Goal: Task Accomplishment & Management: Use online tool/utility

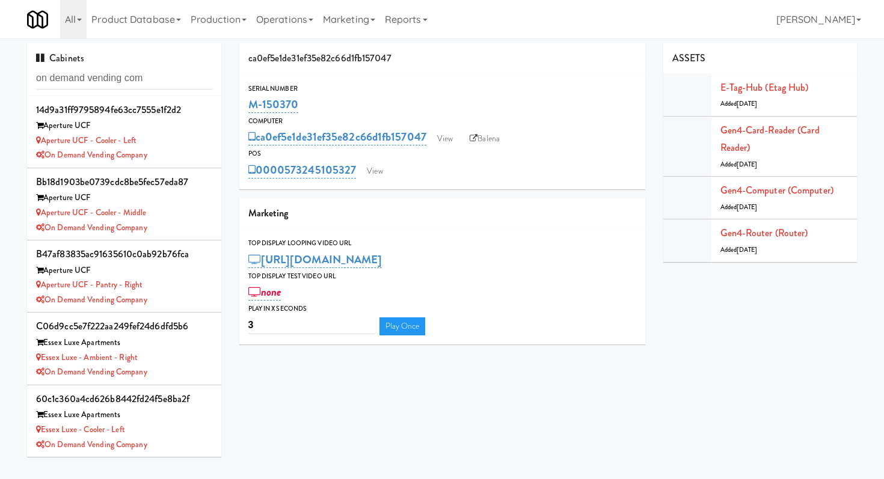
scroll to position [211, 0]
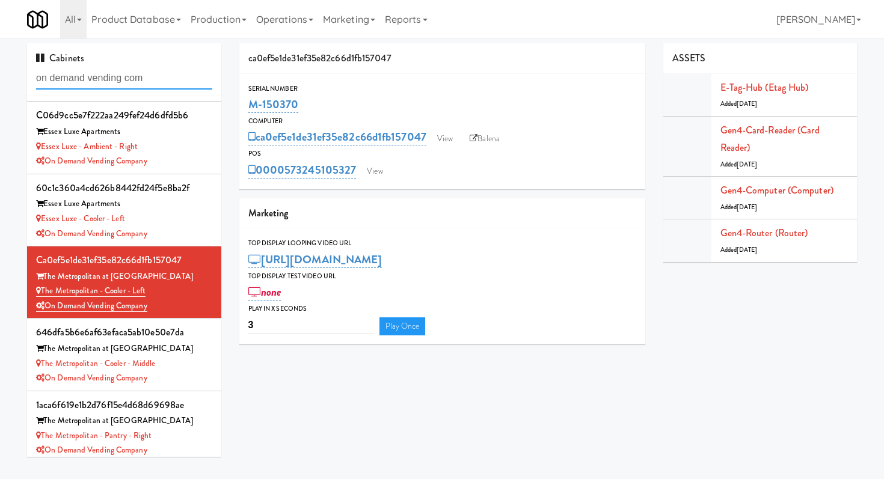
click at [101, 81] on input "on demand vending com" at bounding box center [124, 78] width 176 height 22
paste input "Six [PERSON_NAME]' Markets"
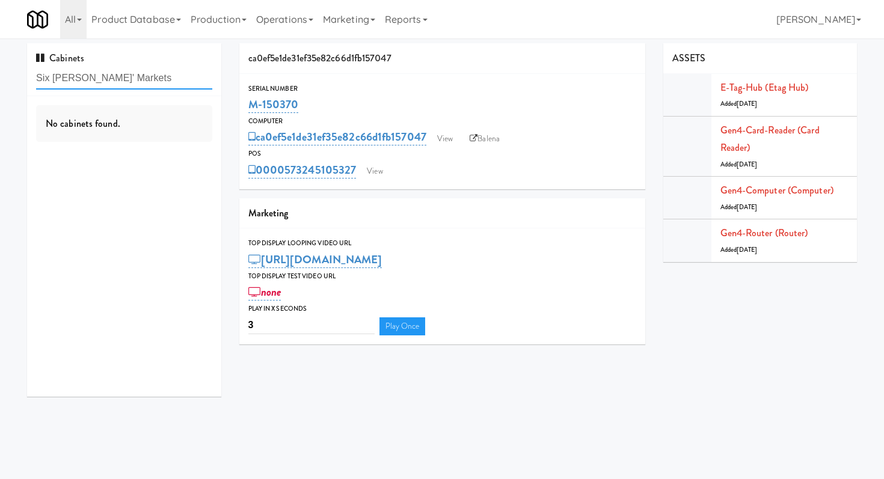
scroll to position [0, 0]
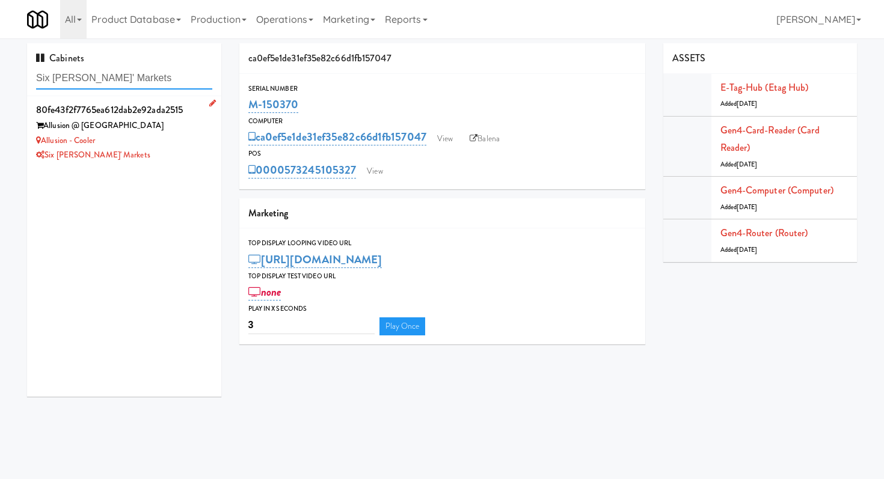
type input "Six [PERSON_NAME]' Markets"
click at [155, 147] on div "Allusion - Cooler" at bounding box center [124, 141] width 176 height 15
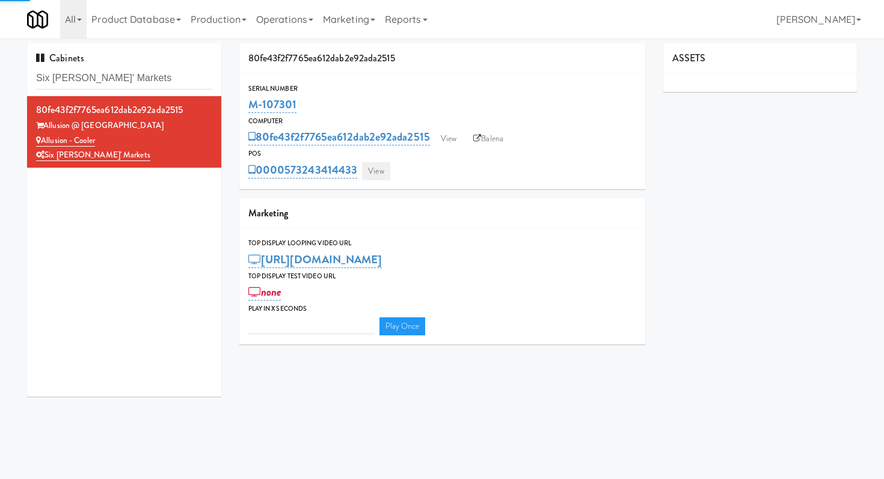
type input "3"
click at [378, 167] on link "View" at bounding box center [376, 171] width 28 height 18
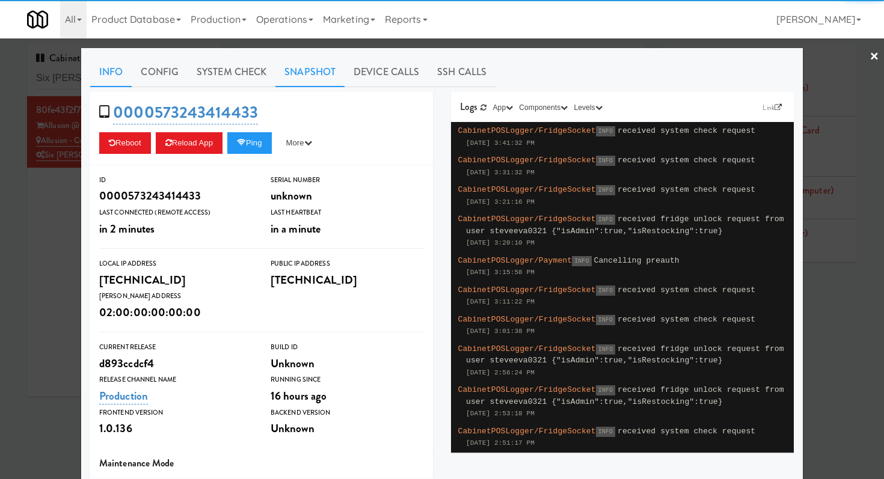
click at [308, 75] on link "Snapshot" at bounding box center [310, 72] width 69 height 30
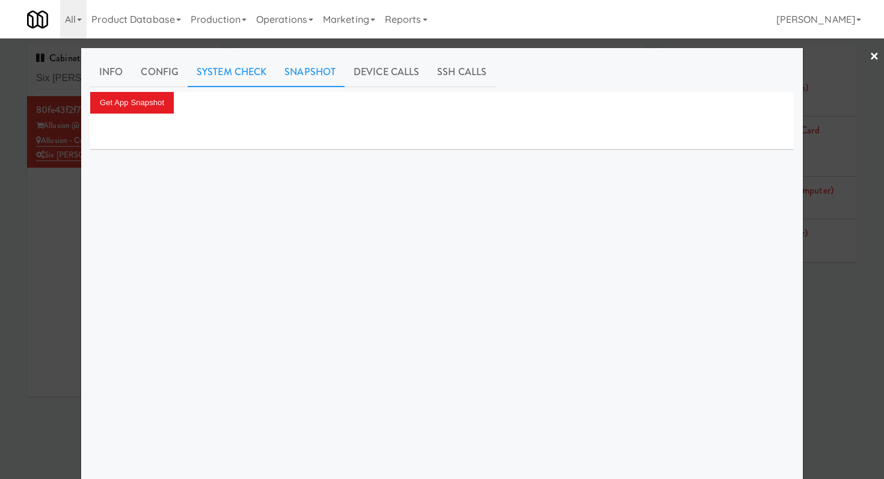
click at [238, 65] on link "System Check" at bounding box center [232, 72] width 88 height 30
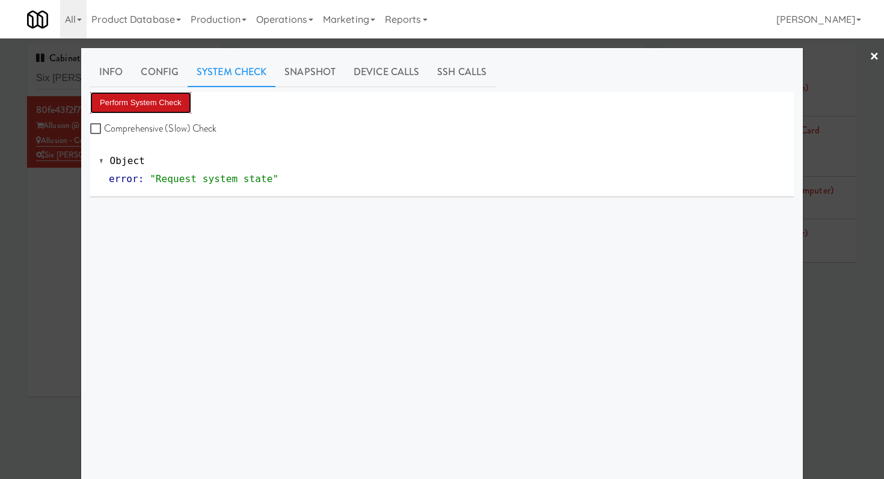
click at [167, 102] on button "Perform System Check" at bounding box center [140, 103] width 101 height 22
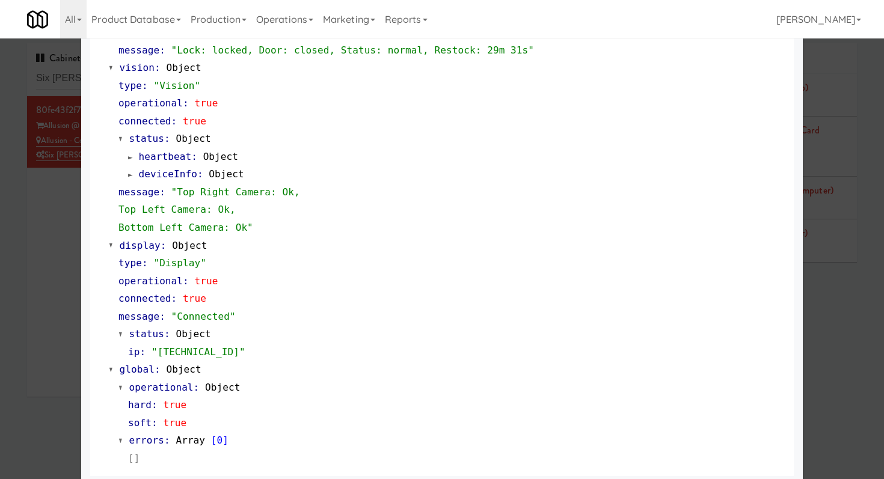
scroll to position [472, 0]
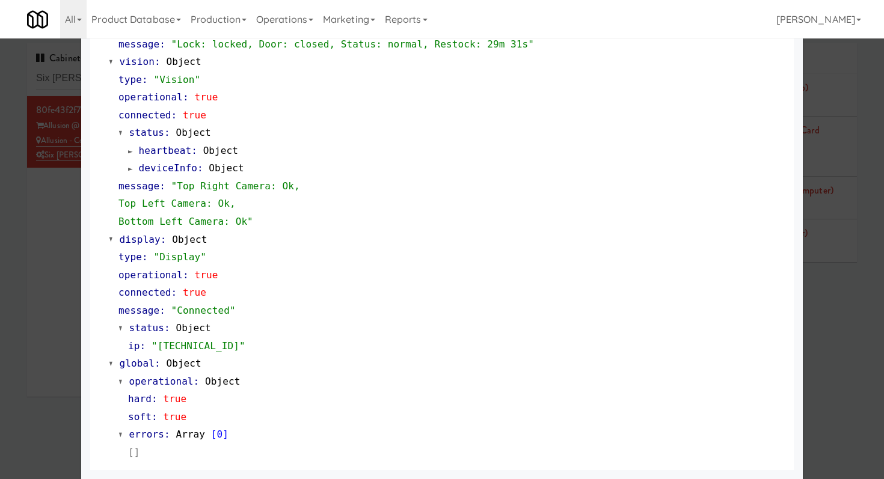
click at [75, 78] on div at bounding box center [442, 239] width 884 height 479
click at [75, 78] on input "Six [PERSON_NAME]' Markets" at bounding box center [124, 78] width 176 height 22
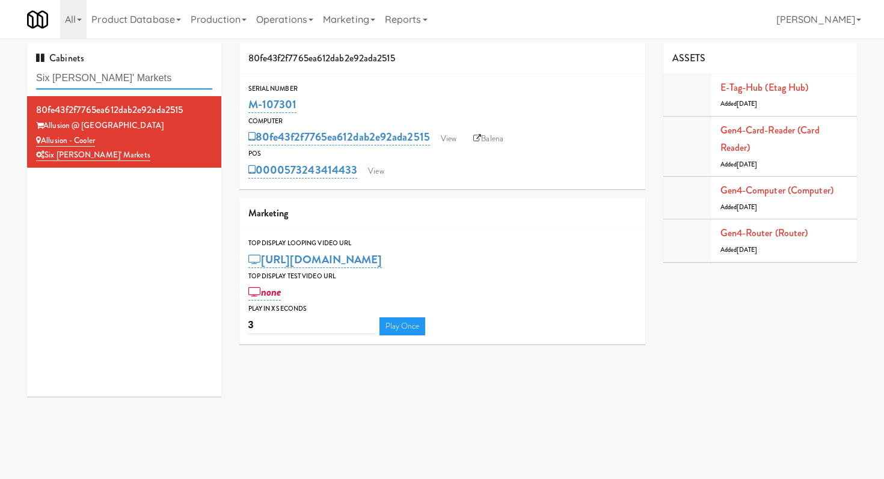
click at [75, 80] on input "Six [PERSON_NAME]' Markets" at bounding box center [124, 78] width 176 height 22
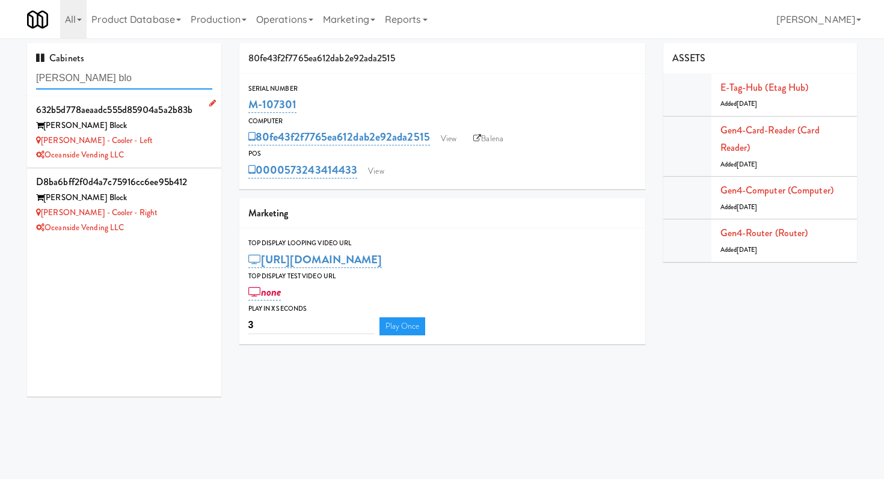
type input "baker blo"
click at [180, 125] on div "Baker Block" at bounding box center [124, 126] width 176 height 15
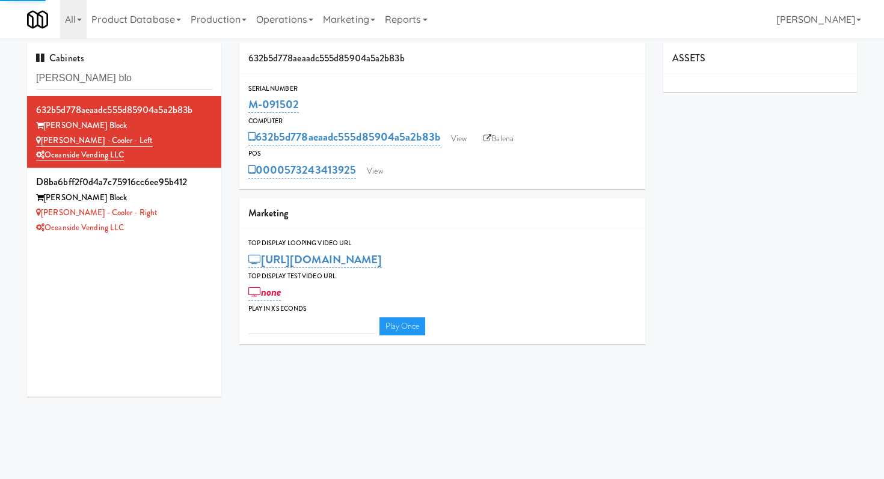
type input "3"
click at [363, 173] on link "View" at bounding box center [375, 171] width 28 height 18
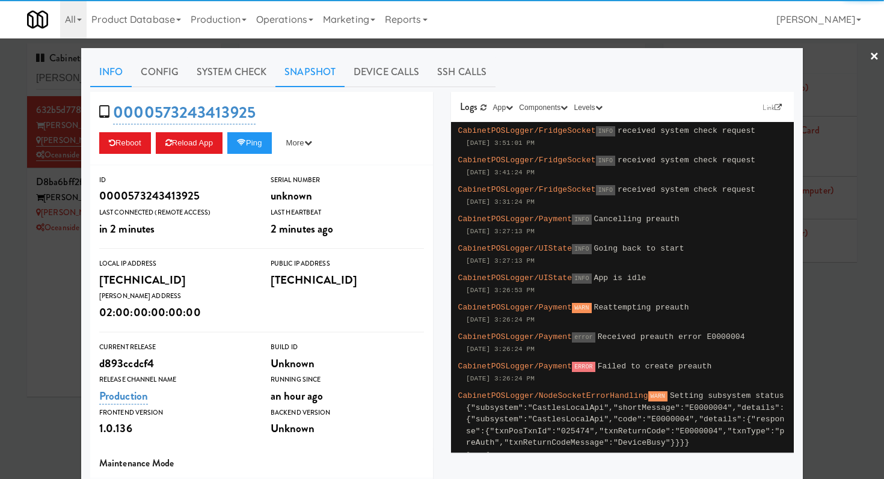
click at [312, 76] on link "Snapshot" at bounding box center [310, 72] width 69 height 30
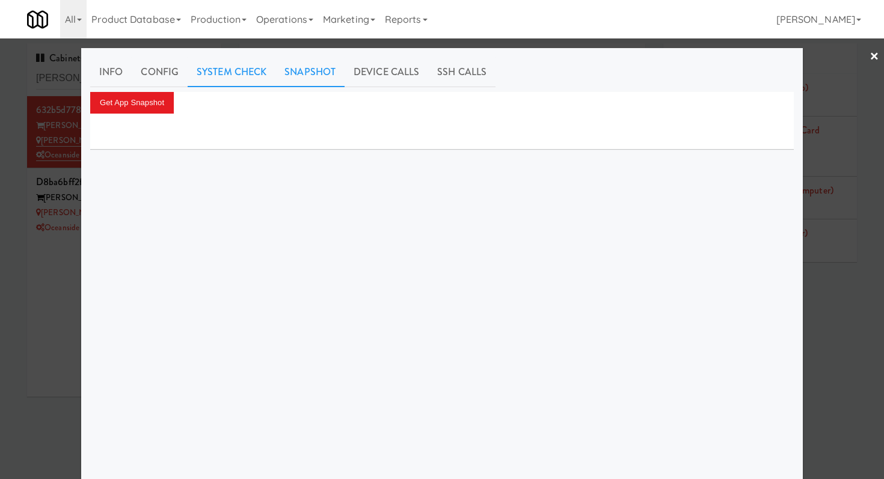
click at [245, 76] on link "System Check" at bounding box center [232, 72] width 88 height 30
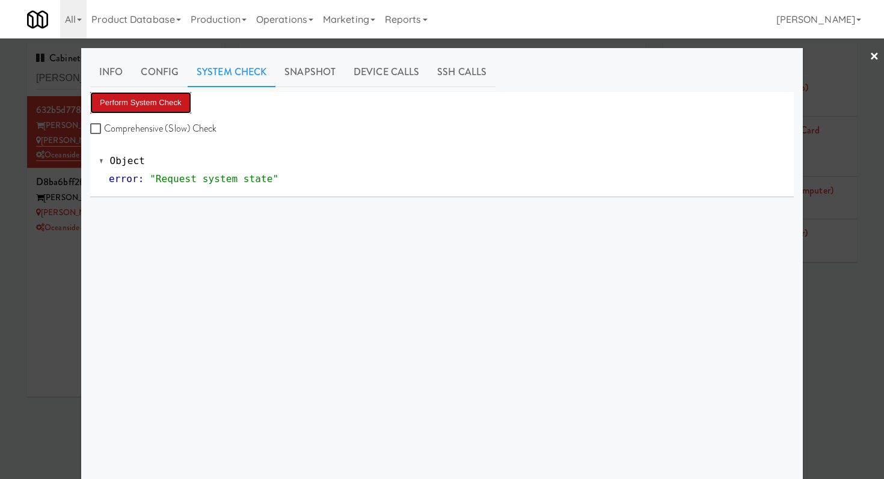
click at [182, 99] on button "Perform System Check" at bounding box center [140, 103] width 101 height 22
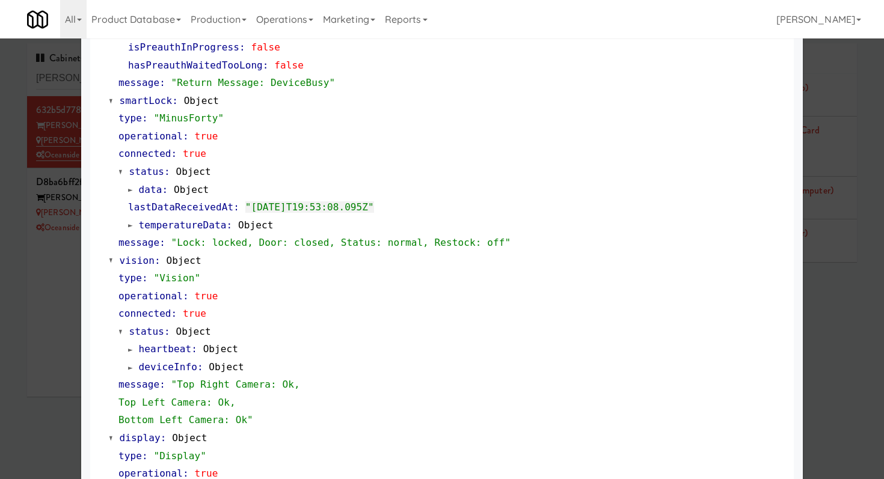
scroll to position [455, 0]
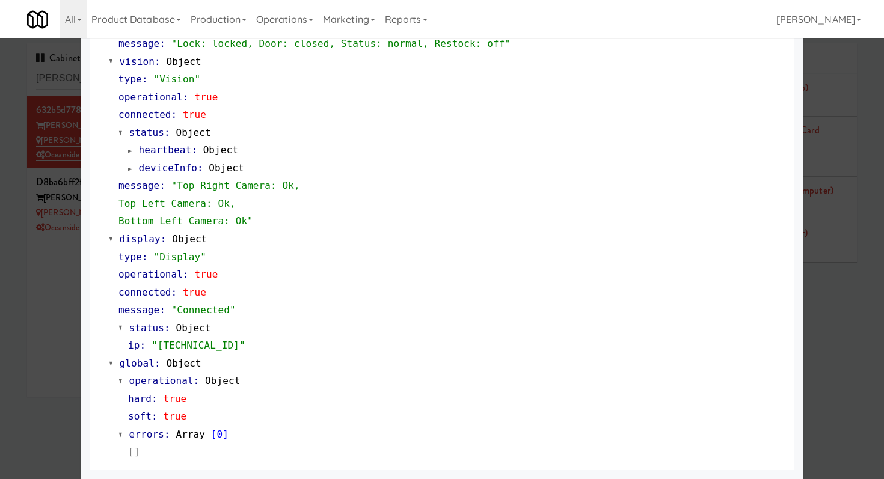
click at [63, 263] on div at bounding box center [442, 239] width 884 height 479
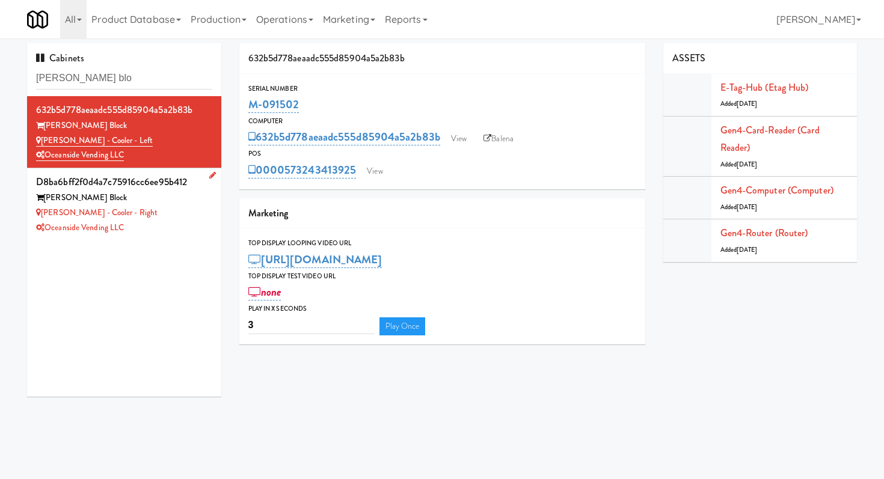
click at [146, 219] on div "Baker - Cooler - Right" at bounding box center [124, 213] width 176 height 15
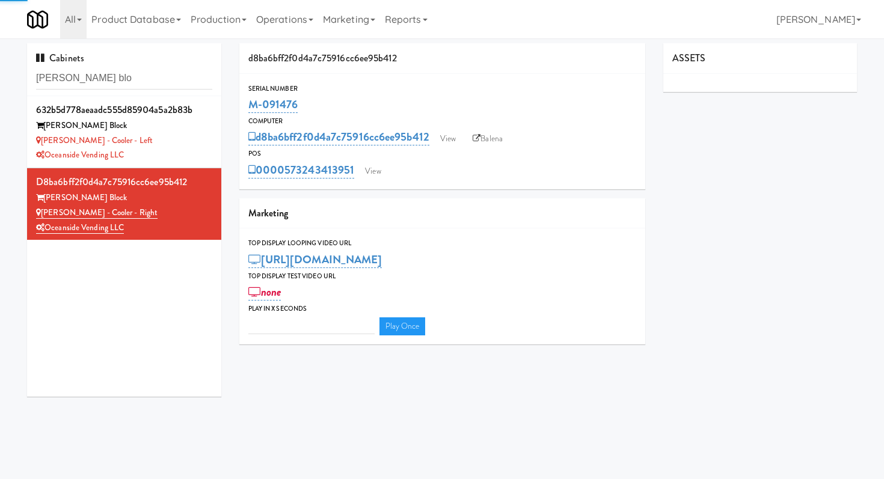
type input "3"
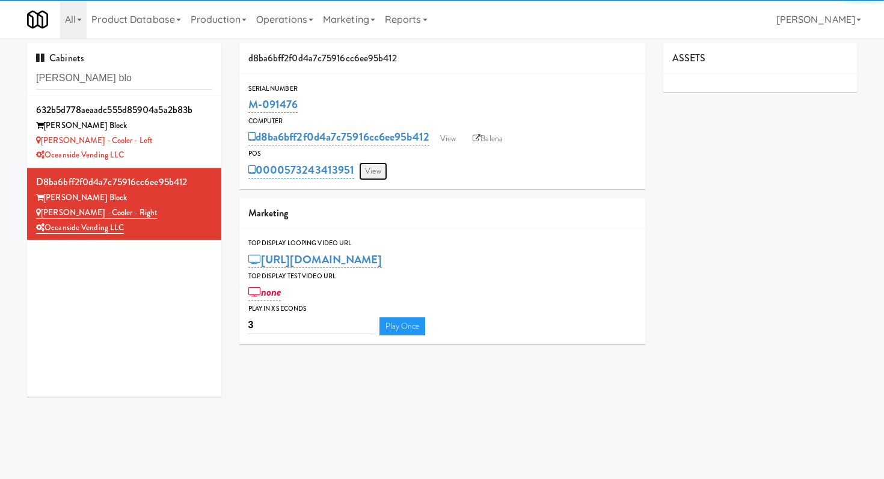
click at [375, 165] on link "View" at bounding box center [373, 171] width 28 height 18
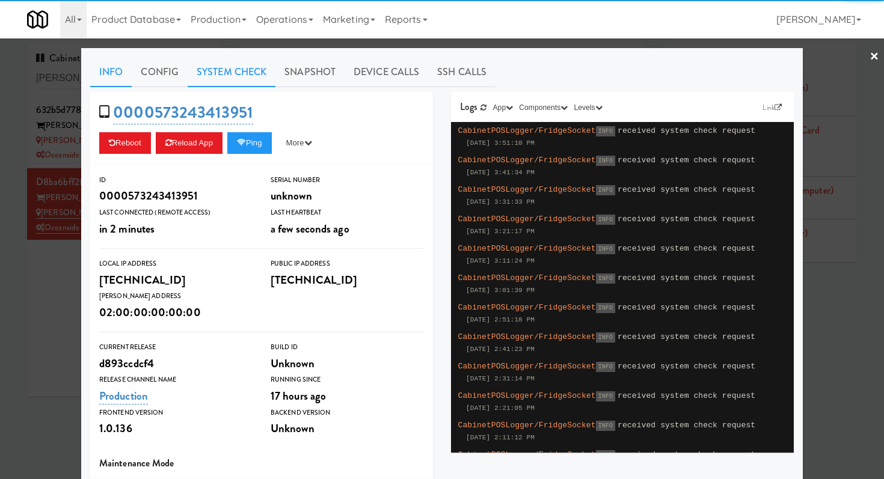
click at [263, 74] on link "System Check" at bounding box center [232, 72] width 88 height 30
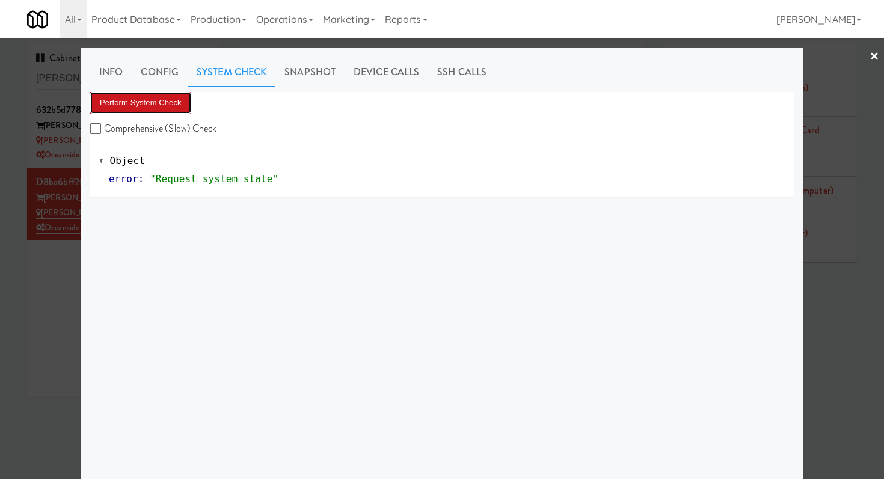
click at [183, 98] on button "Perform System Check" at bounding box center [140, 103] width 101 height 22
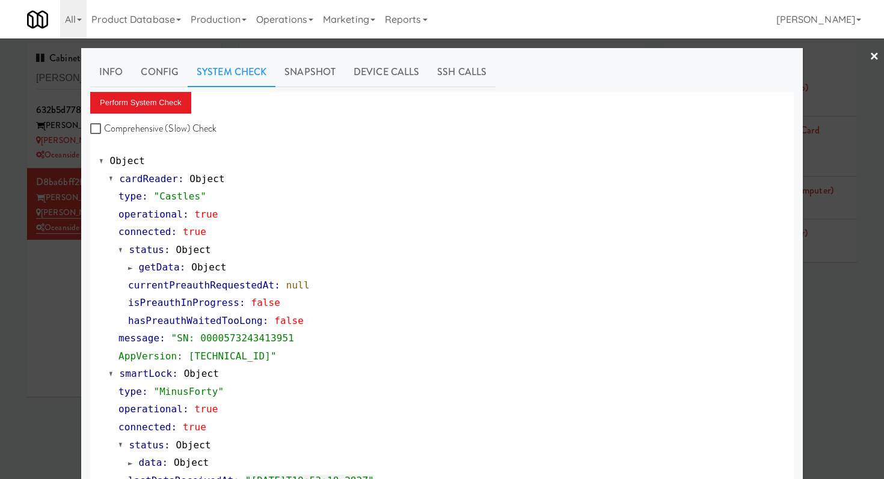
click at [54, 86] on div at bounding box center [442, 239] width 884 height 479
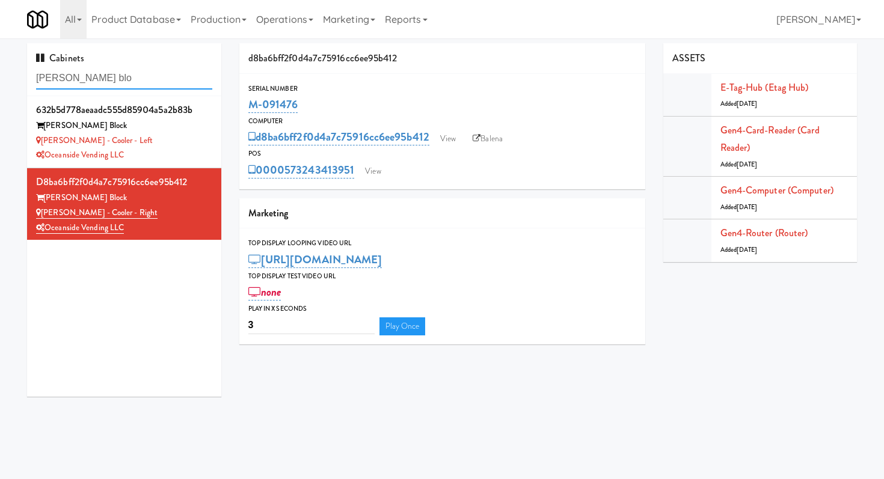
click at [54, 86] on input "baker blo" at bounding box center [124, 78] width 176 height 22
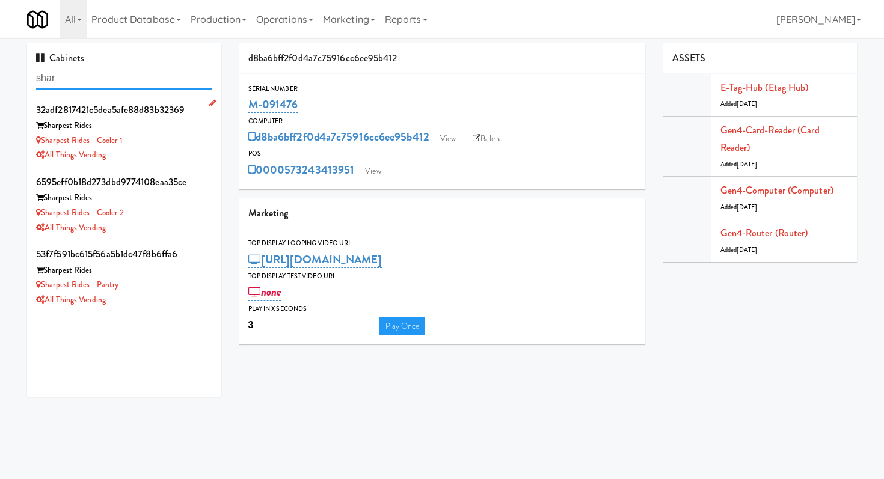
type input "shar"
click at [172, 162] on div "All Things Vending" at bounding box center [124, 155] width 176 height 15
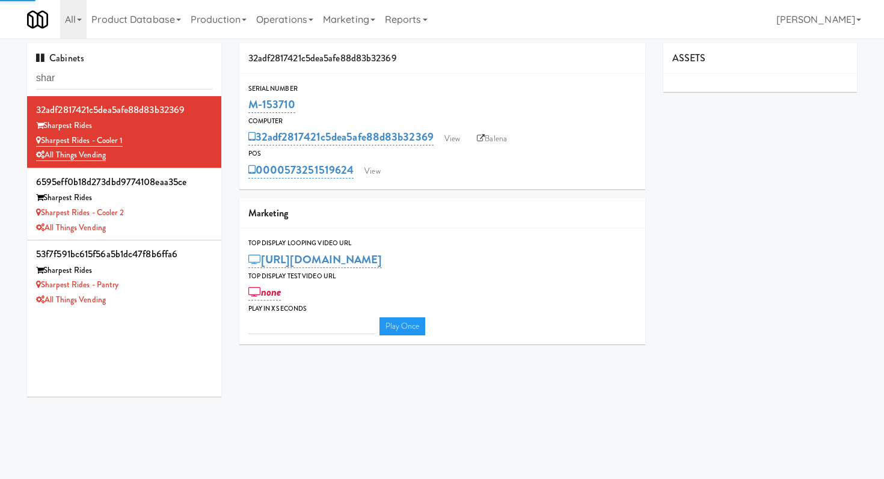
type input "3"
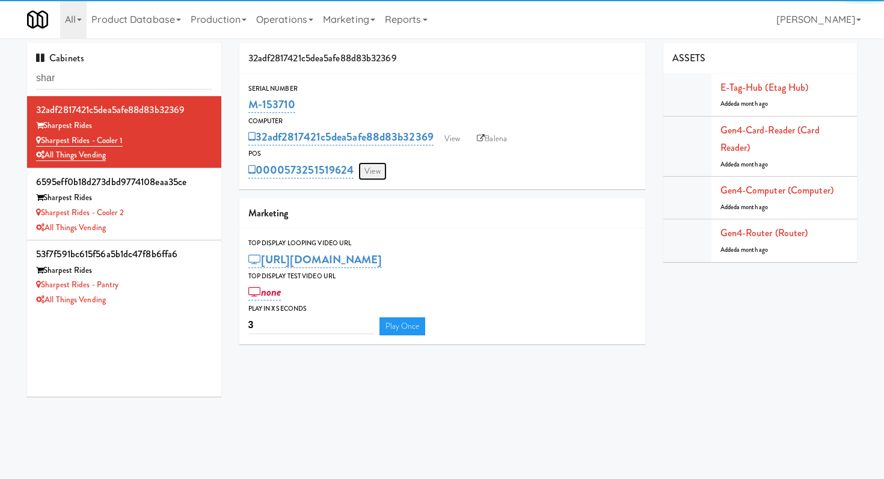
click at [379, 173] on link "View" at bounding box center [373, 171] width 28 height 18
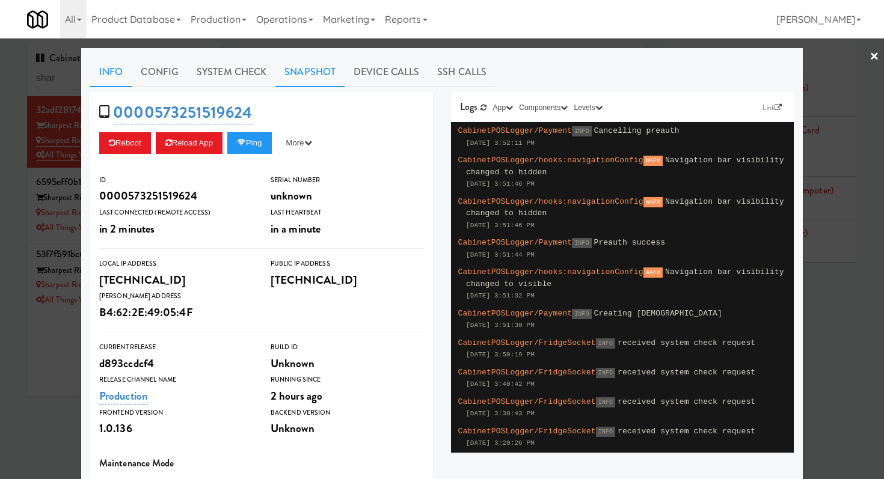
click at [321, 78] on link "Snapshot" at bounding box center [310, 72] width 69 height 30
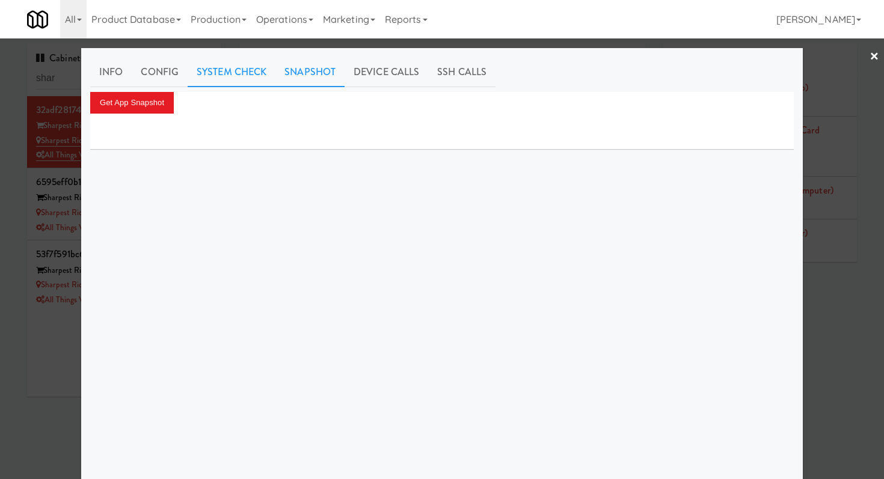
click at [259, 69] on link "System Check" at bounding box center [232, 72] width 88 height 30
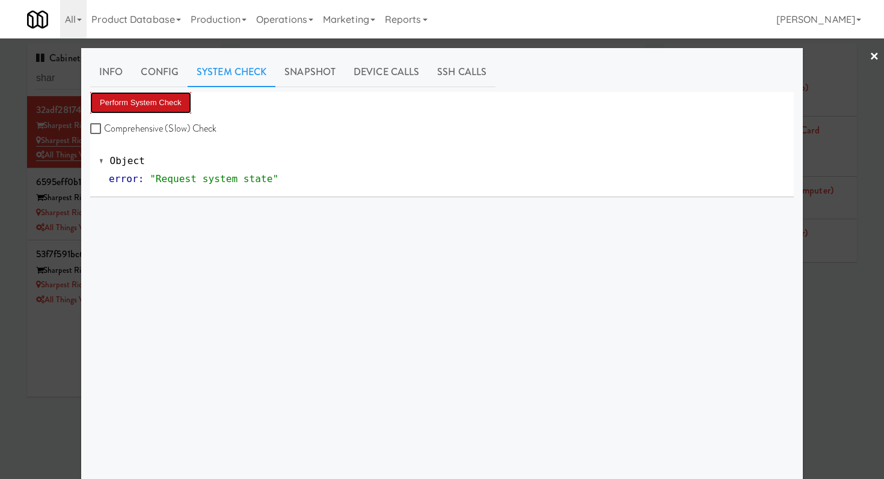
click at [162, 109] on button "Perform System Check" at bounding box center [140, 103] width 101 height 22
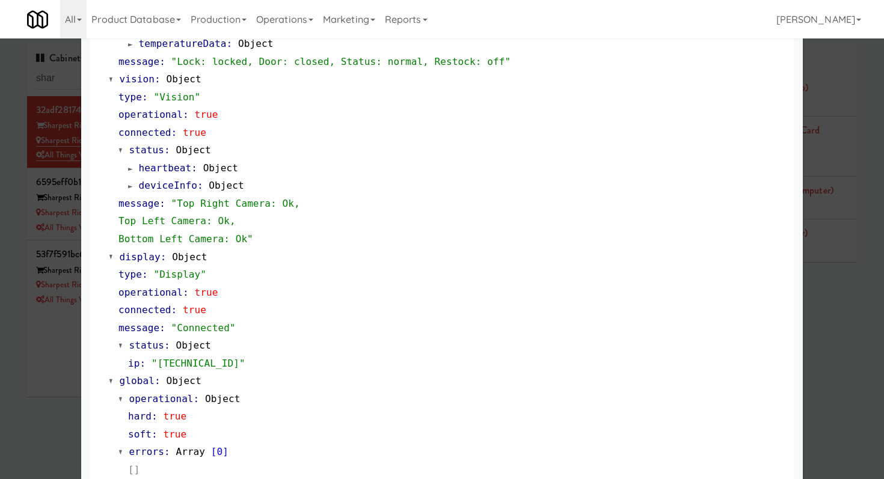
scroll to position [470, 0]
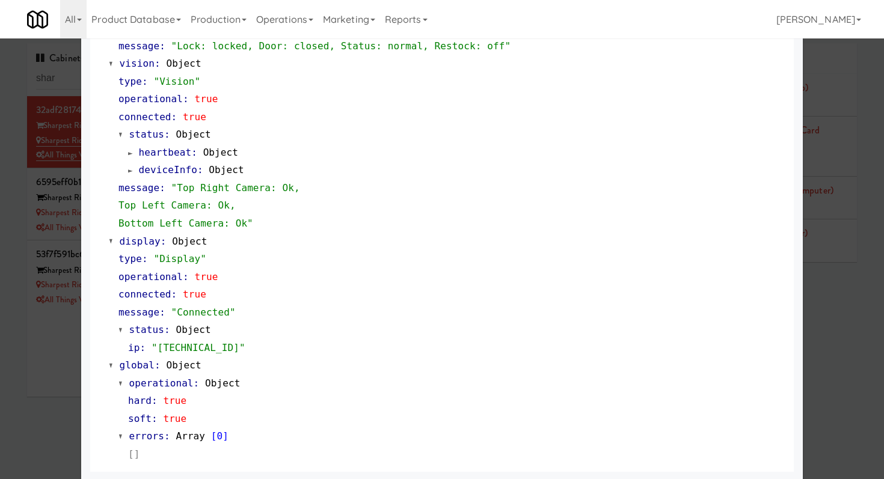
click at [18, 346] on div at bounding box center [442, 239] width 884 height 479
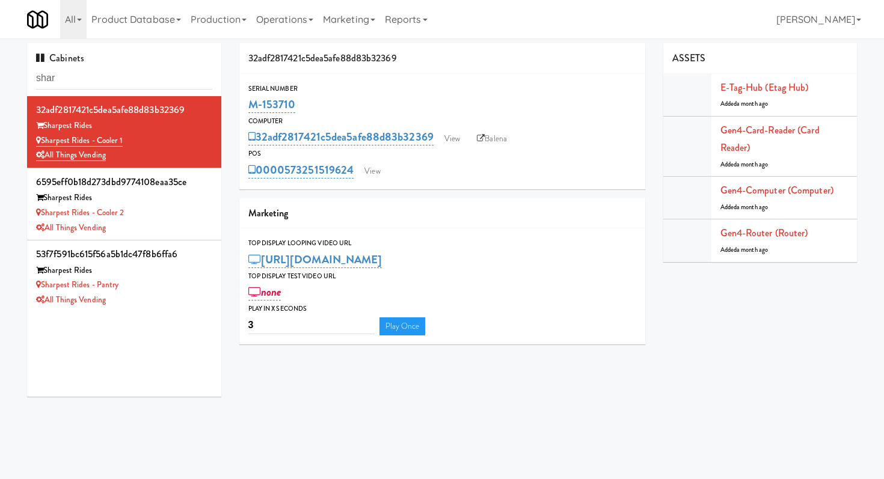
click at [487, 149] on div "POS" at bounding box center [442, 154] width 388 height 12
click at [493, 142] on link "Balena" at bounding box center [492, 139] width 42 height 18
click at [375, 170] on link "View" at bounding box center [373, 171] width 28 height 18
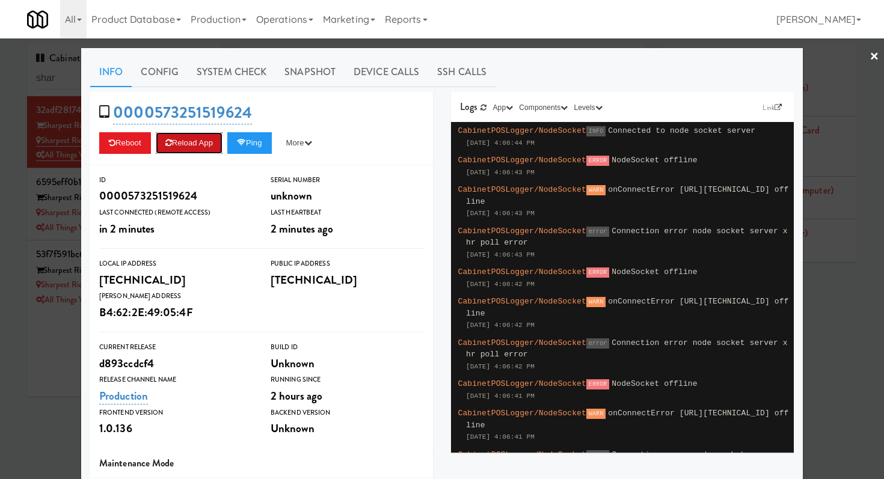
click at [189, 140] on button "Reload App" at bounding box center [189, 143] width 67 height 22
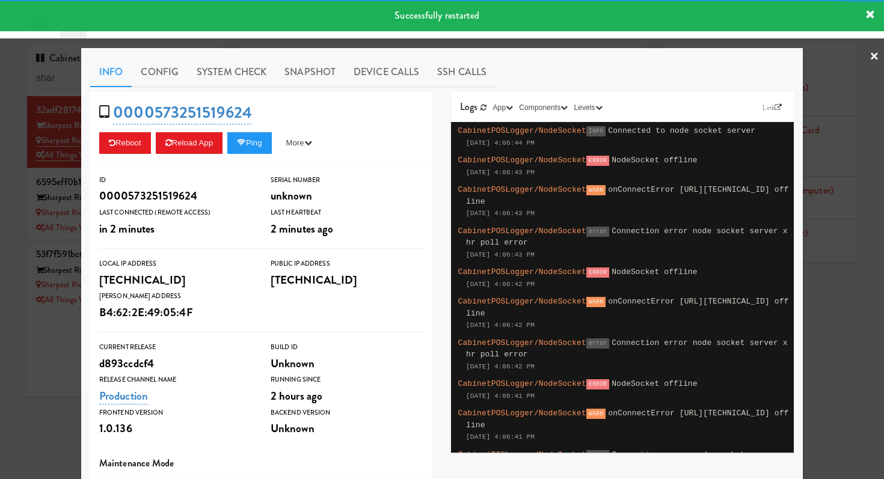
click at [26, 206] on div at bounding box center [442, 239] width 884 height 479
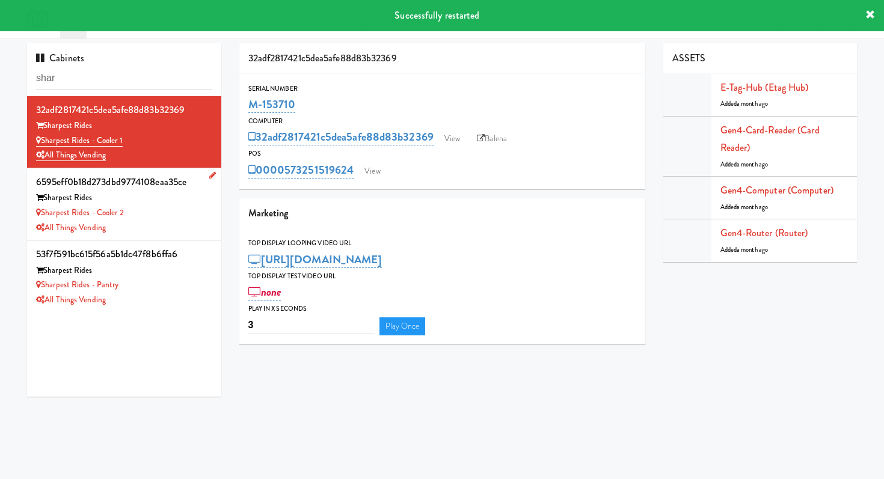
click at [202, 212] on div "Sharpest Rides - Cooler 2" at bounding box center [124, 213] width 176 height 15
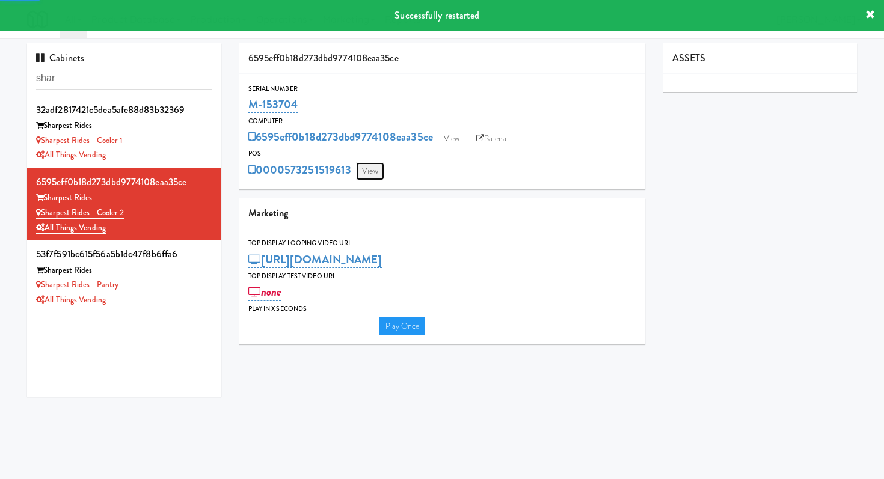
type input "3"
click at [363, 170] on link "View" at bounding box center [370, 171] width 28 height 18
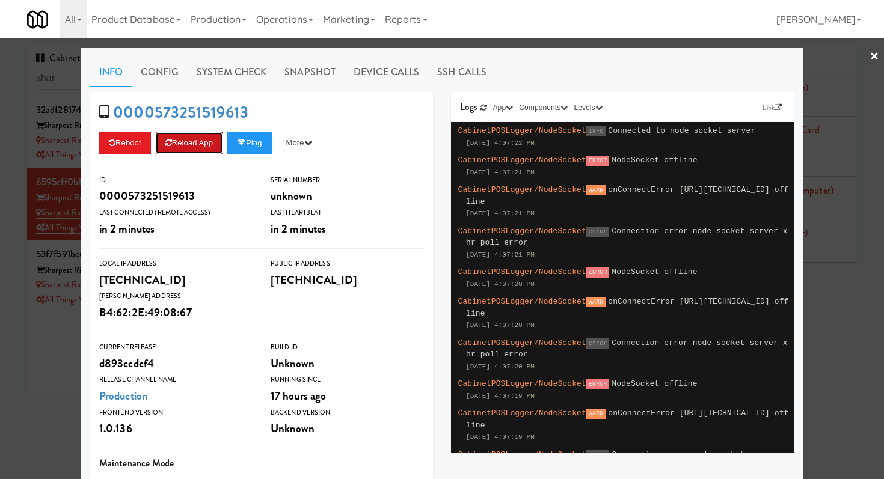
click at [205, 147] on button "Reload App" at bounding box center [189, 143] width 67 height 22
click at [239, 66] on link "System Check" at bounding box center [232, 72] width 88 height 30
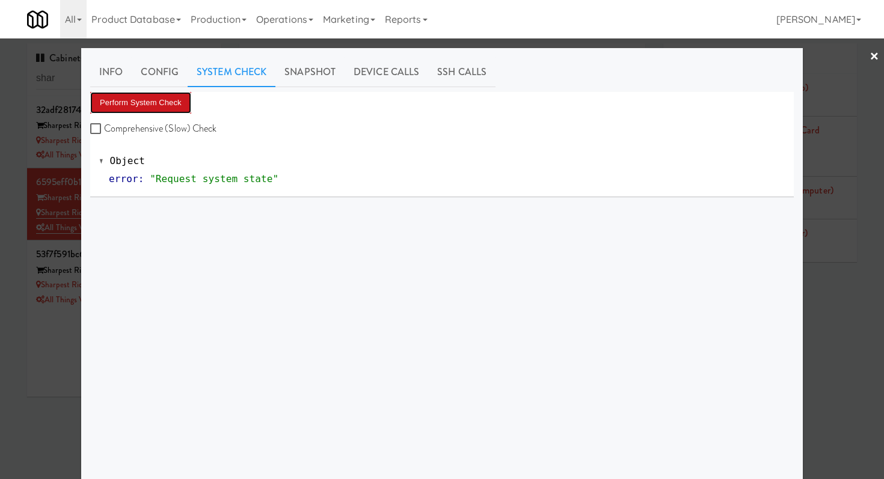
click at [169, 105] on button "Perform System Check" at bounding box center [140, 103] width 101 height 22
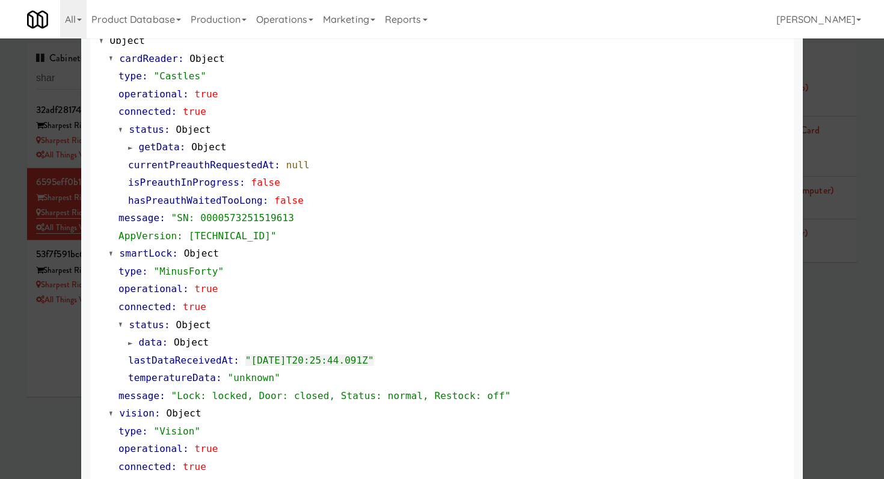
scroll to position [161, 0]
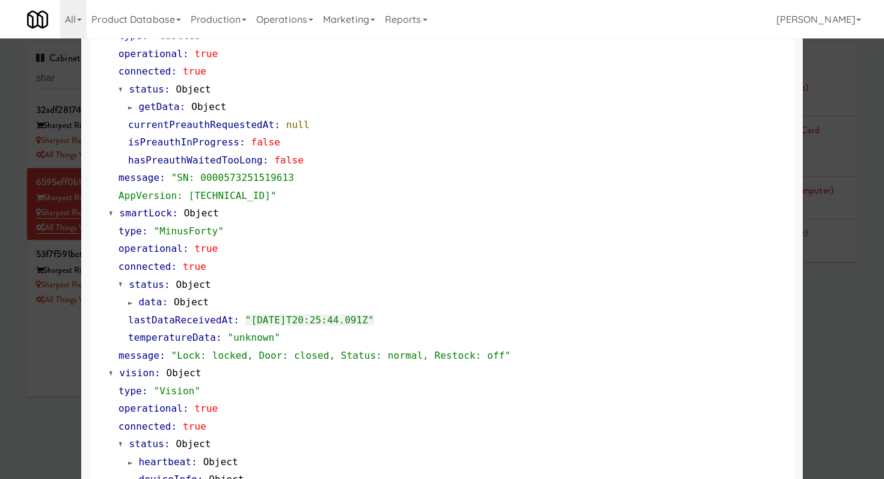
click at [57, 416] on div at bounding box center [442, 239] width 884 height 479
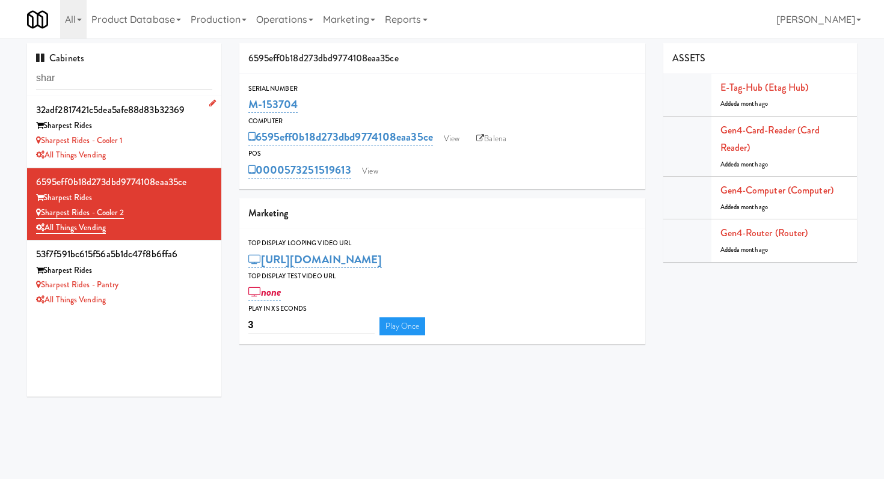
click at [160, 149] on div "All Things Vending" at bounding box center [124, 155] width 176 height 15
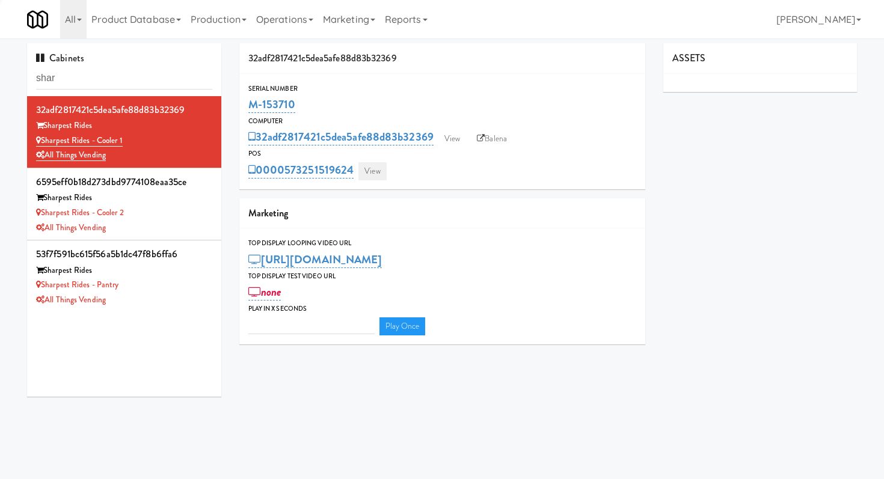
type input "3"
click at [367, 171] on link "View" at bounding box center [373, 171] width 28 height 18
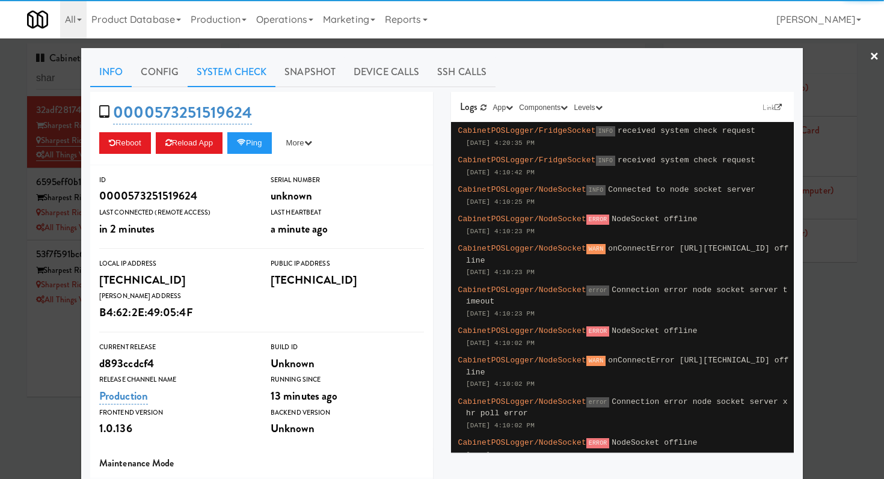
click at [251, 81] on link "System Check" at bounding box center [232, 72] width 88 height 30
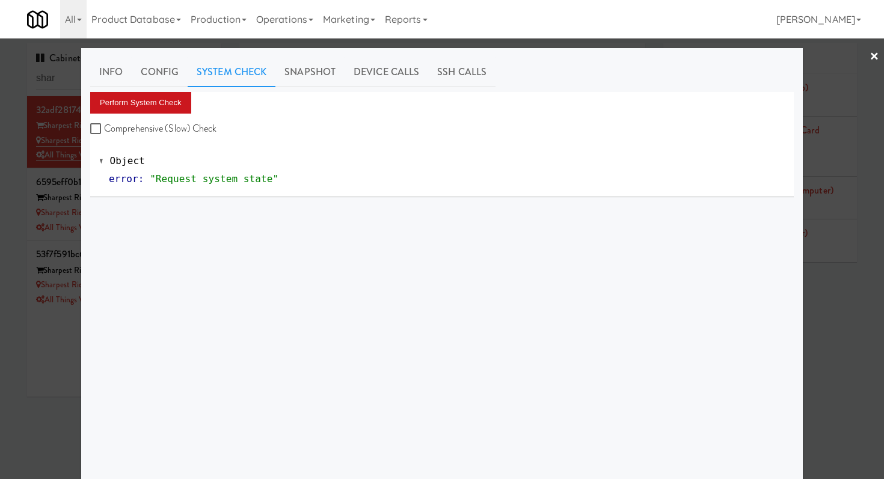
click at [171, 113] on div "Perform System Check Comprehensive (Slow) Check" at bounding box center [442, 115] width 704 height 46
click at [171, 109] on button "Perform System Check" at bounding box center [140, 103] width 101 height 22
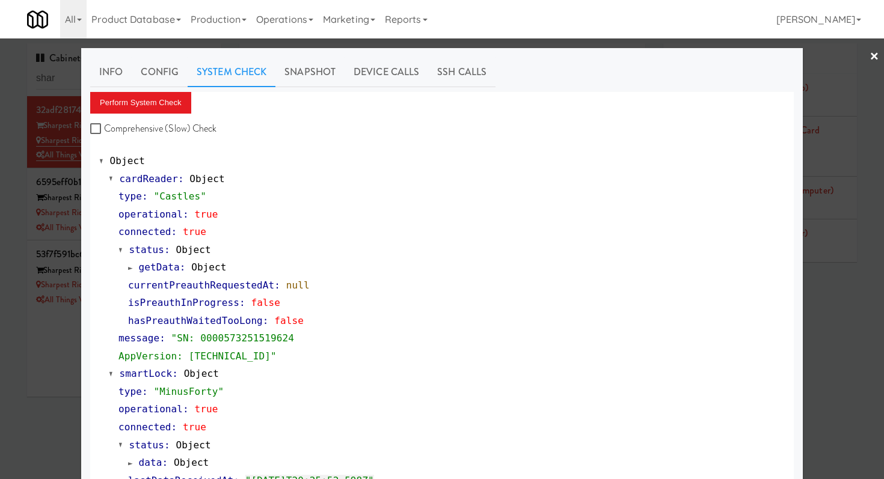
click at [70, 76] on div at bounding box center [442, 239] width 884 height 479
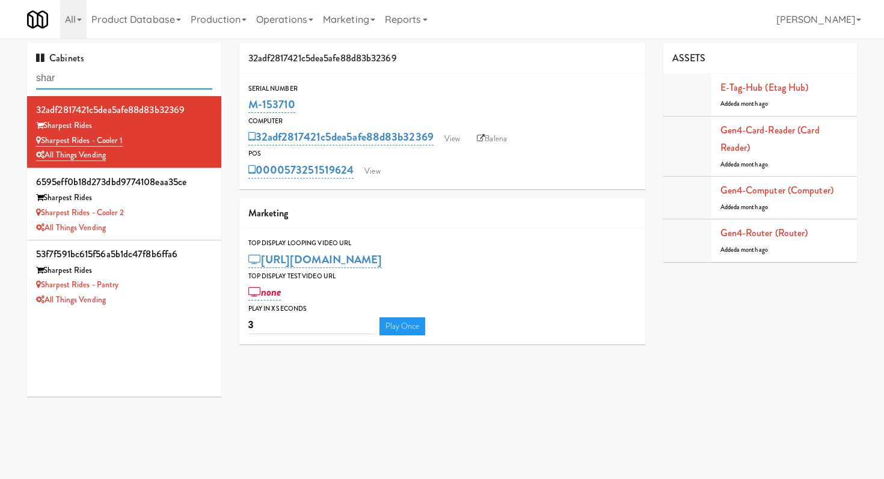
click at [70, 76] on input "shar" at bounding box center [124, 78] width 176 height 22
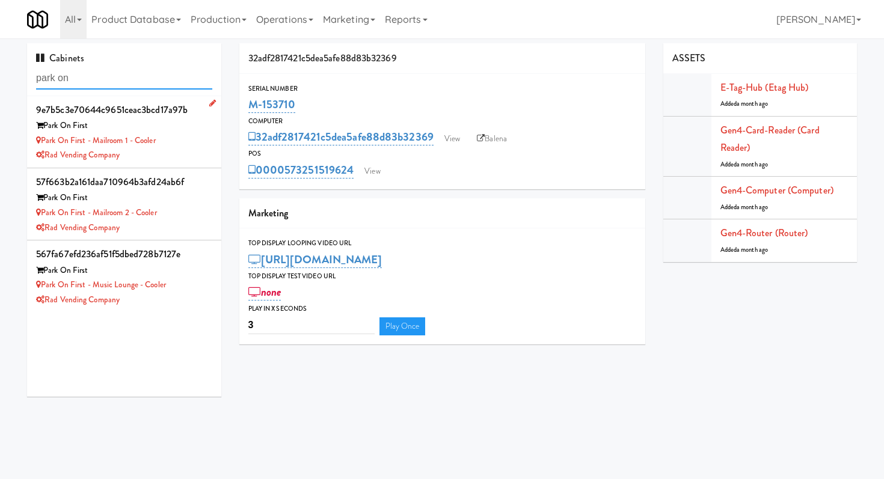
type input "park on"
click at [161, 159] on div "Rad Vending Company" at bounding box center [124, 155] width 176 height 15
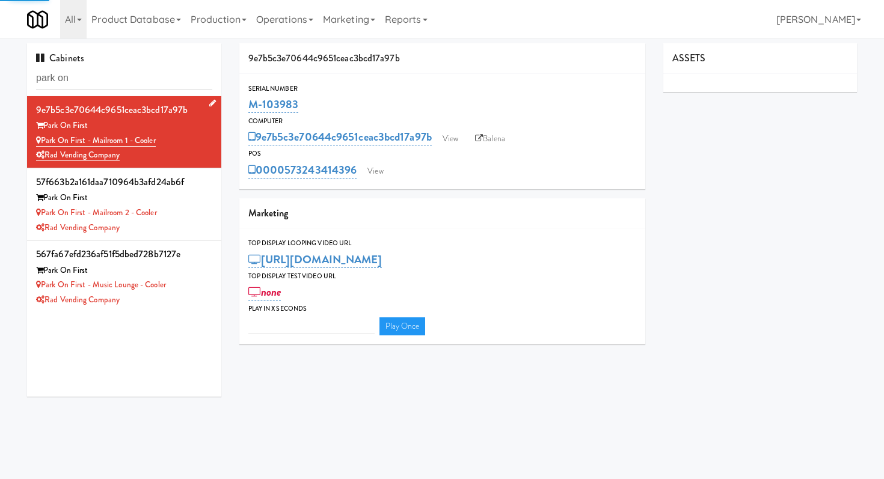
type input "3"
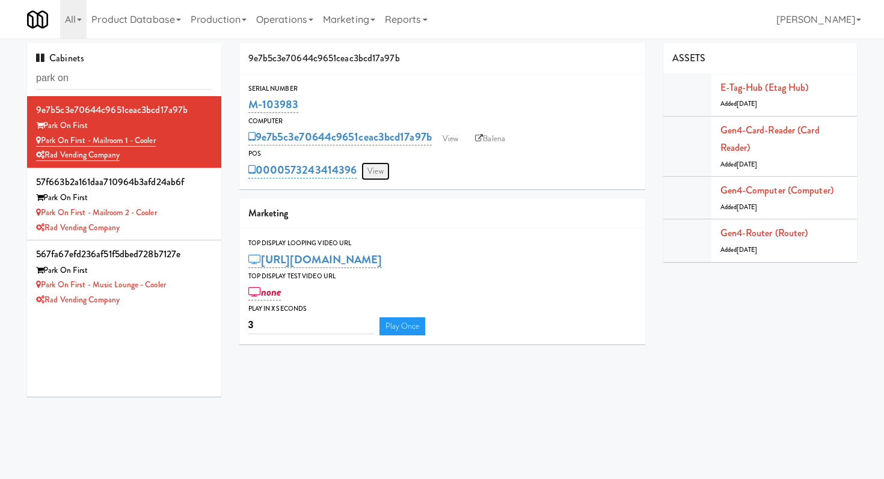
click at [380, 173] on link "View" at bounding box center [376, 171] width 28 height 18
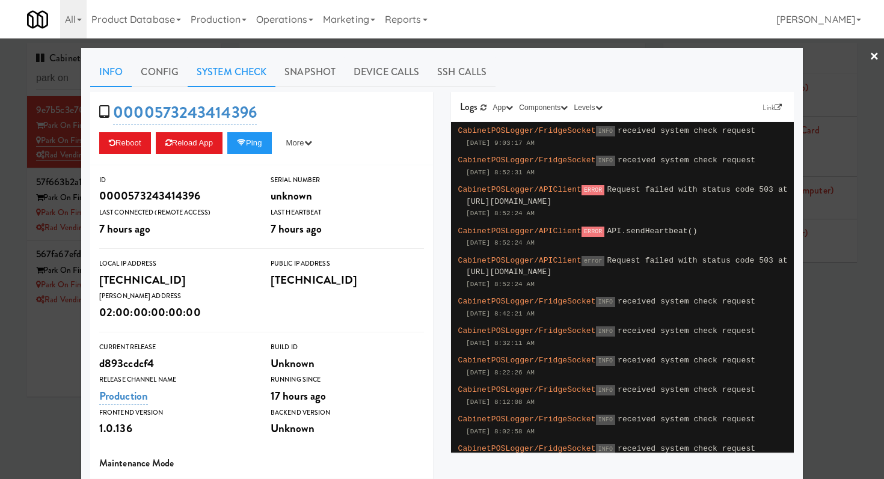
click at [257, 72] on link "System Check" at bounding box center [232, 72] width 88 height 30
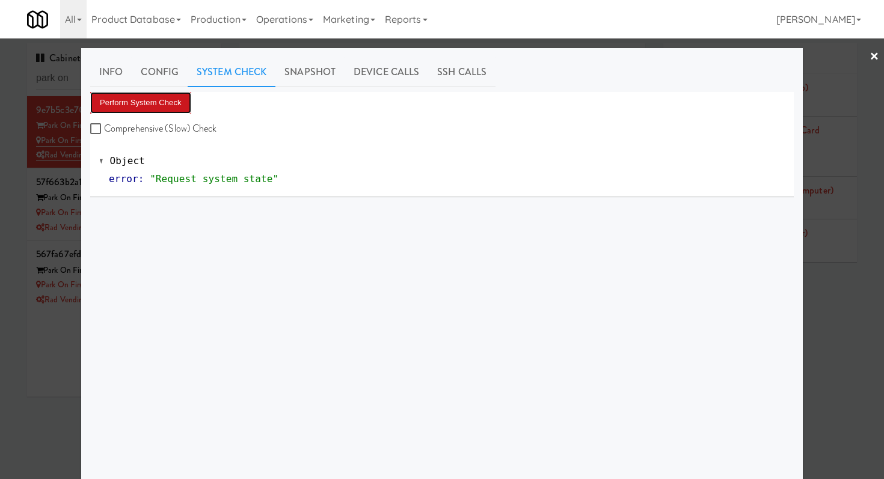
click at [173, 102] on button "Perform System Check" at bounding box center [140, 103] width 101 height 22
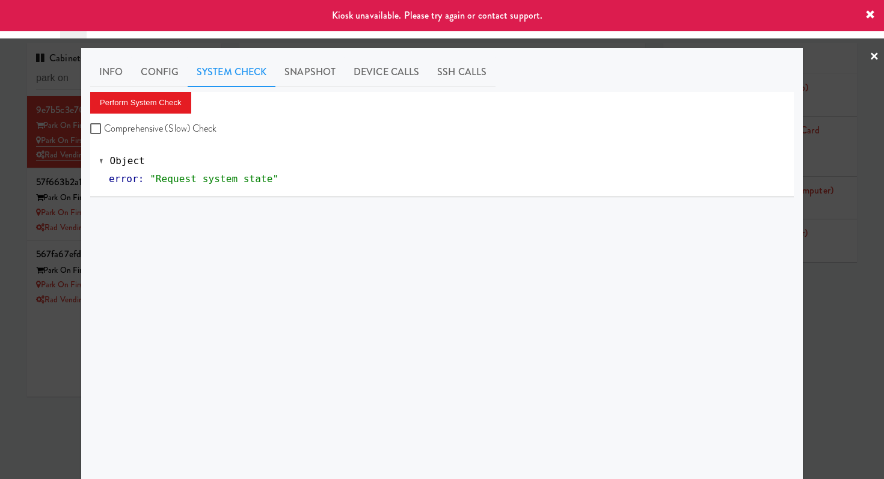
click at [10, 230] on div at bounding box center [442, 239] width 884 height 479
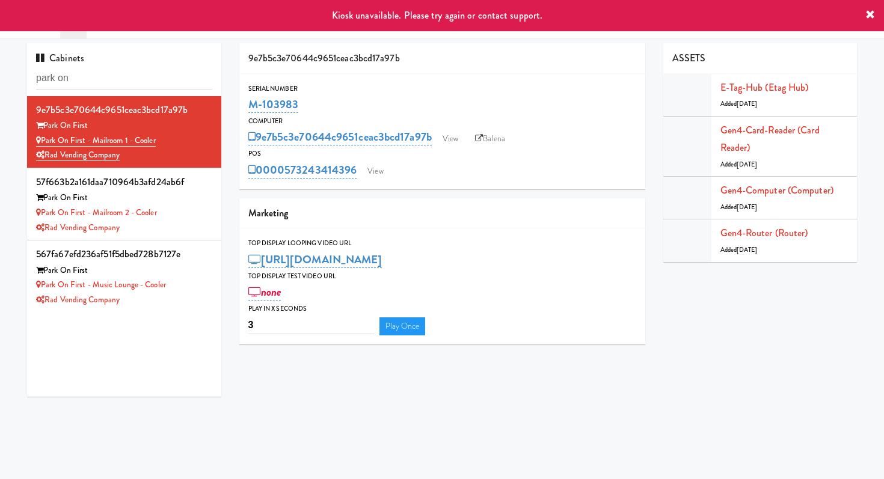
click at [499, 128] on div "9e7b5c3e70644c9651ceac3bcd17a97b View Balena" at bounding box center [442, 137] width 388 height 20
click at [499, 134] on link "Balena" at bounding box center [490, 139] width 42 height 18
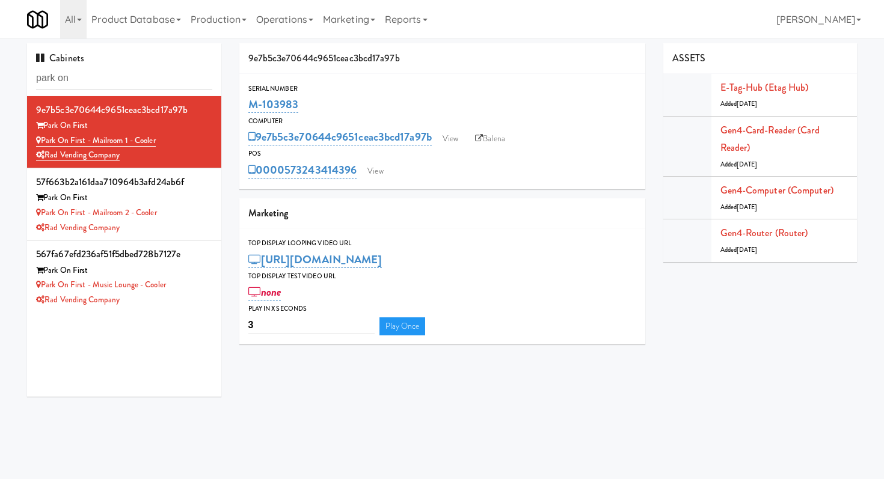
drag, startPoint x: 312, startPoint y: 102, endPoint x: 245, endPoint y: 103, distance: 66.2
click at [245, 103] on div "Serial Number M-103983" at bounding box center [442, 99] width 406 height 32
copy link "M-103983"
click at [380, 167] on link "View" at bounding box center [376, 171] width 28 height 18
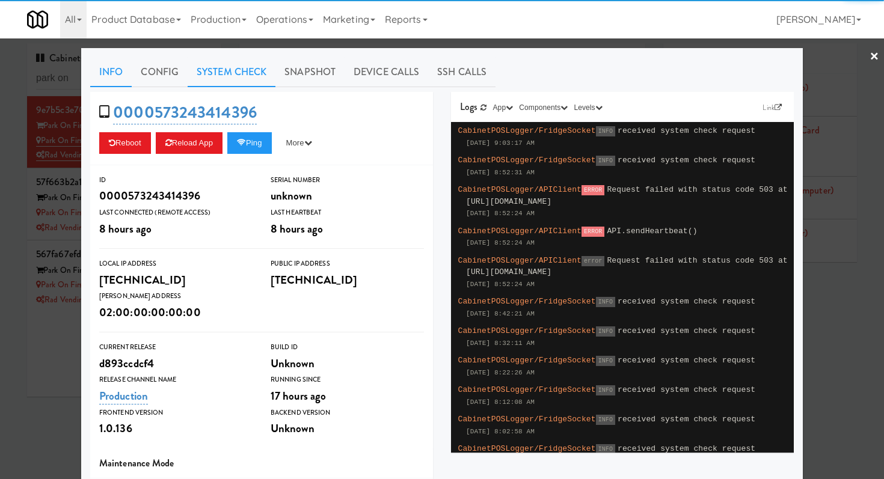
click at [245, 76] on link "System Check" at bounding box center [232, 72] width 88 height 30
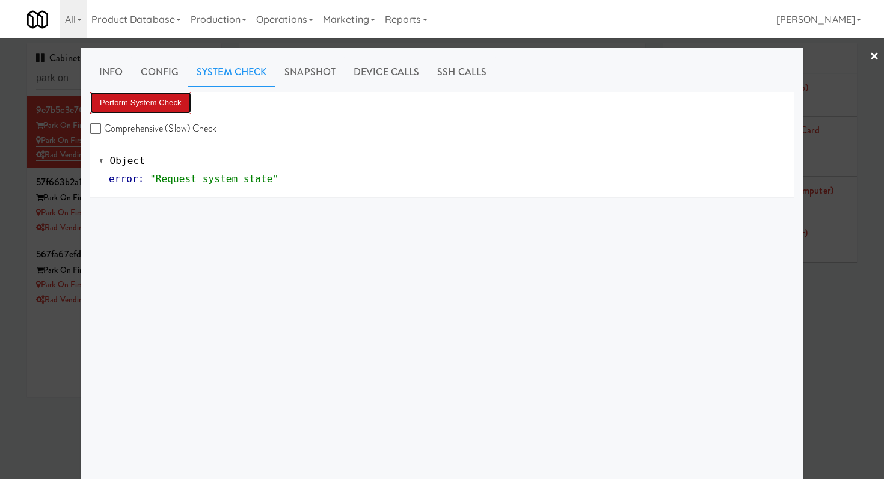
click at [178, 104] on button "Perform System Check" at bounding box center [140, 103] width 101 height 22
click at [45, 81] on div at bounding box center [442, 239] width 884 height 479
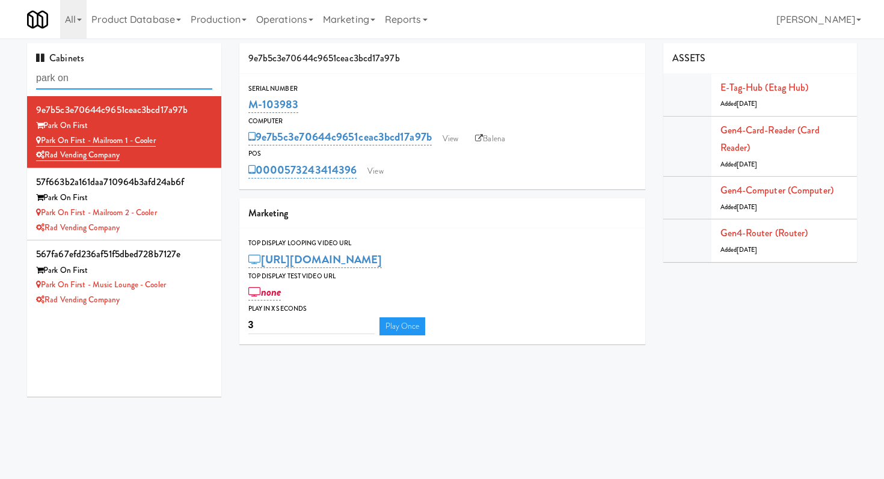
click at [45, 81] on input "park on" at bounding box center [124, 78] width 176 height 22
type input "vine"
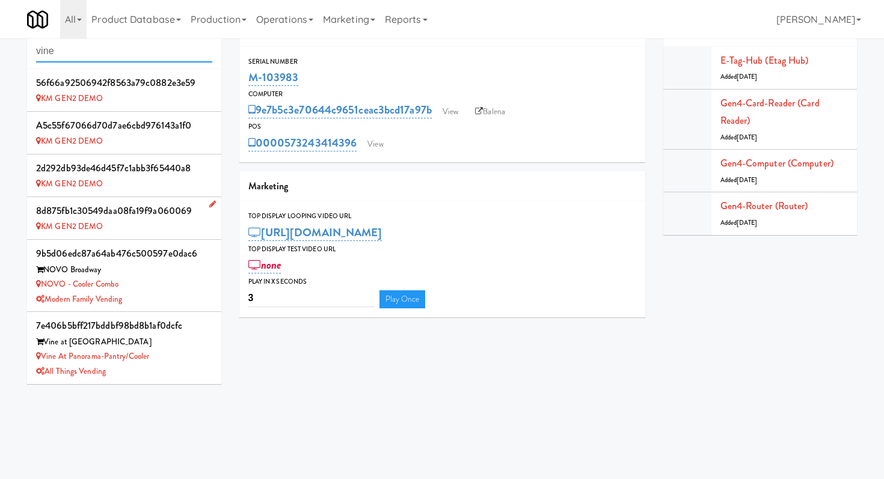
scroll to position [39, 0]
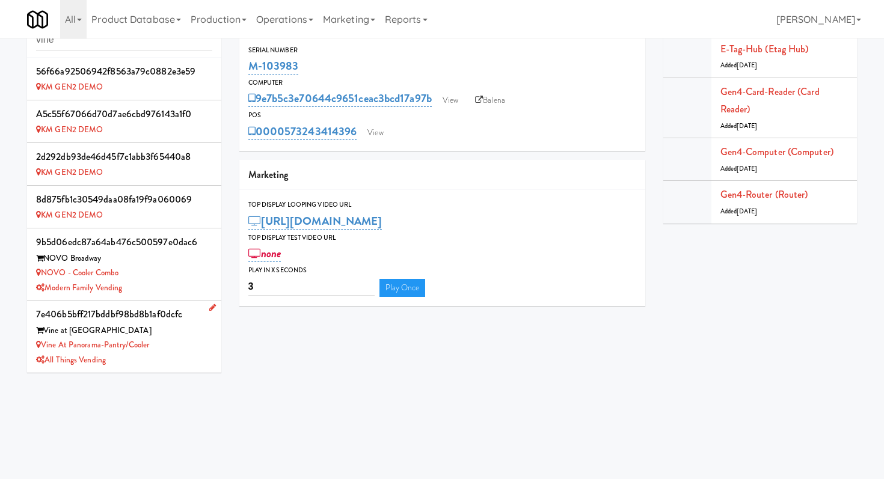
click at [155, 354] on div "All Things Vending" at bounding box center [124, 360] width 176 height 15
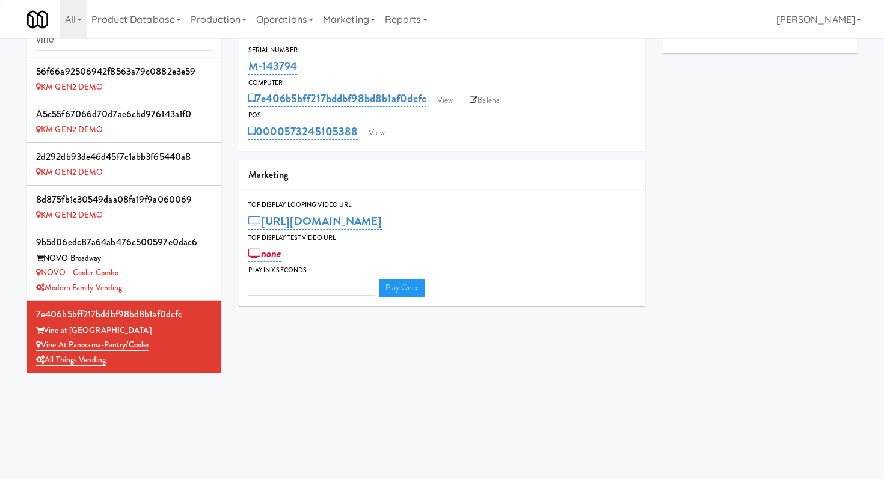
type input "3"
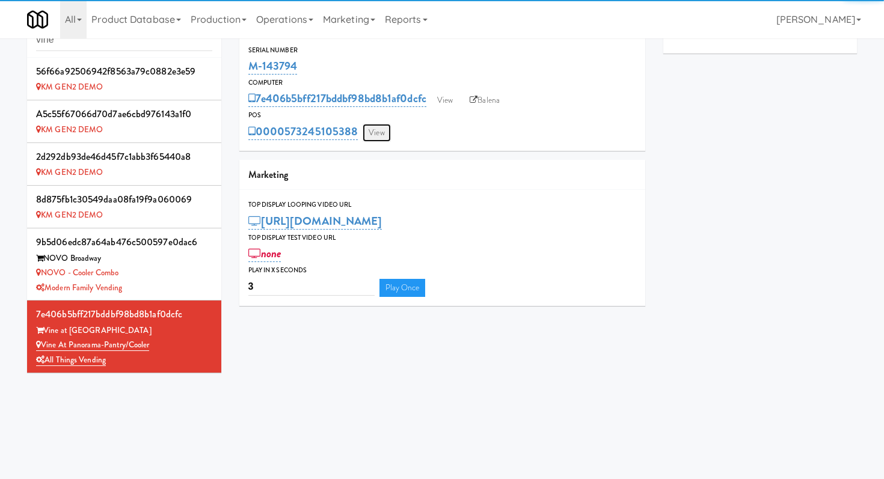
click at [378, 129] on link "View" at bounding box center [377, 133] width 28 height 18
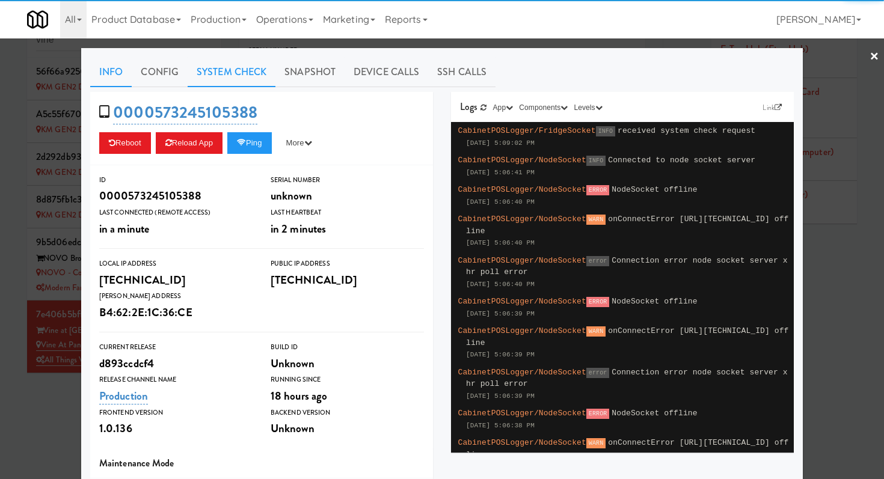
click at [259, 79] on link "System Check" at bounding box center [232, 72] width 88 height 30
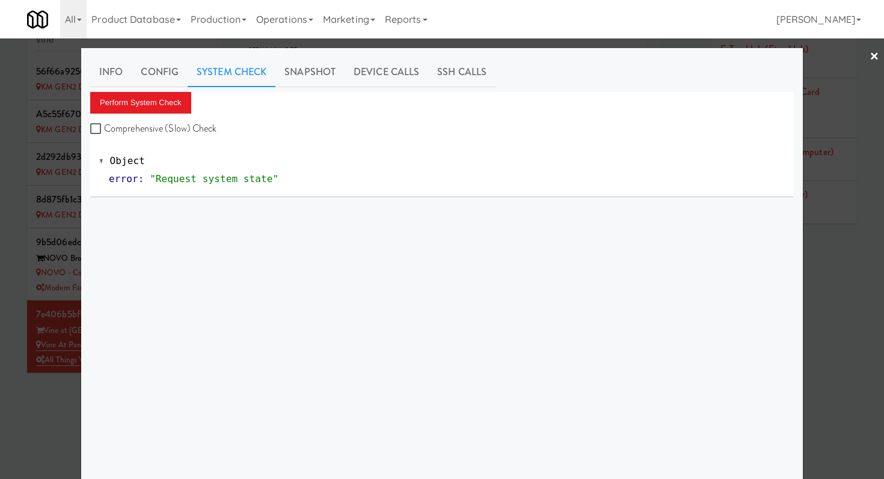
click at [192, 99] on div "Perform System Check Comprehensive (Slow) Check" at bounding box center [442, 115] width 704 height 46
click at [167, 104] on button "Perform System Check" at bounding box center [140, 103] width 101 height 22
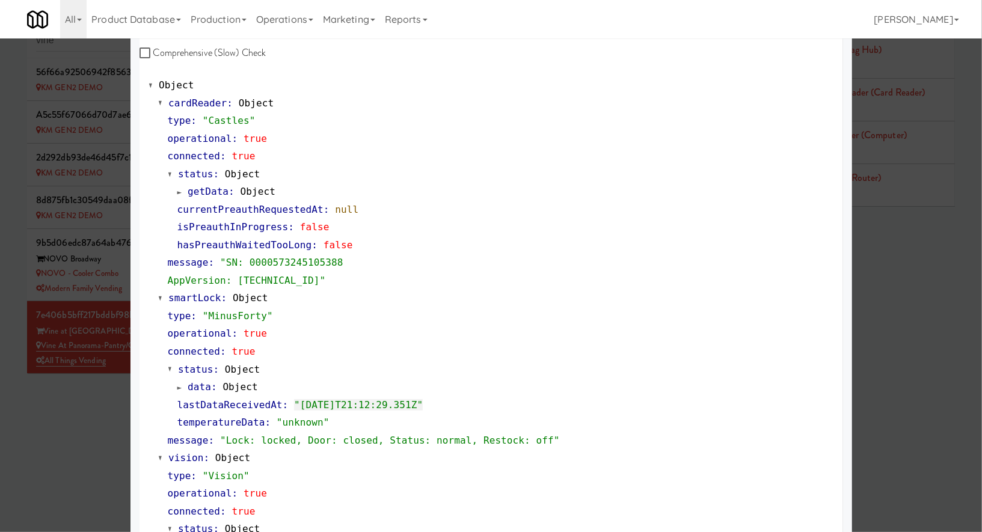
scroll to position [76, 0]
drag, startPoint x: 86, startPoint y: 443, endPoint x: 85, endPoint y: 434, distance: 9.6
click at [85, 443] on div at bounding box center [491, 266] width 982 height 532
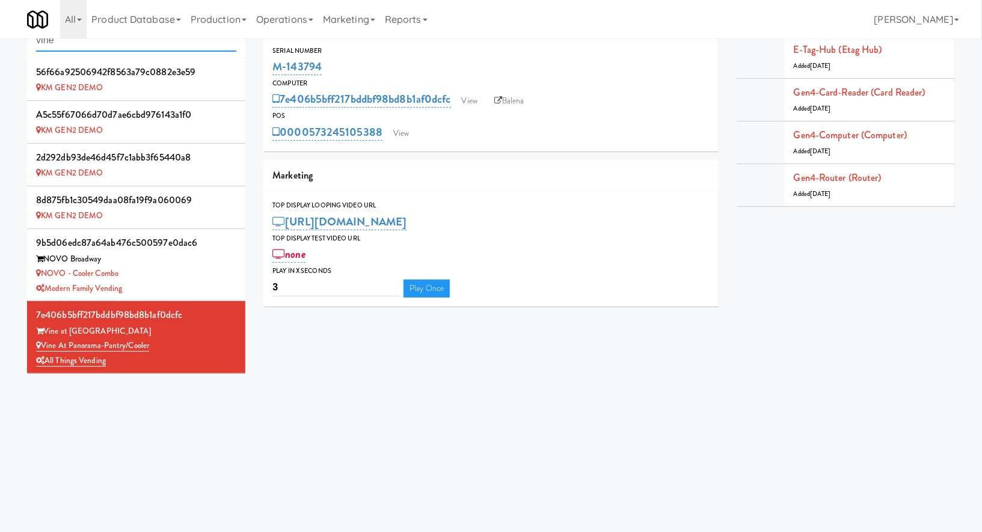
click at [131, 42] on input "vine" at bounding box center [136, 40] width 200 height 22
paste input "(Food, Snack & Drink) EWR 1-TB-MAIN BREAK ROOM"
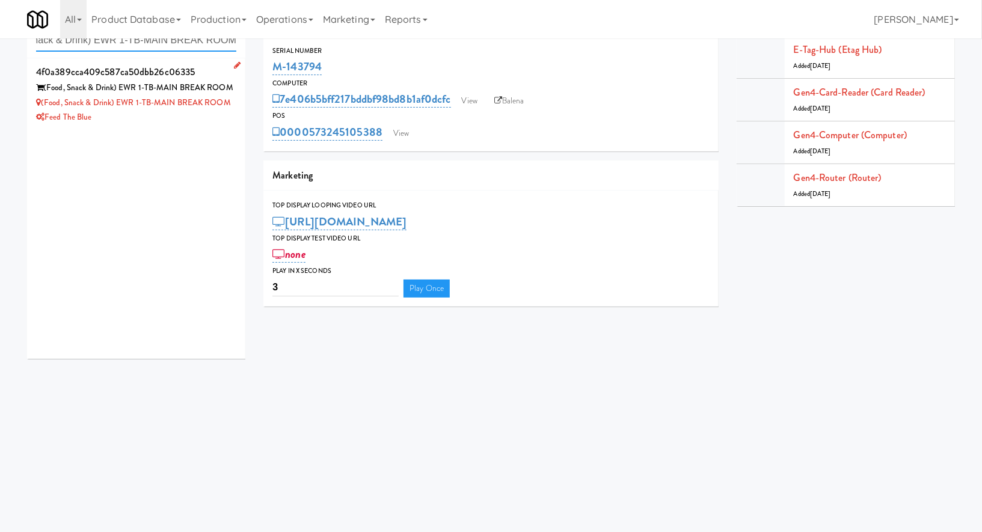
type input "(Food, Snack & Drink) EWR 1-TB-MAIN BREAK ROOM"
click at [215, 125] on li "4f0a389cca409c587ca50dbb26c06335 (Food, Snack & Drink) EWR 1-TB-MAIN BREAK ROOM…" at bounding box center [136, 94] width 218 height 72
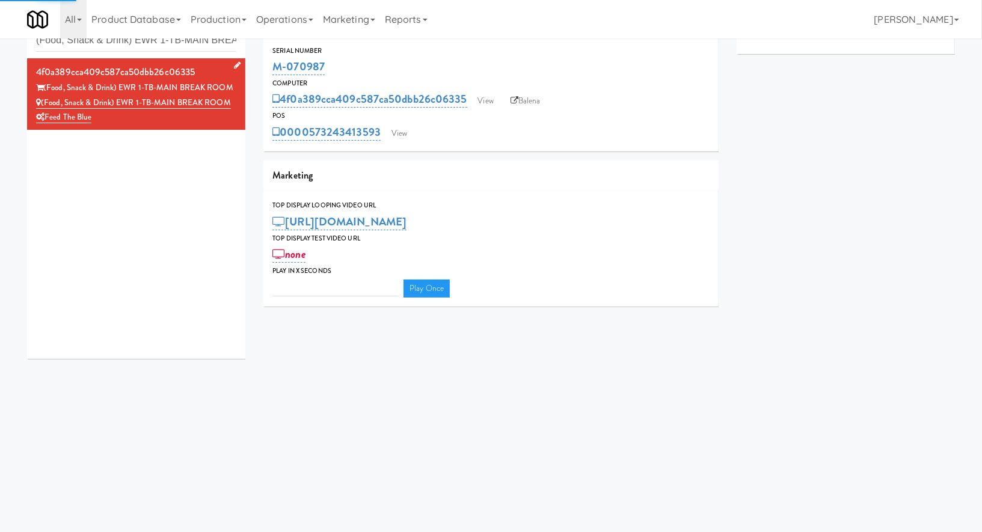
type input "3"
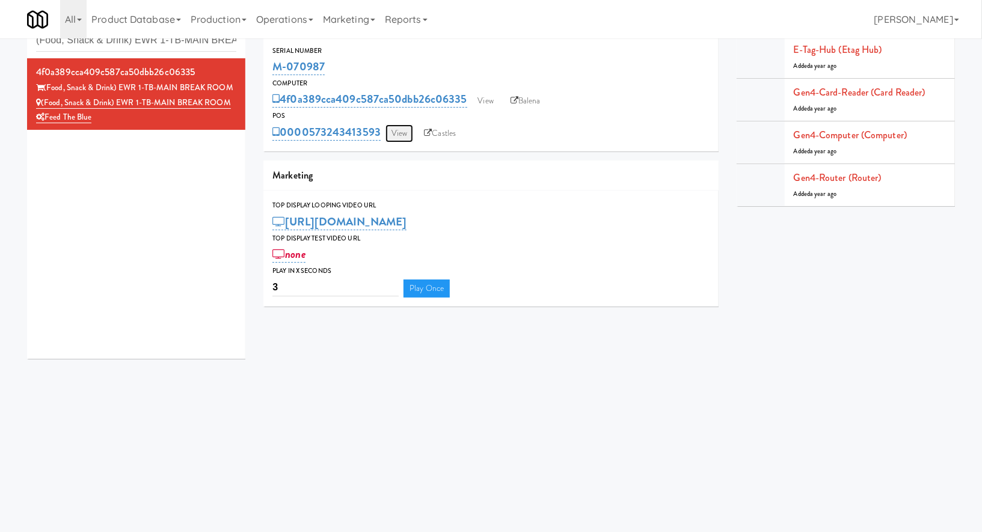
click at [400, 138] on link "View" at bounding box center [400, 134] width 28 height 18
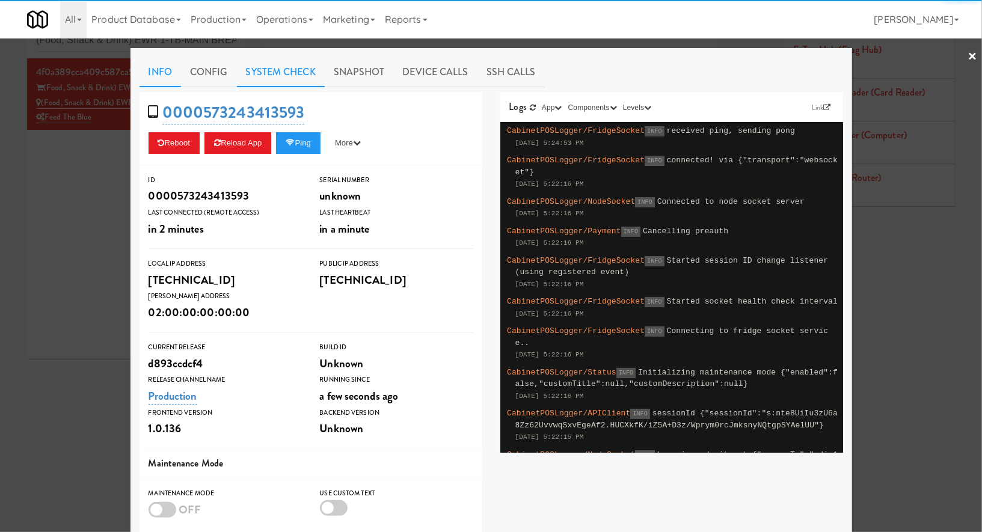
click at [292, 72] on link "System Check" at bounding box center [281, 72] width 88 height 30
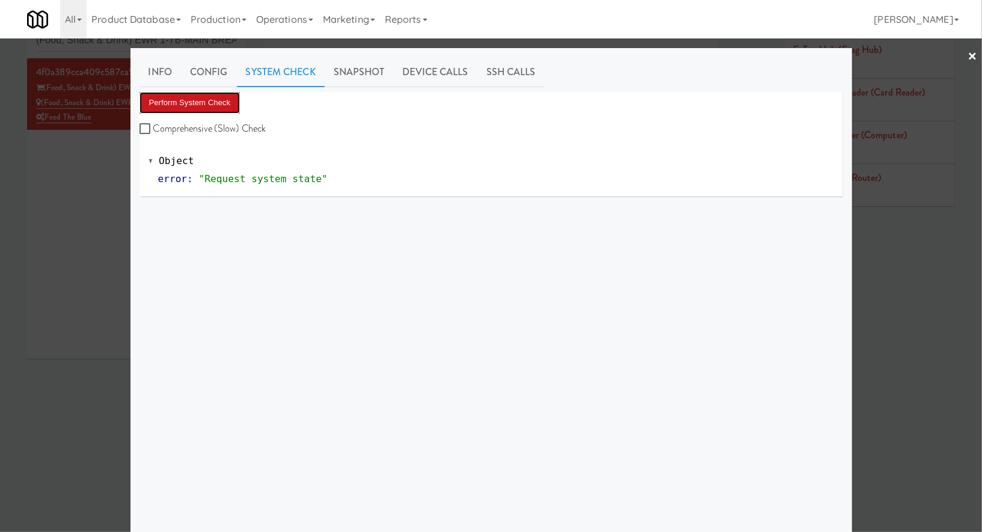
click at [206, 106] on button "Perform System Check" at bounding box center [190, 103] width 101 height 22
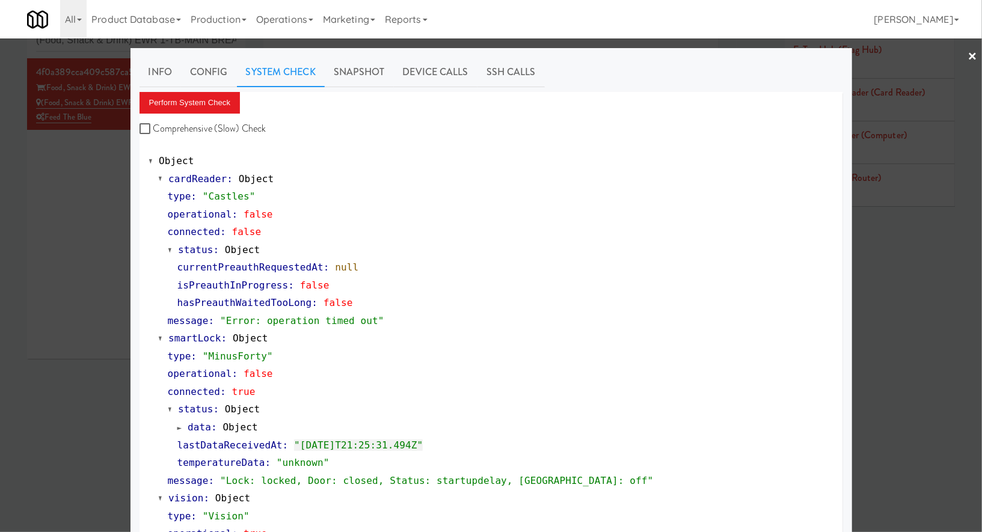
click at [107, 161] on div at bounding box center [491, 266] width 982 height 532
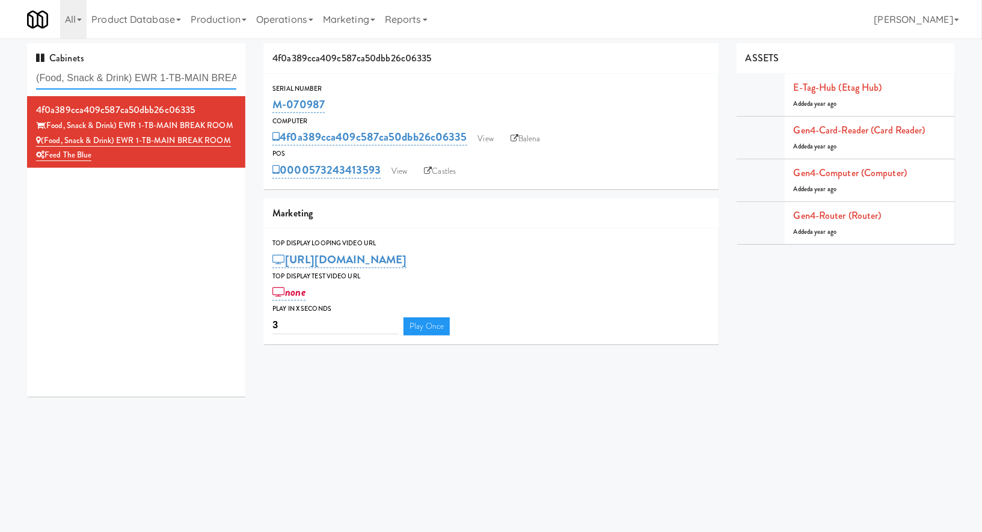
click at [164, 77] on input "(Food, Snack & Drink) EWR 1-TB-MAIN BREAK ROOM" at bounding box center [136, 78] width 200 height 22
click at [168, 83] on input "(Food, Snack & Drink) EWR 1-TB-MAIN BREAK ROOM" at bounding box center [136, 78] width 200 height 22
click at [133, 78] on input "(Food, Snack & Drink) EWR 1-TB-MAIN BREAK ROOM" at bounding box center [136, 78] width 200 height 22
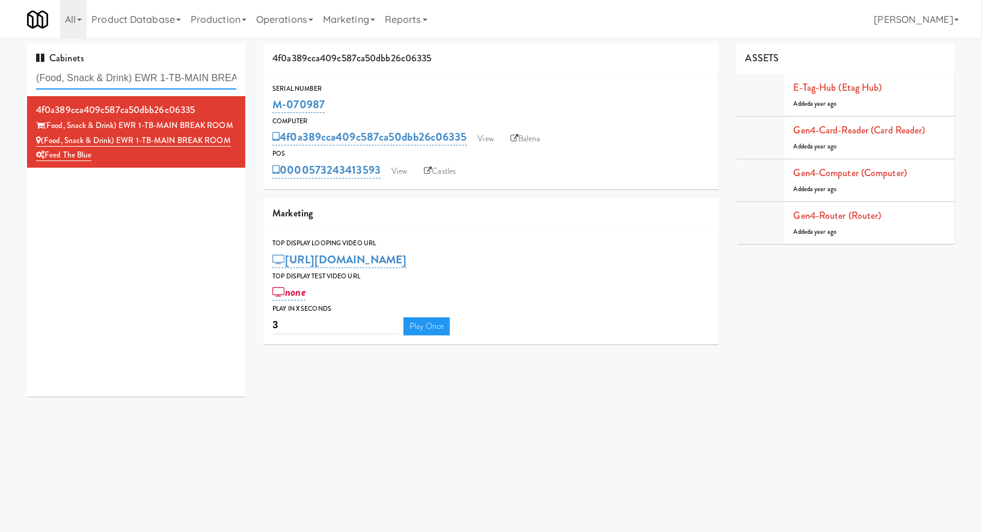
scroll to position [0, 43]
drag, startPoint x: 134, startPoint y: 79, endPoint x: 251, endPoint y: 79, distance: 116.7
click at [251, 79] on div "Cabinets (Food, Snack & Drink) EWR 1-TB-MAIN BREAK ROOM 4f0a389cca409c587ca50db…" at bounding box center [136, 224] width 236 height 363
click at [406, 179] on link "View" at bounding box center [400, 171] width 28 height 18
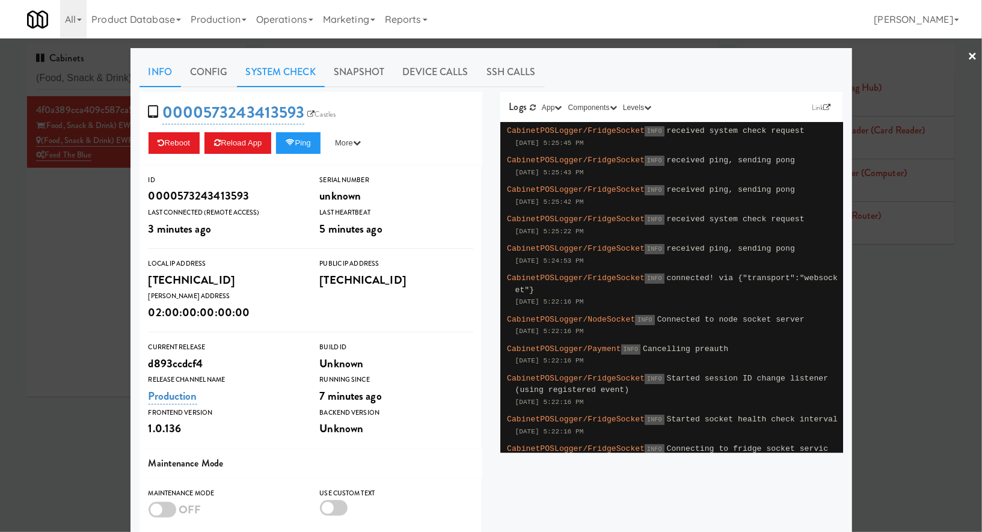
click at [299, 73] on link "System Check" at bounding box center [281, 72] width 88 height 30
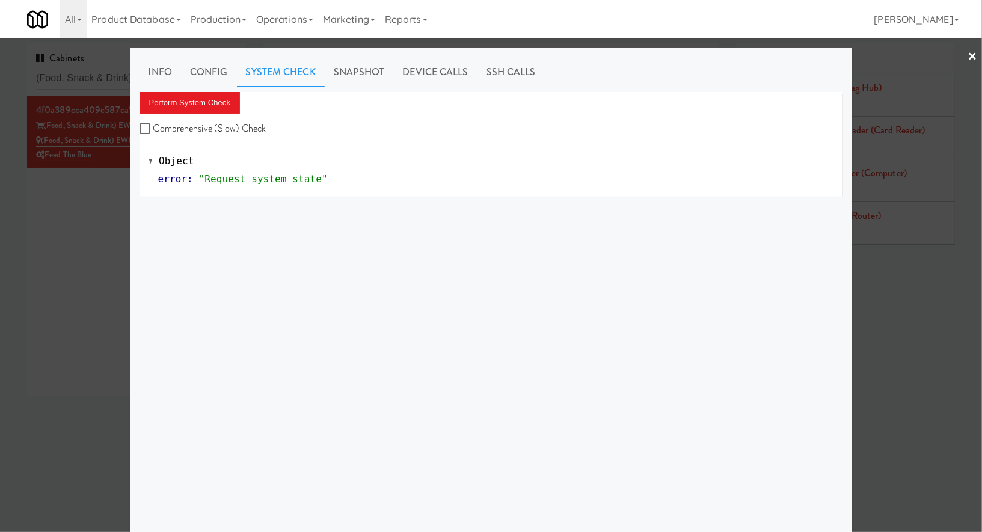
click at [242, 105] on div "Perform System Check Comprehensive (Slow) Check" at bounding box center [492, 115] width 704 height 46
click at [225, 105] on button "Perform System Check" at bounding box center [190, 103] width 101 height 22
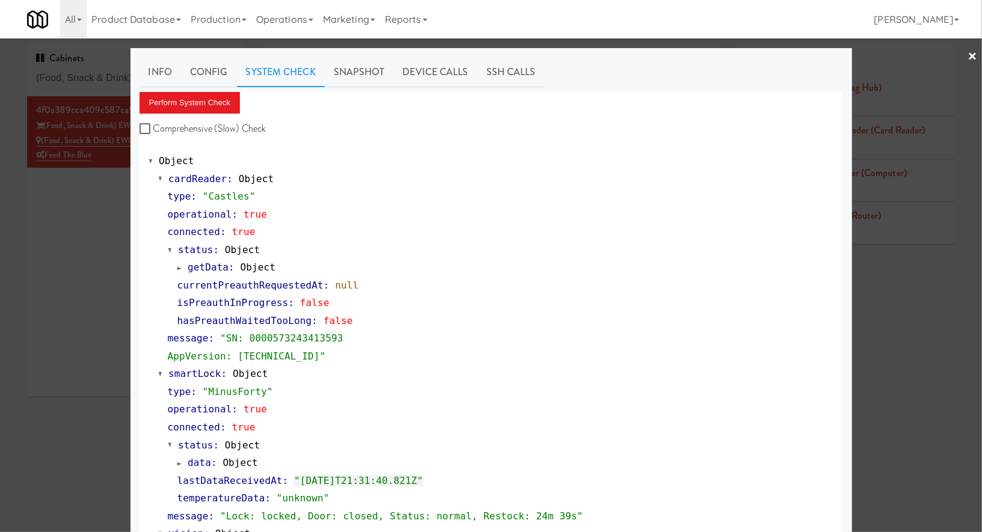
click at [94, 79] on div at bounding box center [491, 266] width 982 height 532
click at [94, 79] on input "(Food, Snack & Drink) EWR 1-TB-MAIN BREAK ROOM" at bounding box center [136, 78] width 200 height 22
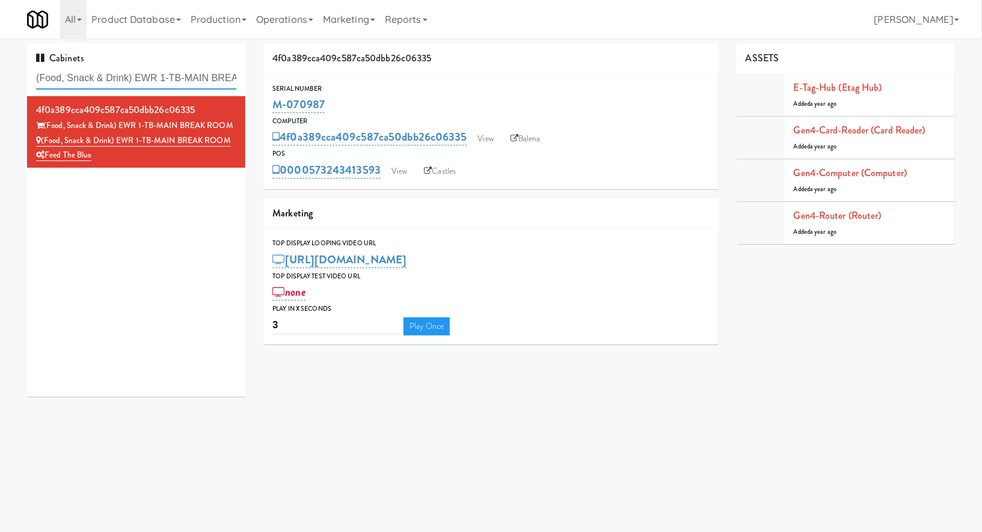
click at [94, 79] on input "(Food, Snack & Drink) EWR 1-TB-MAIN BREAK ROOM" at bounding box center [136, 78] width 200 height 22
paste input "2112 New Hampshire - Cooler - Lef"
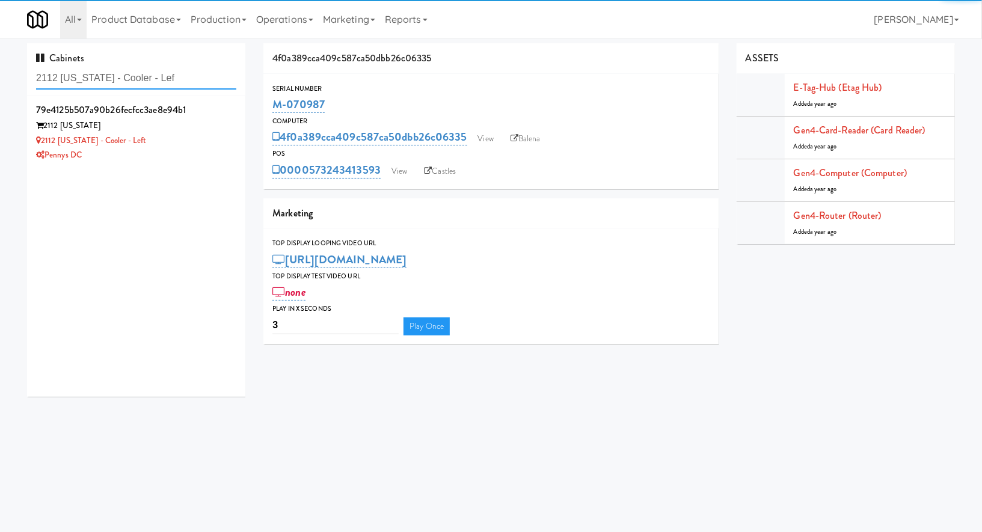
type input "2112 New Hampshire - Cooler - Lef"
click at [203, 127] on div "2112 New Hampshire" at bounding box center [136, 126] width 200 height 15
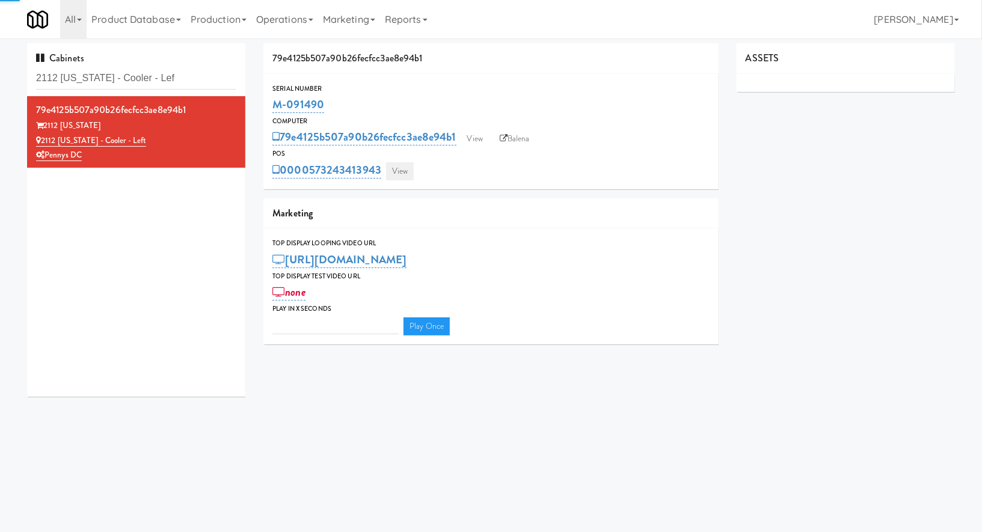
type input "3"
click at [403, 175] on link "View" at bounding box center [400, 171] width 28 height 18
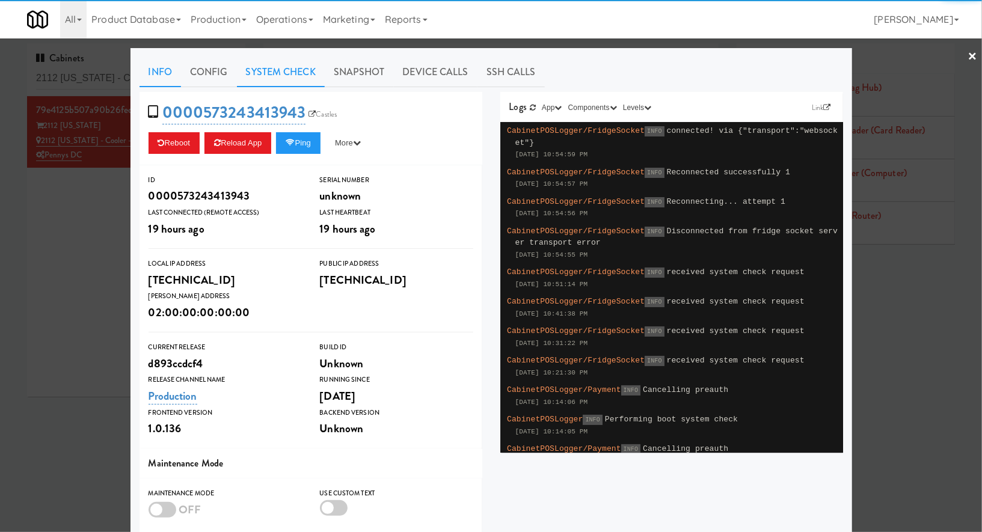
click at [306, 75] on link "System Check" at bounding box center [281, 72] width 88 height 30
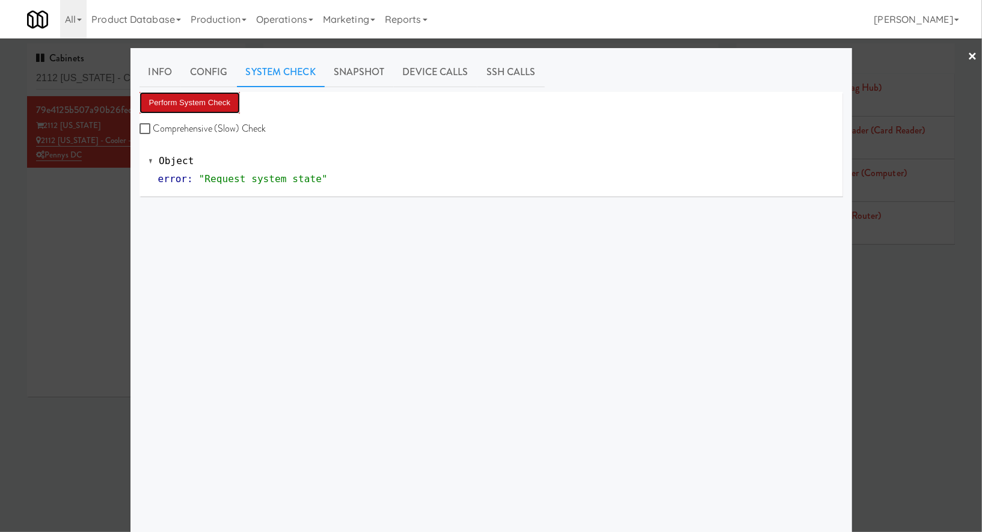
click at [233, 100] on button "Perform System Check" at bounding box center [190, 103] width 101 height 22
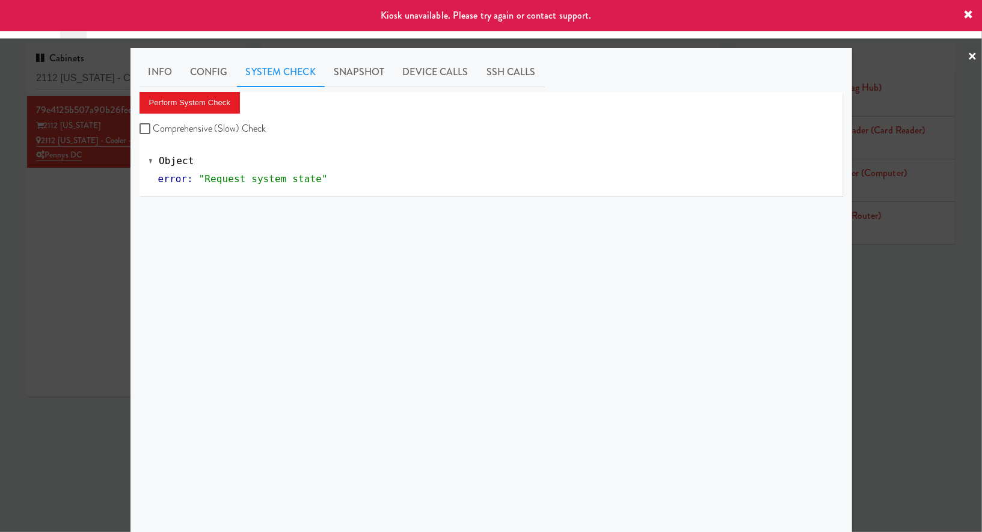
click at [37, 259] on div at bounding box center [491, 266] width 982 height 532
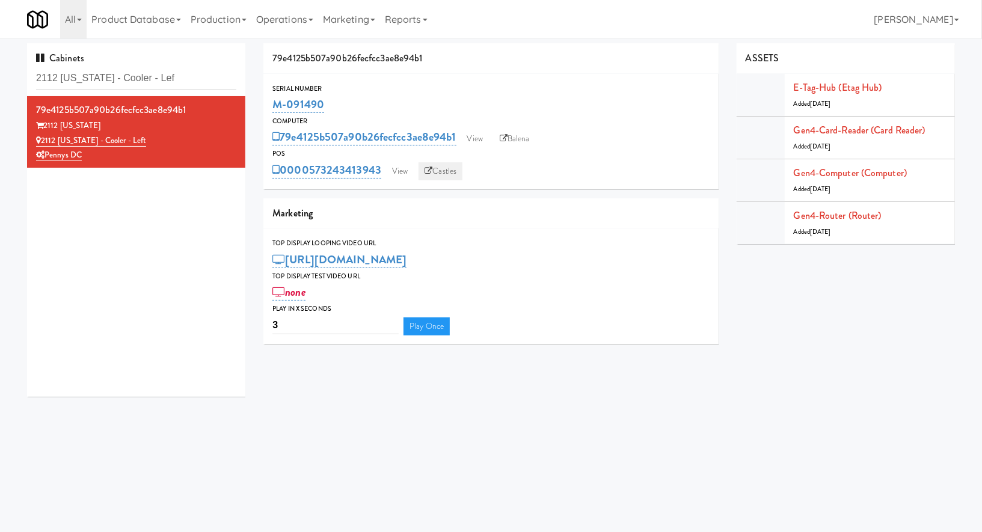
click at [439, 171] on link "Castles" at bounding box center [441, 171] width 44 height 18
click at [505, 144] on link "Balena" at bounding box center [515, 139] width 42 height 18
click at [390, 176] on link "View" at bounding box center [400, 171] width 28 height 18
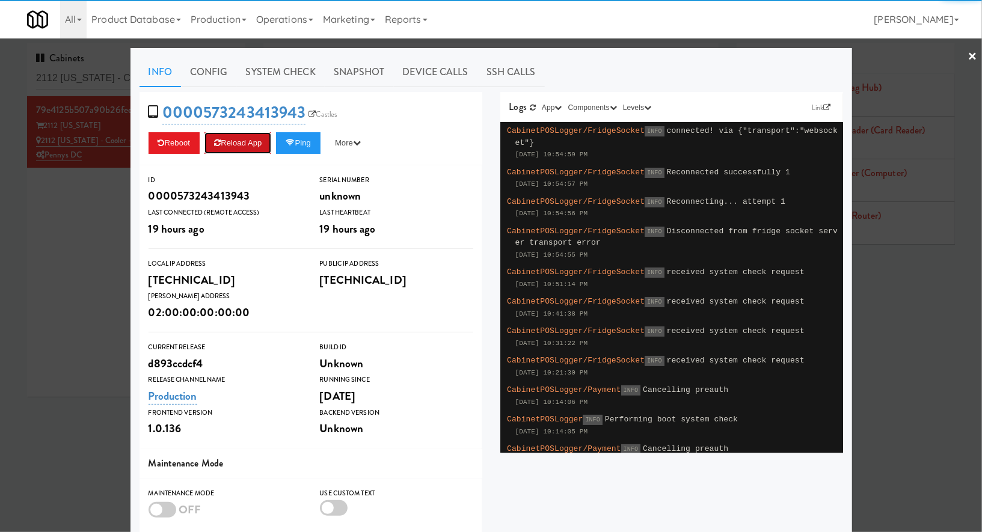
click at [260, 146] on button "Reload App" at bounding box center [238, 143] width 67 height 22
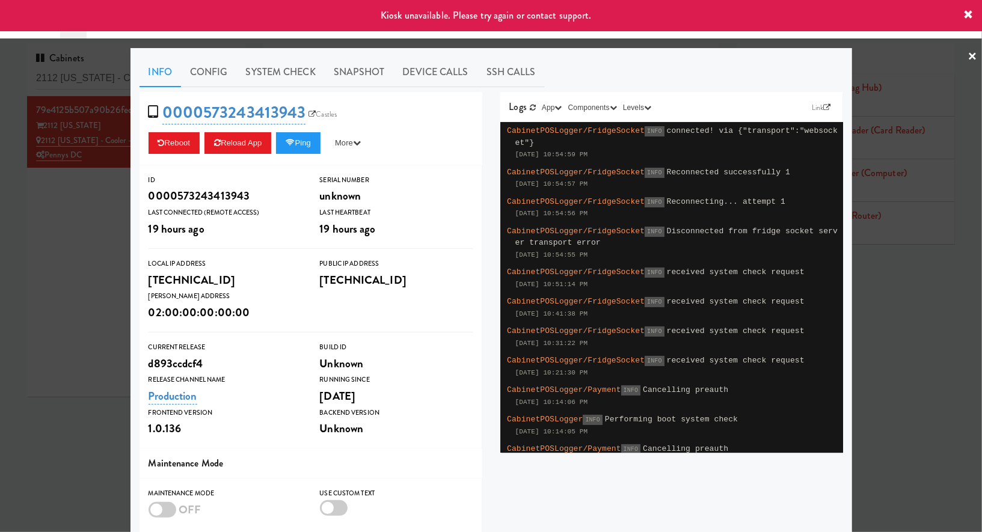
click at [91, 194] on div at bounding box center [491, 266] width 982 height 532
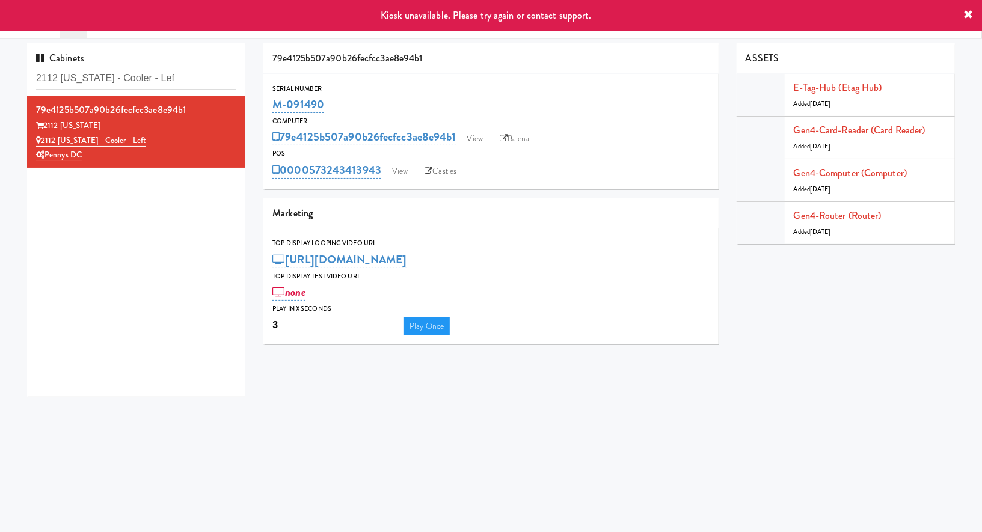
drag, startPoint x: 350, startPoint y: 103, endPoint x: 262, endPoint y: 103, distance: 87.8
click at [262, 103] on div "79e4125b507a90b26fecfcc3ae8e94b1 Serial Number M-091490 Computer 79e4125b507a90…" at bounding box center [490, 198] width 473 height 310
copy link "M-091490"
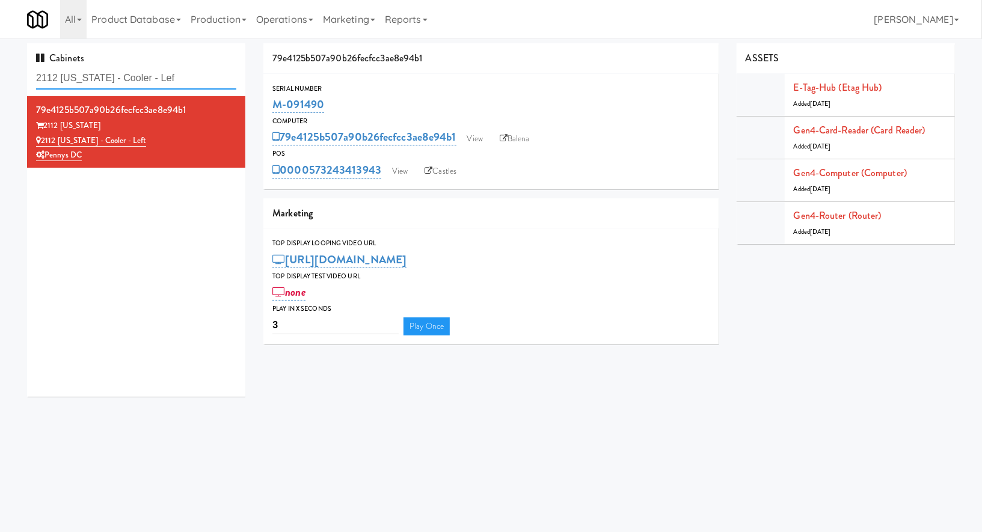
click at [193, 72] on input "2112 New Hampshire - Cooler - Lef" at bounding box center [136, 78] width 200 height 22
paste input "Eleven55 - Pantry"
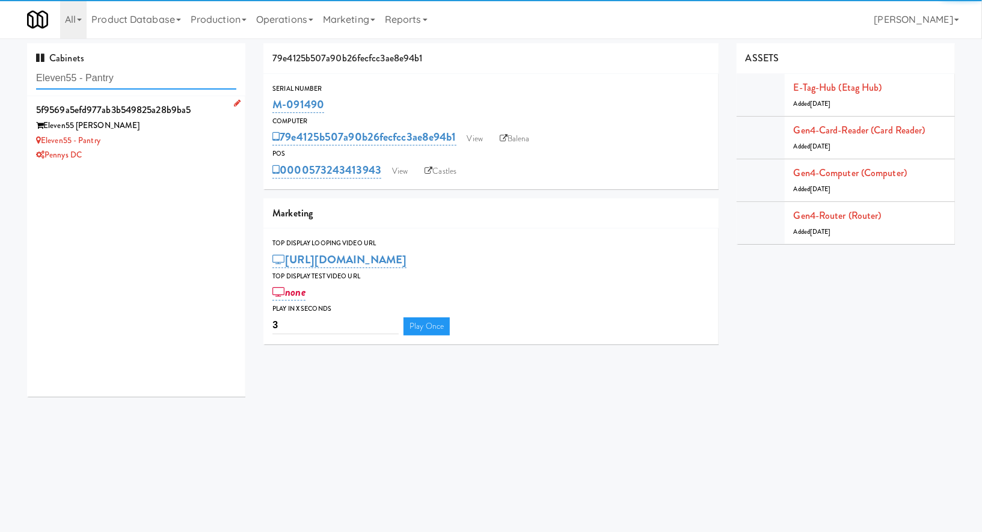
type input "Eleven55 - Pantry"
click at [238, 131] on li "5f9569a5efd977ab3b549825a28b9ba5 Eleven55 Ripley Eleven55 - Pantry Pennys DC" at bounding box center [136, 132] width 218 height 72
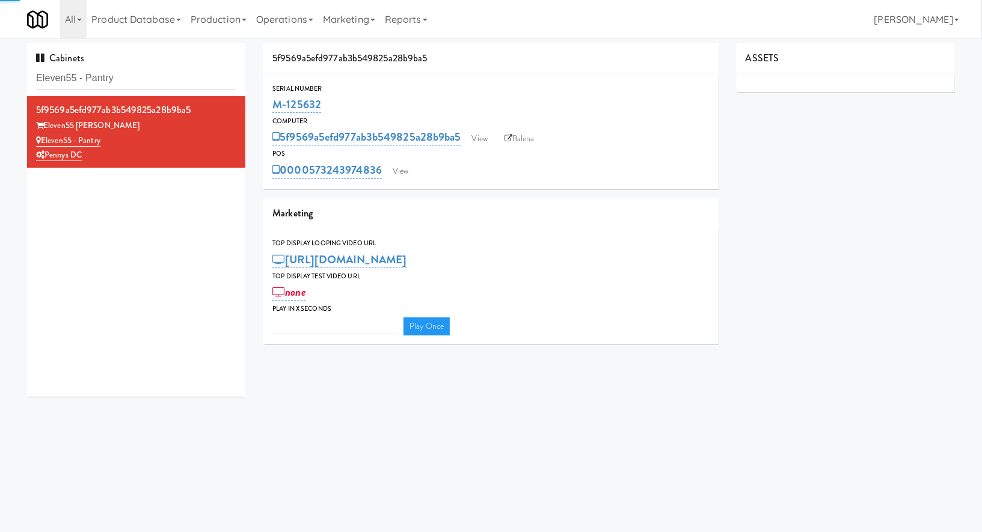
type input "3"
click at [416, 174] on div "0000573243974836 View Castles" at bounding box center [491, 170] width 437 height 20
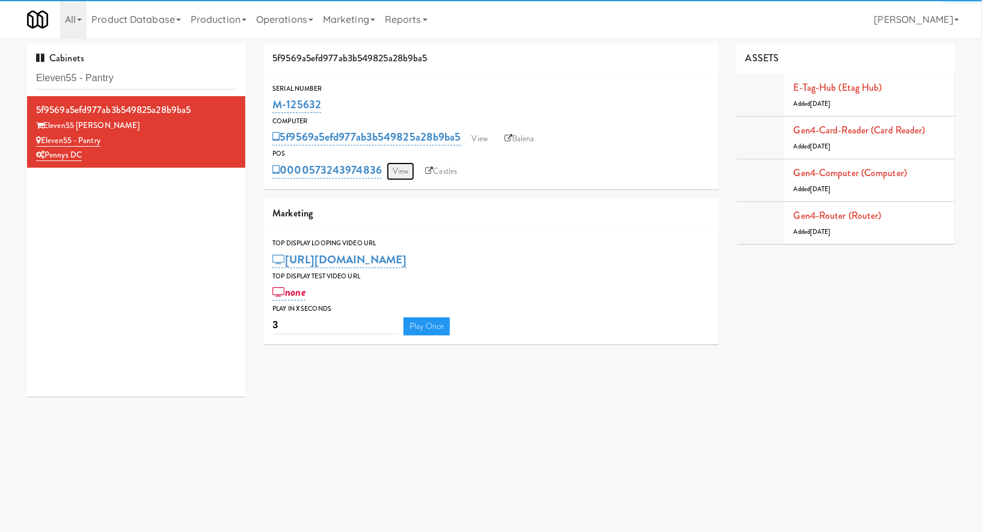
click at [407, 173] on link "View" at bounding box center [401, 171] width 28 height 18
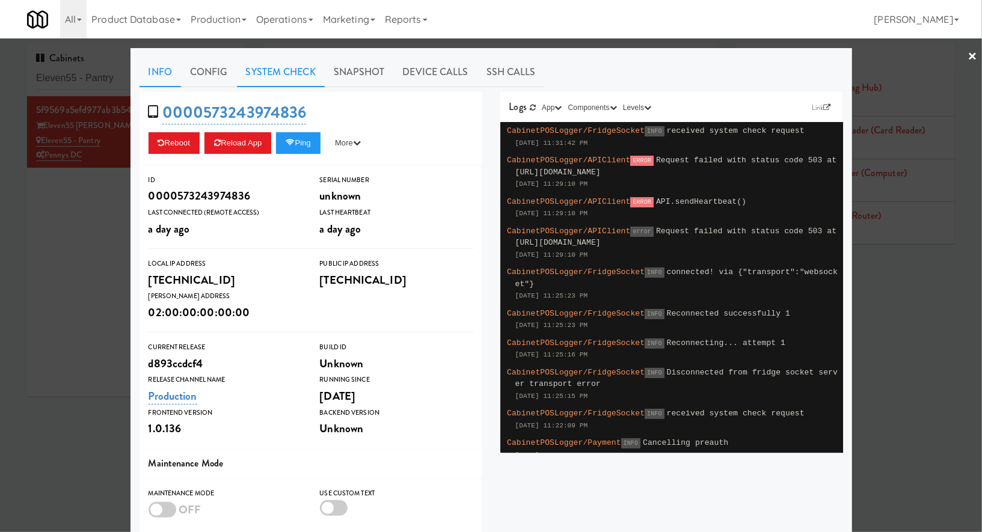
click at [307, 77] on link "System Check" at bounding box center [281, 72] width 88 height 30
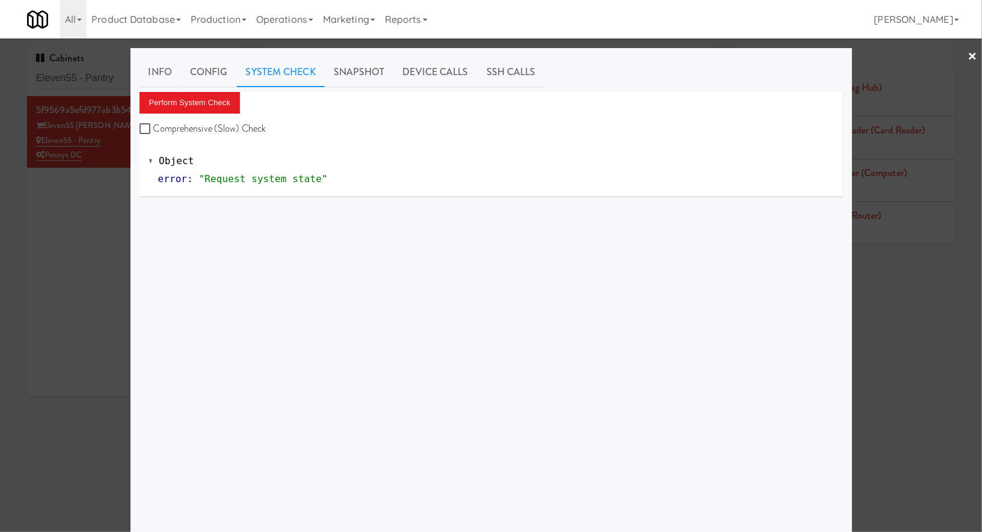
click at [244, 99] on div "Perform System Check Comprehensive (Slow) Check" at bounding box center [492, 115] width 704 height 46
click at [223, 101] on button "Perform System Check" at bounding box center [190, 103] width 101 height 22
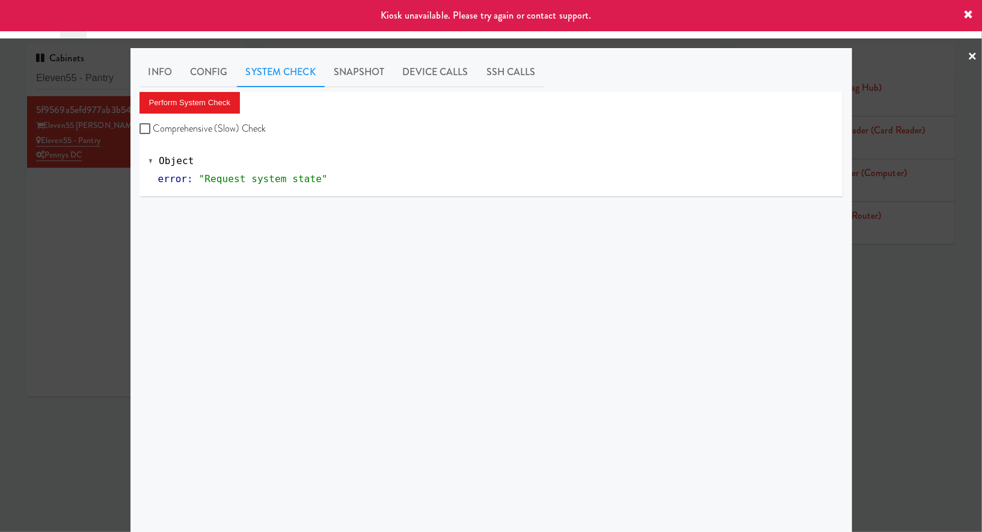
click at [71, 232] on div at bounding box center [491, 266] width 982 height 532
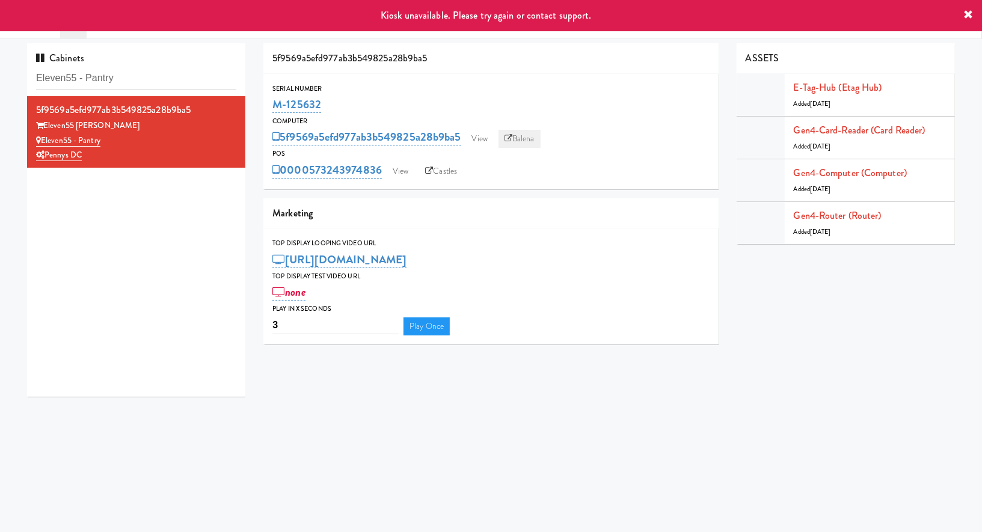
click at [511, 141] on icon at bounding box center [509, 139] width 8 height 8
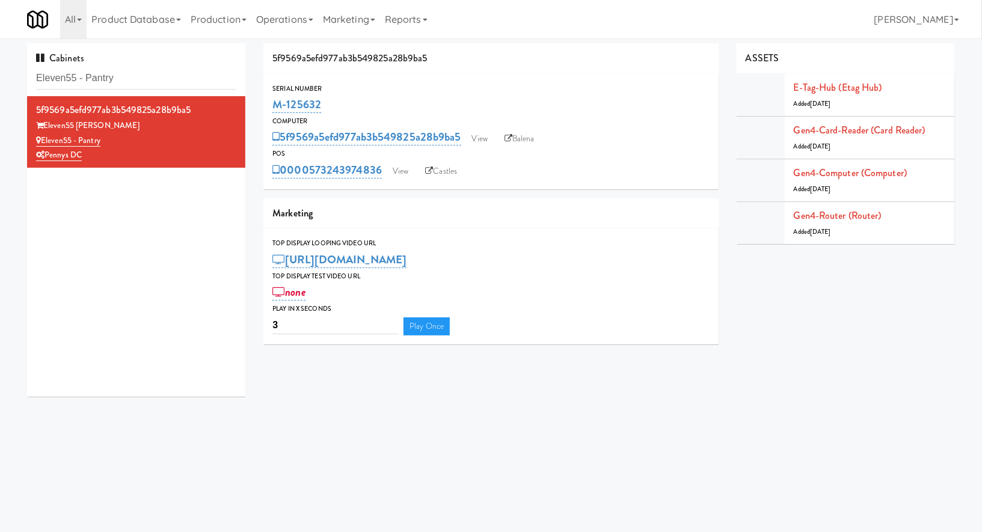
drag, startPoint x: 334, startPoint y: 102, endPoint x: 256, endPoint y: 102, distance: 78.8
click at [256, 102] on div "5f9569a5efd977ab3b549825a28b9ba5 Serial Number M-125632 Computer 5f9569a5efd977…" at bounding box center [490, 198] width 473 height 310
copy link "M-125632"
click at [405, 173] on link "View" at bounding box center [401, 171] width 28 height 18
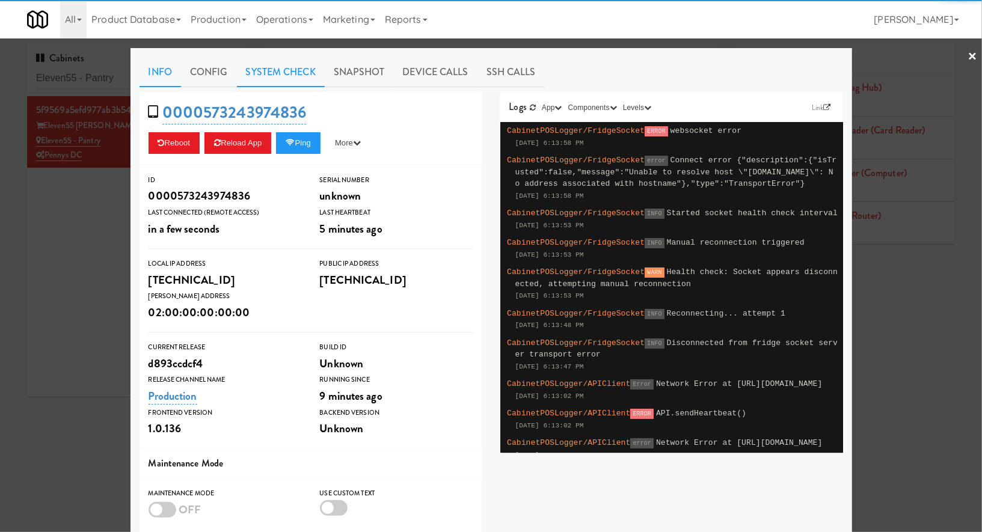
click at [297, 71] on link "System Check" at bounding box center [281, 72] width 88 height 30
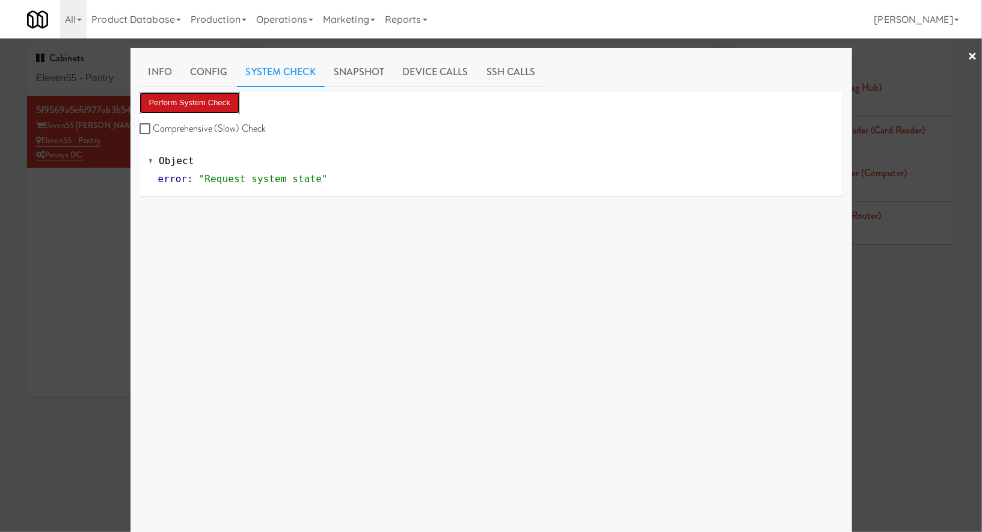
click at [230, 107] on button "Perform System Check" at bounding box center [190, 103] width 101 height 22
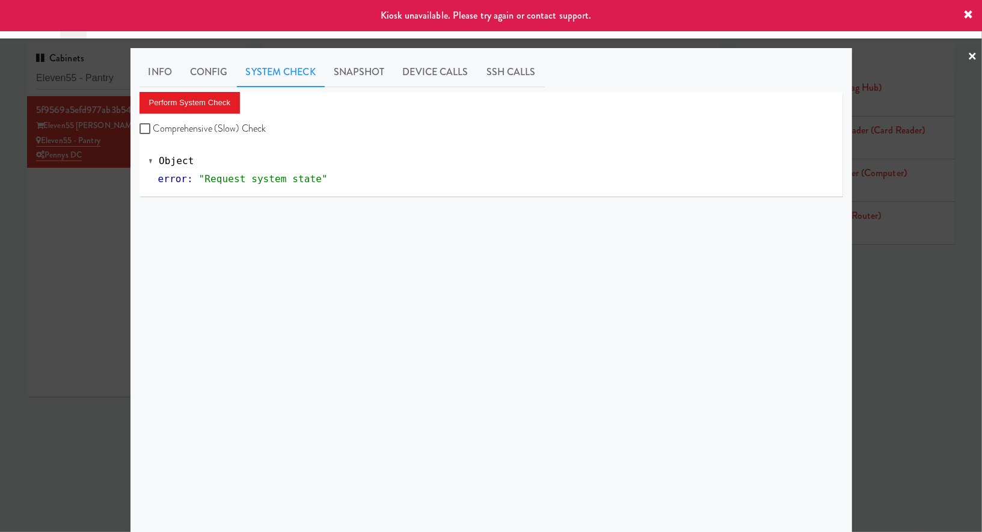
click at [73, 232] on div at bounding box center [491, 266] width 982 height 532
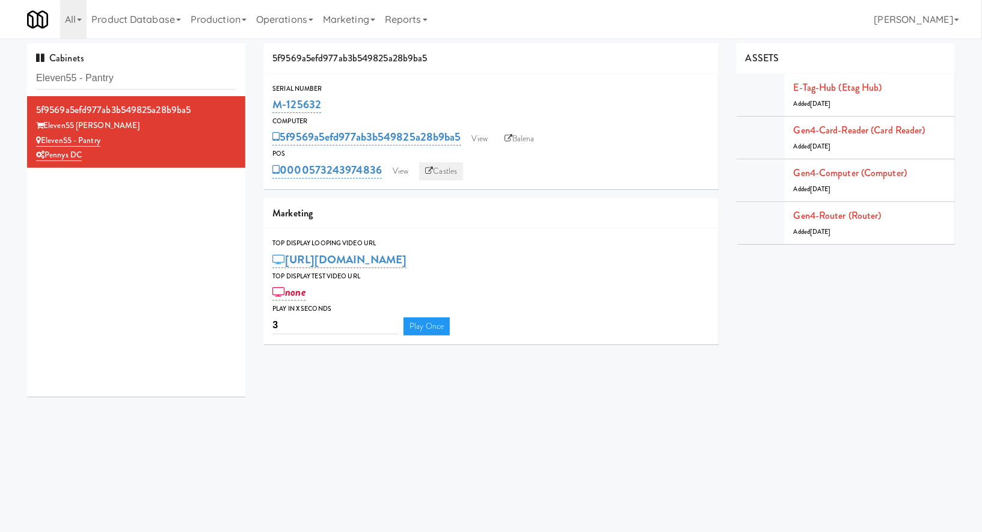
click at [448, 173] on link "Castles" at bounding box center [441, 171] width 44 height 18
click at [530, 144] on link "Balena" at bounding box center [520, 139] width 42 height 18
click at [174, 78] on input "Eleven55 - Pantry" at bounding box center [136, 78] width 200 height 22
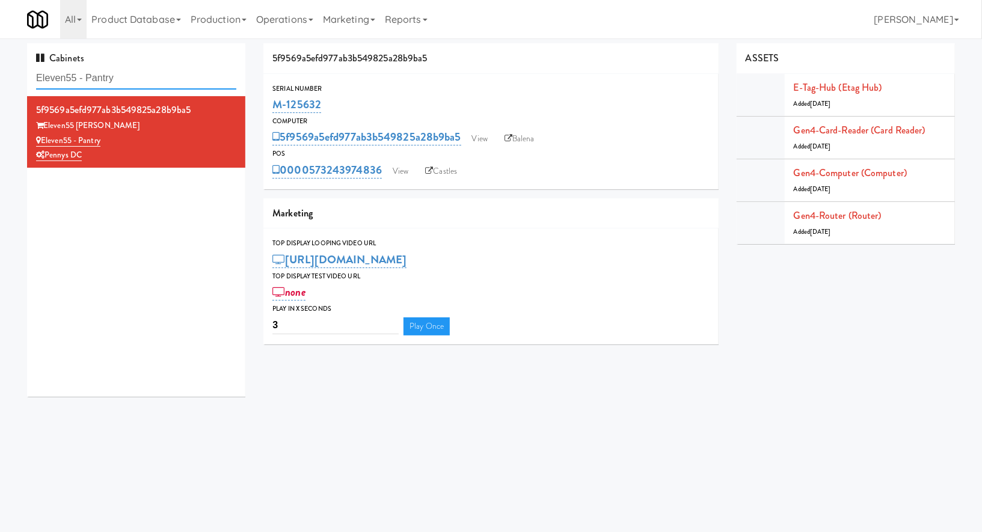
paste input "he Mo - Pantry"
click at [174, 78] on input "Eleven55 - Pantryhe Mo - Pantry" at bounding box center [136, 78] width 200 height 22
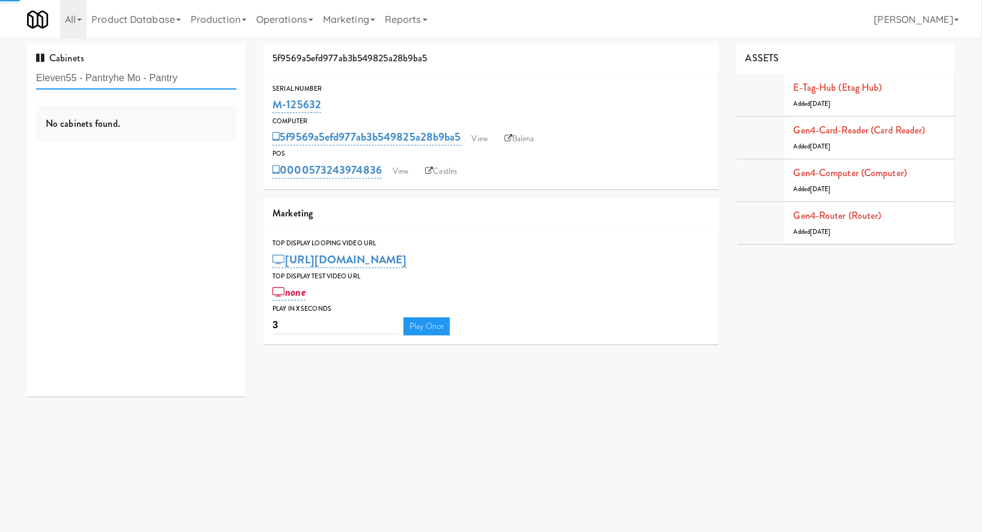
click at [174, 78] on input "Eleven55 - Pantryhe Mo - Pantry" at bounding box center [136, 78] width 200 height 22
paste input "text"
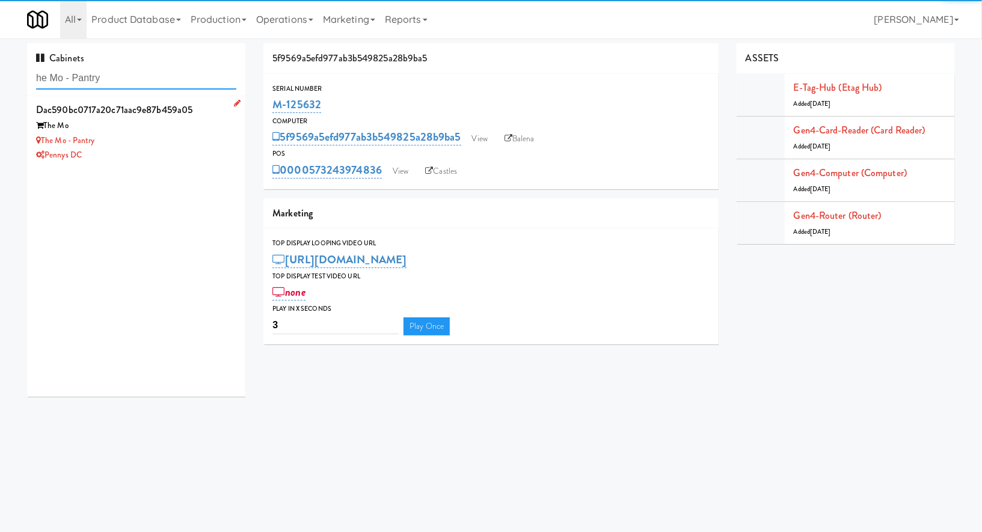
type input "he Mo - Pantry"
click at [177, 125] on div "The Mo" at bounding box center [136, 126] width 200 height 15
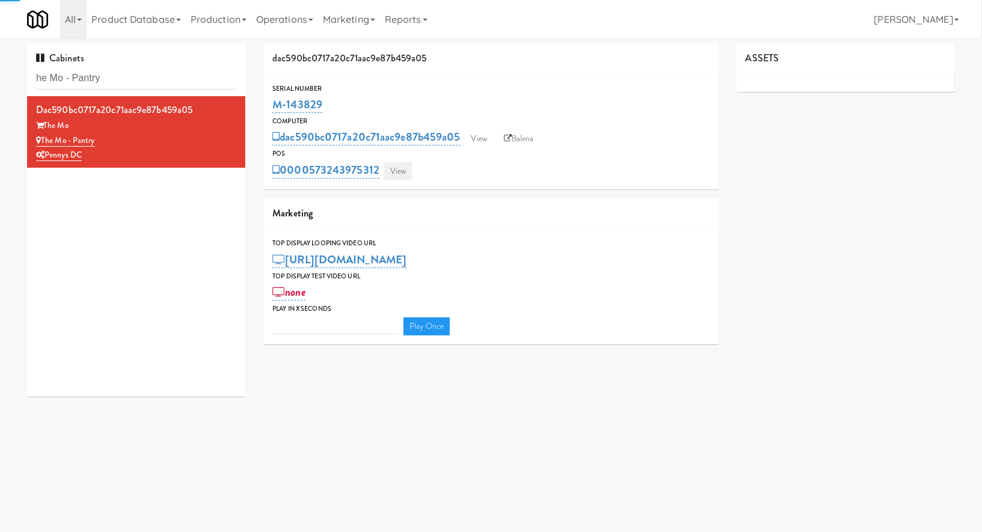
type input "3"
click at [392, 171] on link "View" at bounding box center [398, 171] width 28 height 18
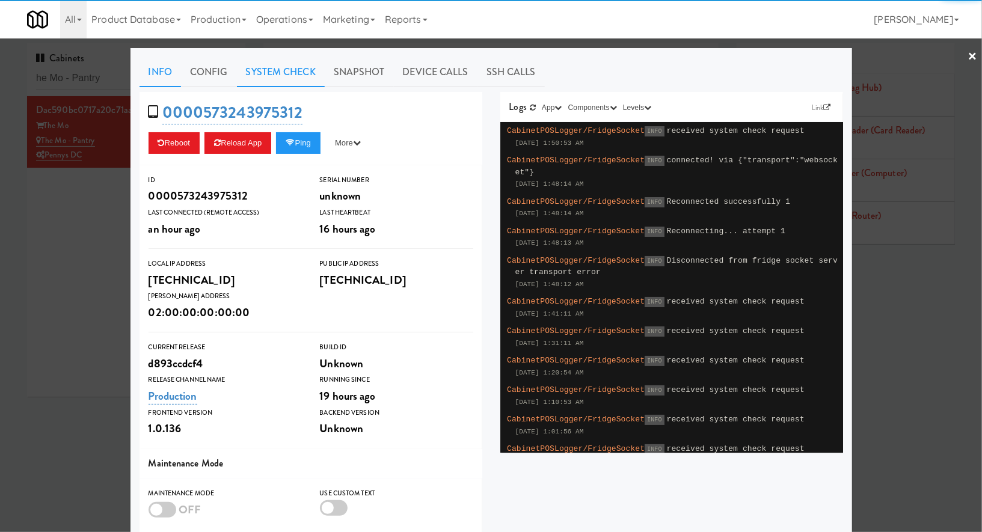
click at [285, 74] on link "System Check" at bounding box center [281, 72] width 88 height 30
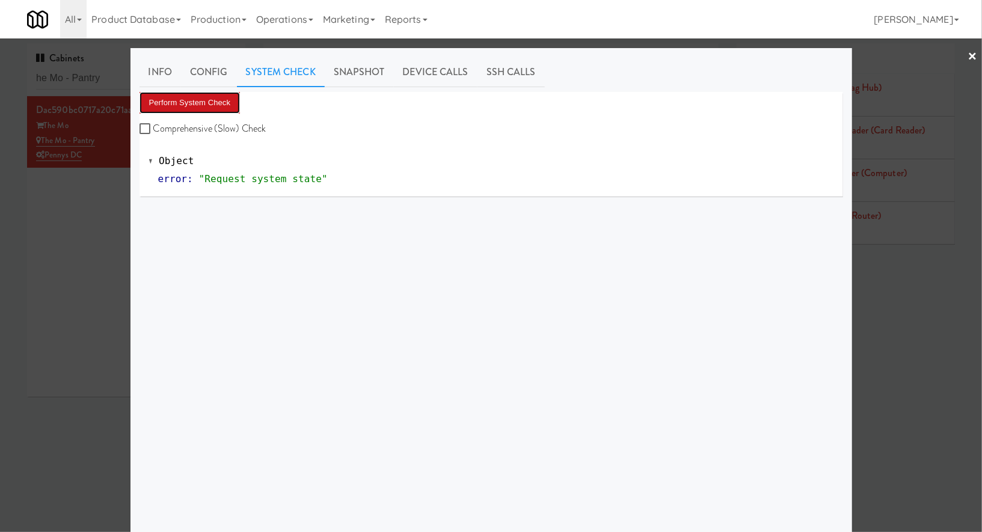
click at [222, 93] on button "Perform System Check" at bounding box center [190, 103] width 101 height 22
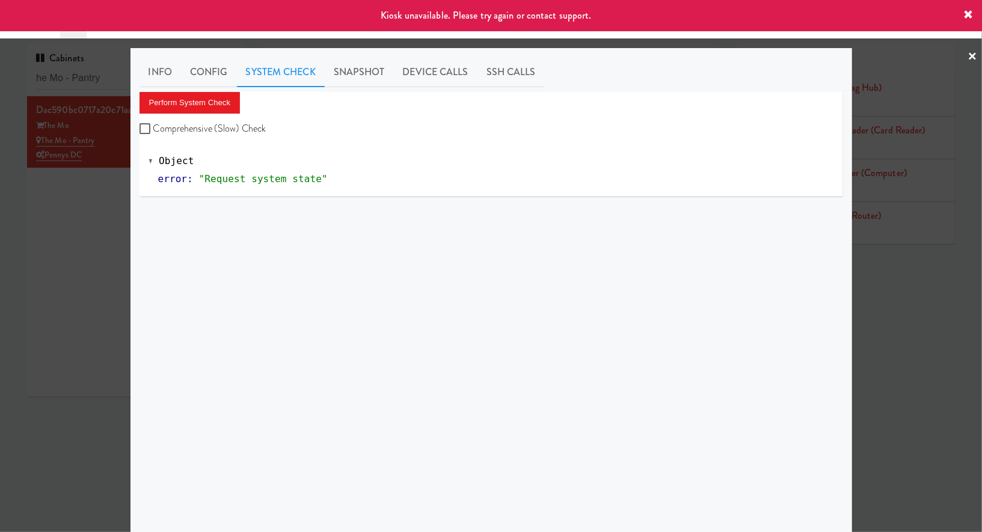
click at [73, 229] on div at bounding box center [491, 266] width 982 height 532
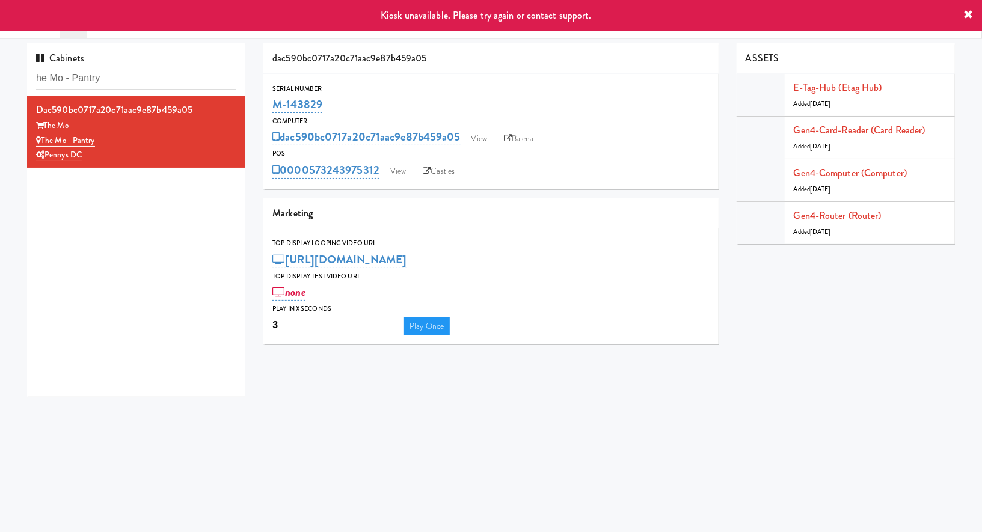
drag, startPoint x: 341, startPoint y: 106, endPoint x: 265, endPoint y: 103, distance: 75.8
click at [266, 103] on div "Serial Number M-143829" at bounding box center [490, 99] width 455 height 32
copy link "M-143829"
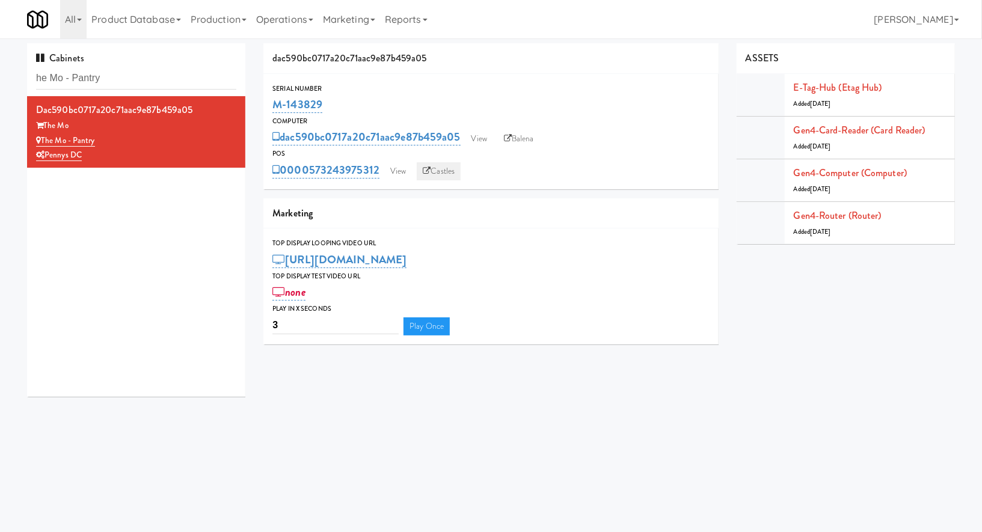
click at [452, 172] on link "Castles" at bounding box center [439, 171] width 44 height 18
click at [507, 144] on link "Balena" at bounding box center [519, 139] width 42 height 18
click at [407, 169] on link "View" at bounding box center [398, 171] width 28 height 18
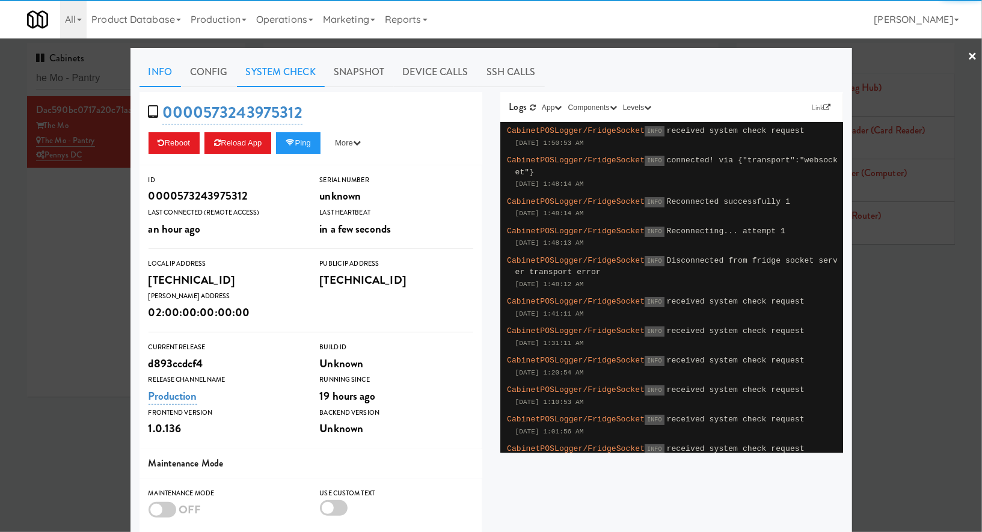
click at [291, 72] on link "System Check" at bounding box center [281, 72] width 88 height 30
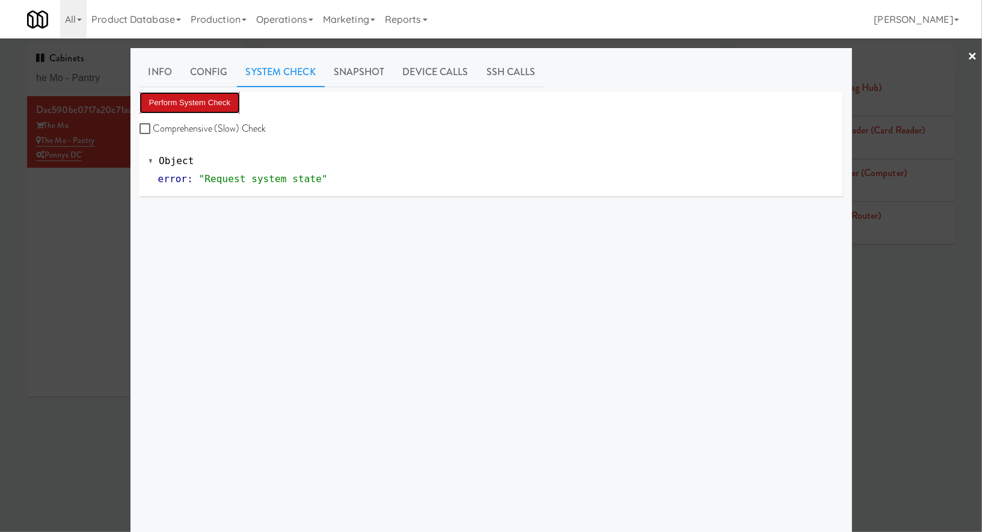
click at [216, 103] on button "Perform System Check" at bounding box center [190, 103] width 101 height 22
click at [101, 66] on div at bounding box center [491, 266] width 982 height 532
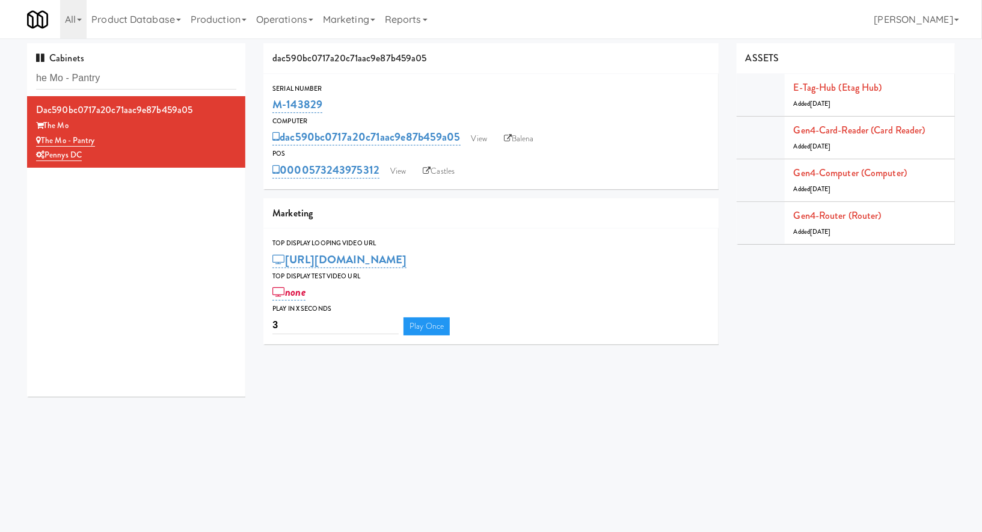
click at [101, 66] on div "Cabinets he Mo - Pantry" at bounding box center [136, 69] width 218 height 53
click at [103, 79] on input "he Mo - Pantry" at bounding box center [136, 78] width 200 height 22
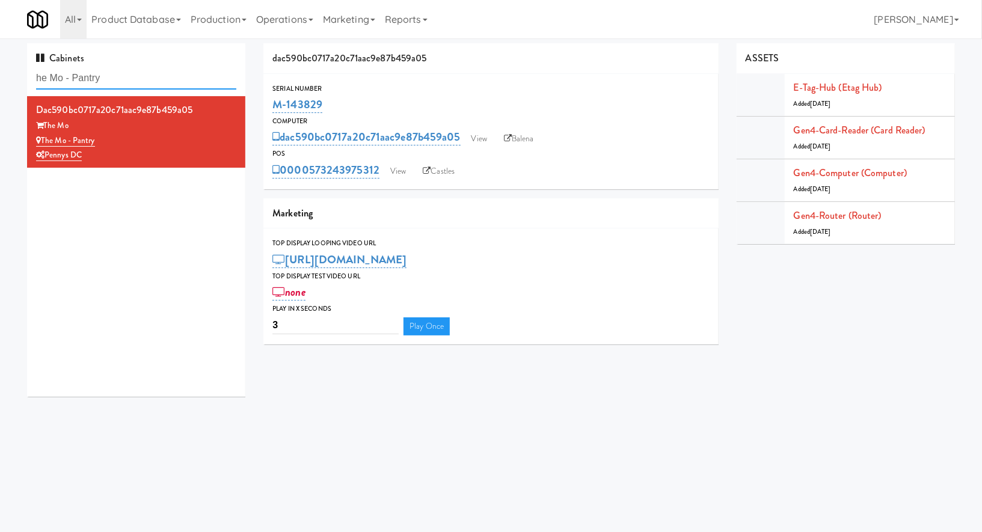
paste input "The Mo - Fridge"
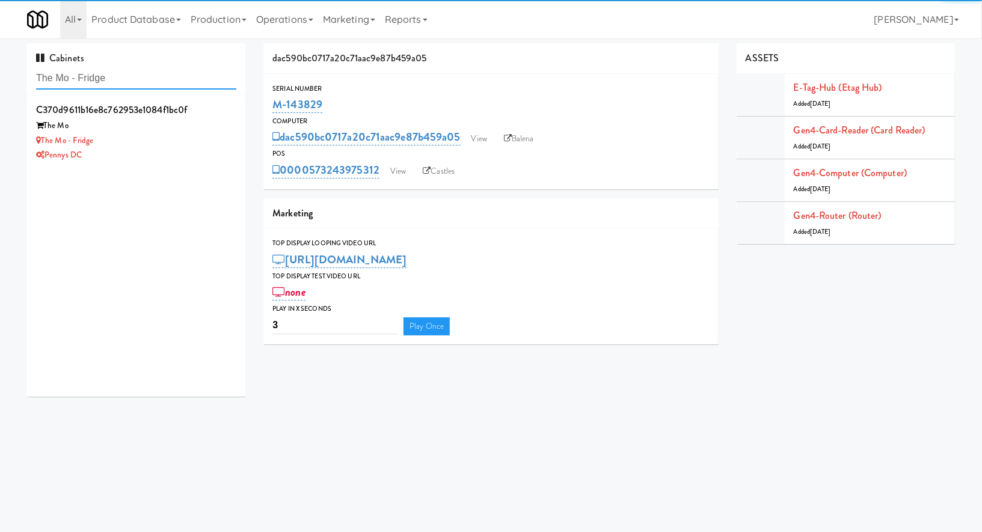
type input "The Mo - Fridge"
click at [186, 129] on div "The Mo" at bounding box center [136, 126] width 200 height 15
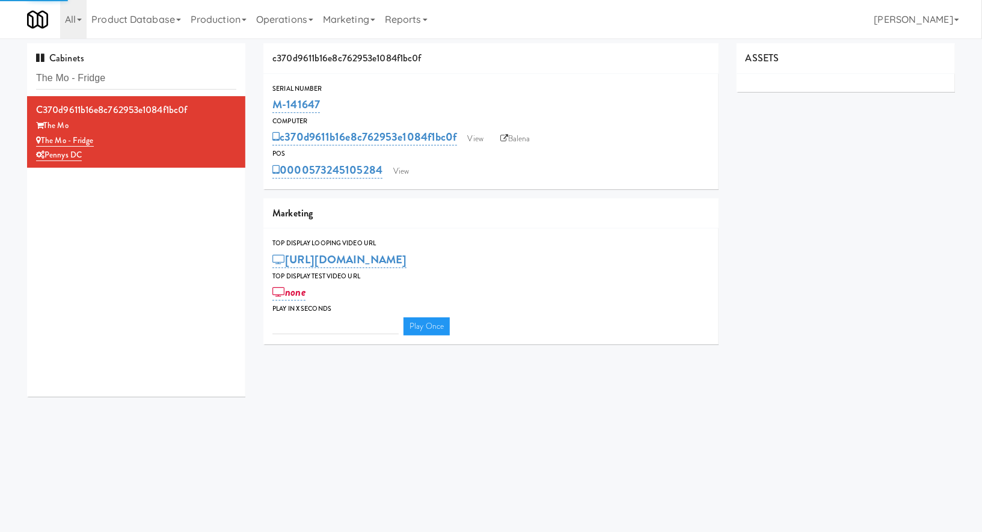
type input "3"
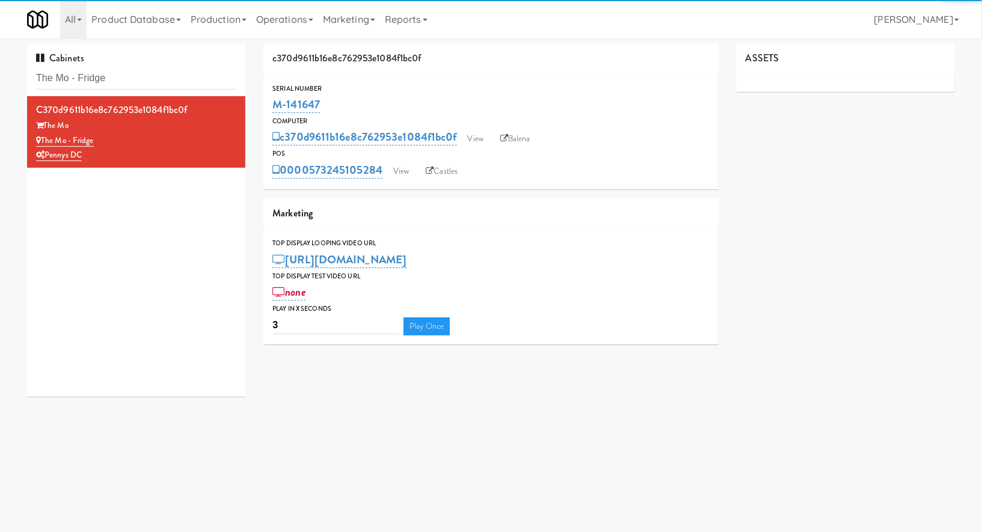
drag, startPoint x: 322, startPoint y: 102, endPoint x: 266, endPoint y: 102, distance: 56.0
click at [266, 102] on div "Serial Number M-141647" at bounding box center [490, 99] width 455 height 32
copy link "M-141647"
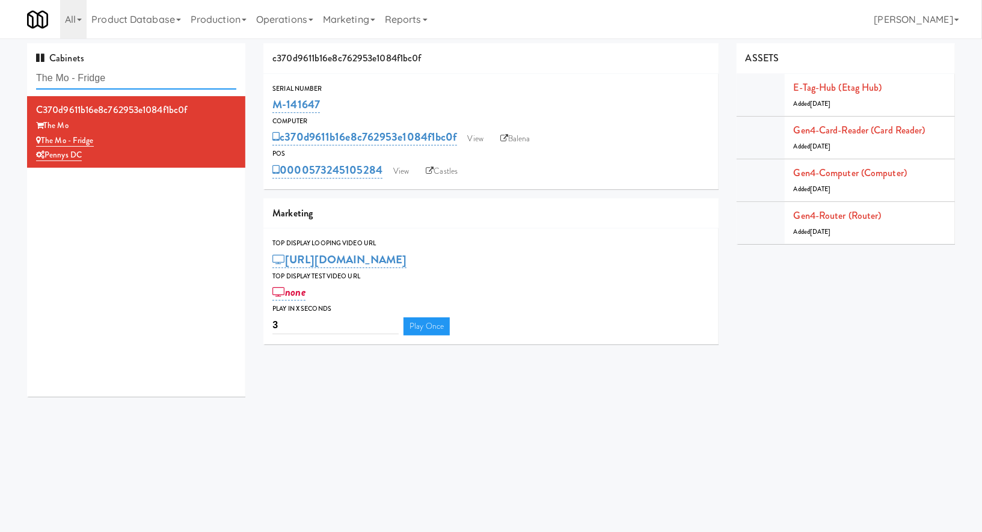
click at [182, 84] on input "The Mo - Fridge" at bounding box center [136, 78] width 200 height 22
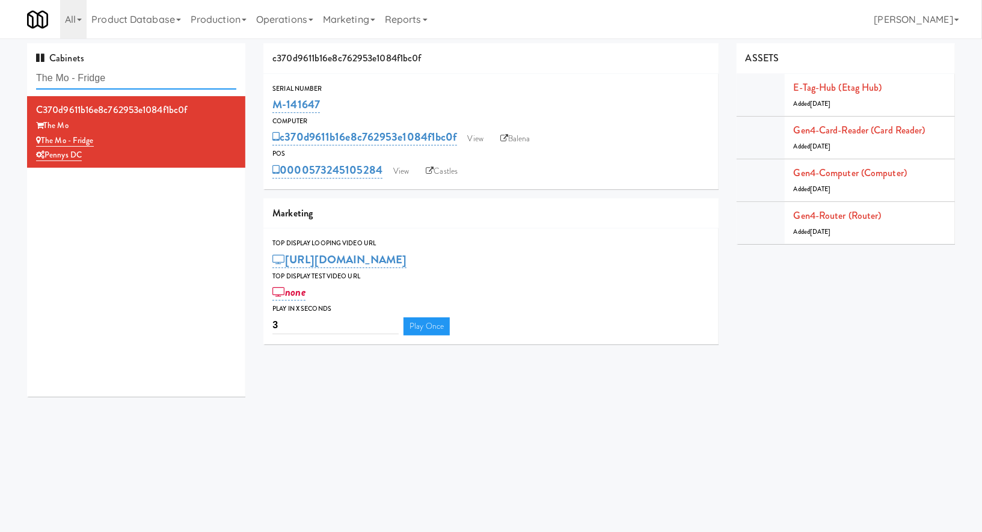
click at [182, 84] on input "The Mo - Fridge" at bounding box center [136, 78] width 200 height 22
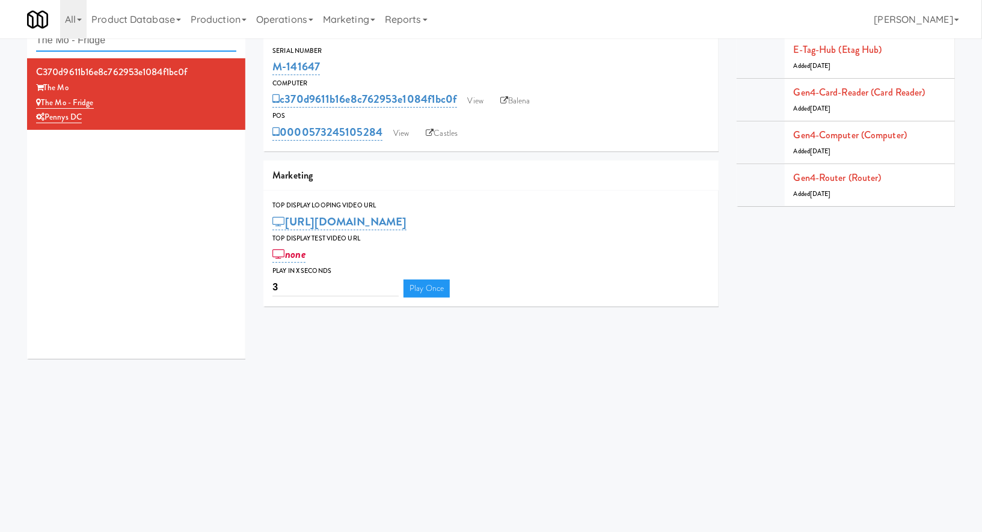
paste input "Kelvin - Pantry - Right"
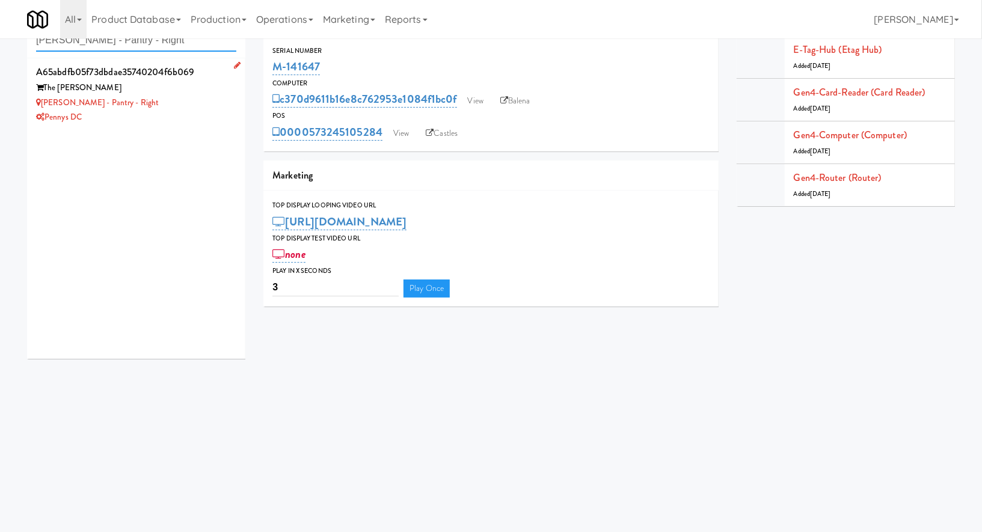
type input "Kelvin - Pantry - Right"
click at [213, 105] on div "Kelvin - Pantry - Right" at bounding box center [136, 103] width 200 height 15
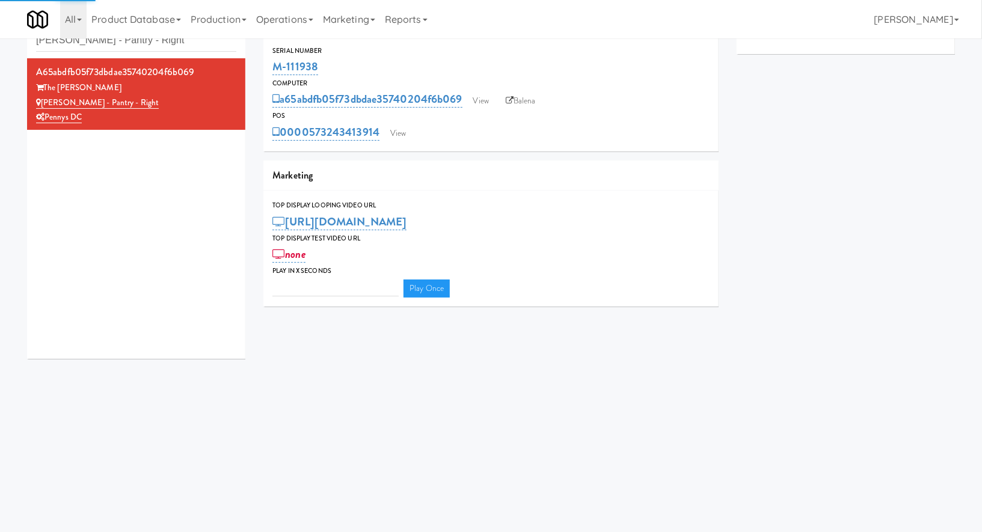
type input "3"
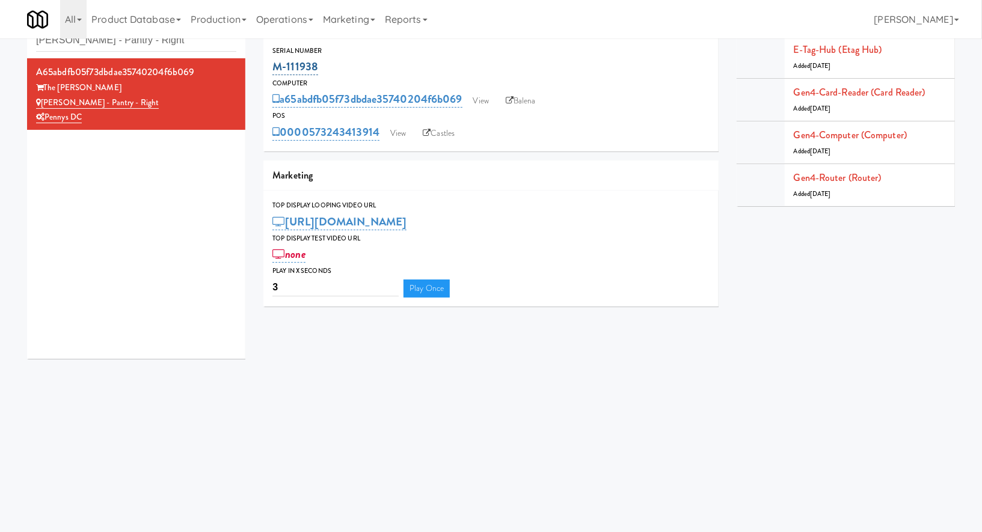
drag, startPoint x: 324, startPoint y: 69, endPoint x: 275, endPoint y: 67, distance: 49.4
click at [275, 67] on div "M-111938" at bounding box center [491, 67] width 437 height 20
copy link "M-111938"
click at [189, 50] on input "Kelvin - Pantry - Right" at bounding box center [136, 40] width 200 height 22
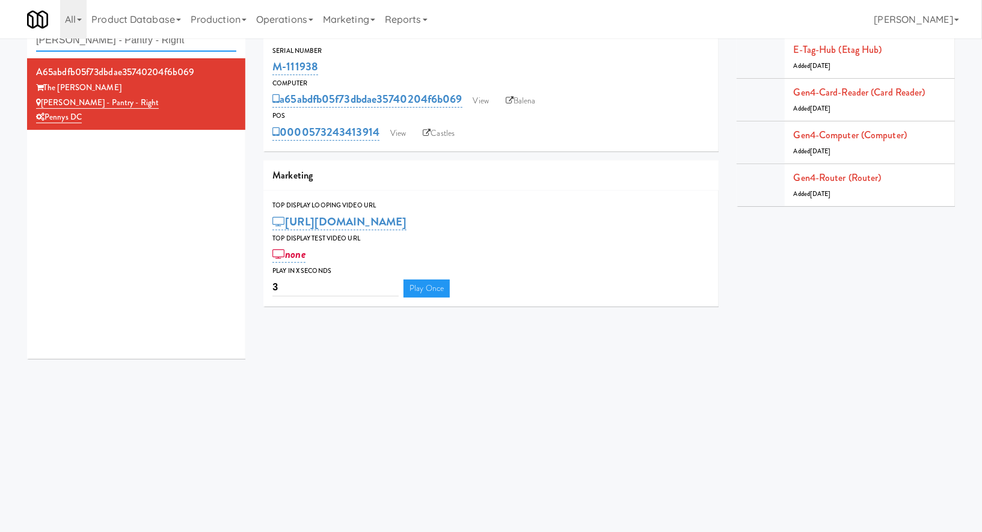
click at [189, 50] on input "Kelvin - Pantry - Right" at bounding box center [136, 40] width 200 height 22
paste input "Lofts @ Lincoln - Cooler"
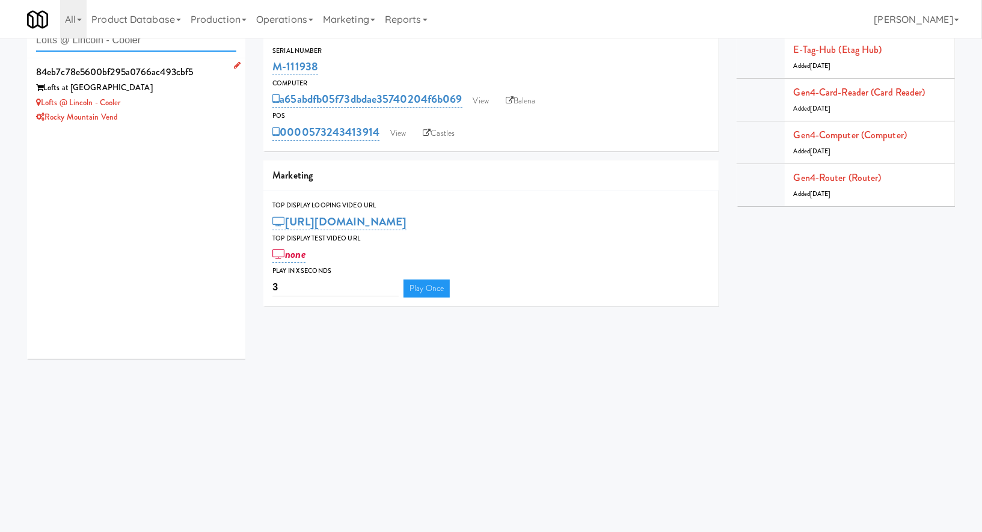
type input "Lofts @ Lincoln - Cooler"
click at [212, 103] on div "Lofts @ Lincoln - Cooler" at bounding box center [136, 103] width 200 height 15
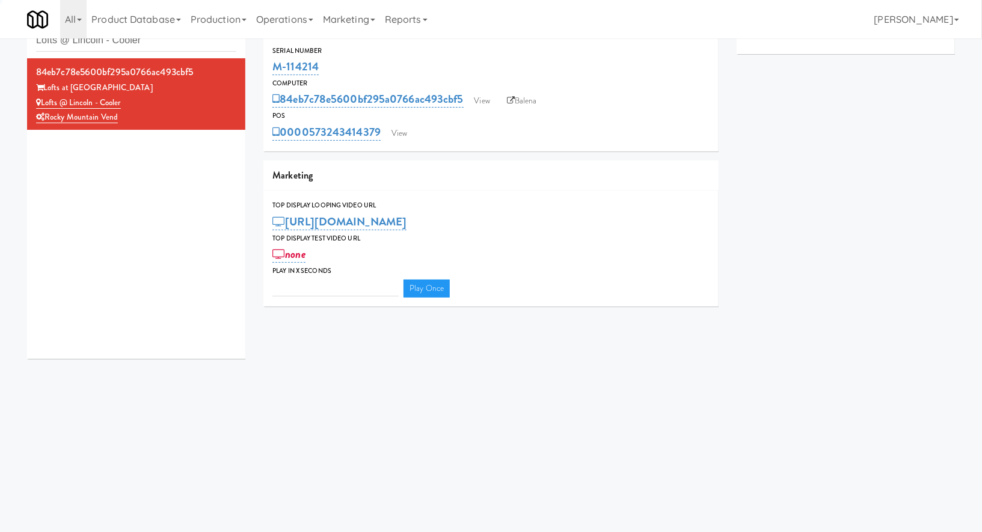
type input "3"
click at [407, 135] on link "View" at bounding box center [400, 134] width 28 height 18
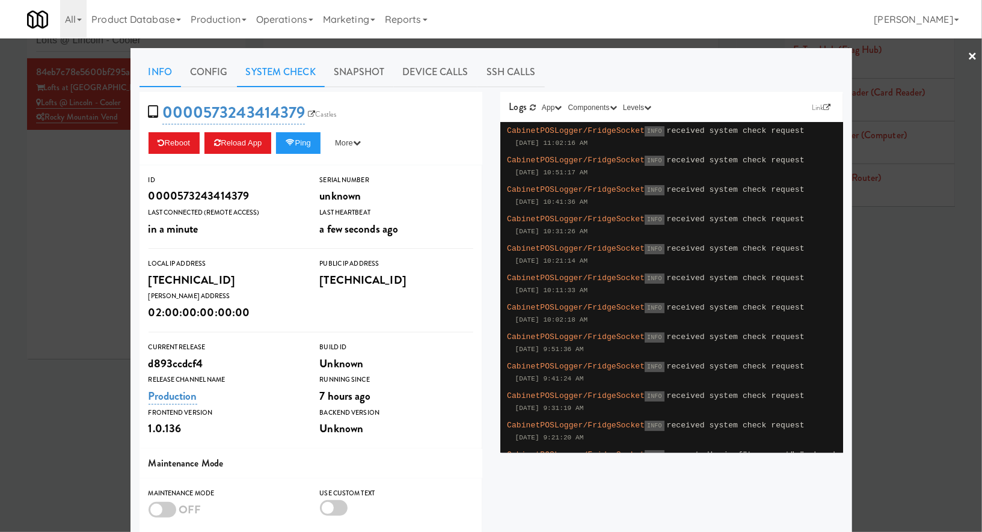
click at [301, 77] on link "System Check" at bounding box center [281, 72] width 88 height 30
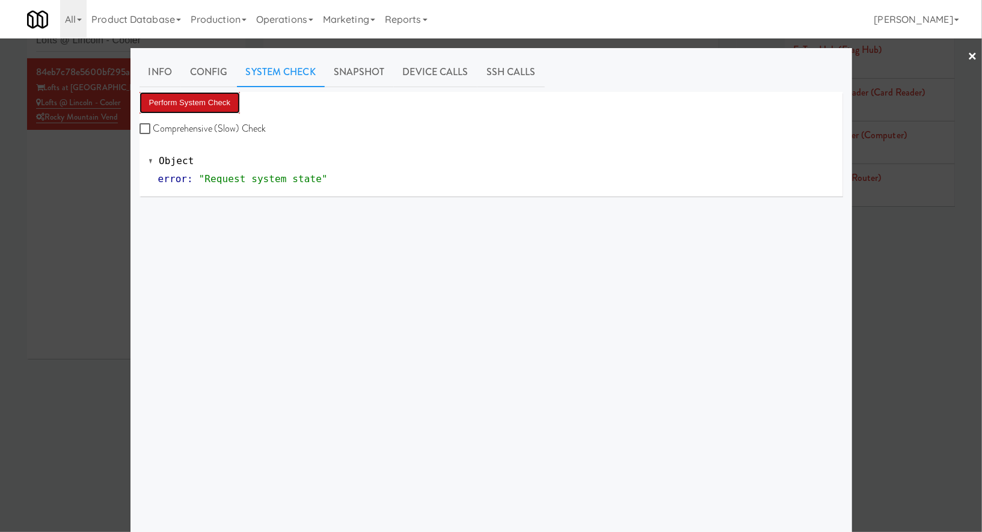
click at [230, 96] on button "Perform System Check" at bounding box center [190, 103] width 101 height 22
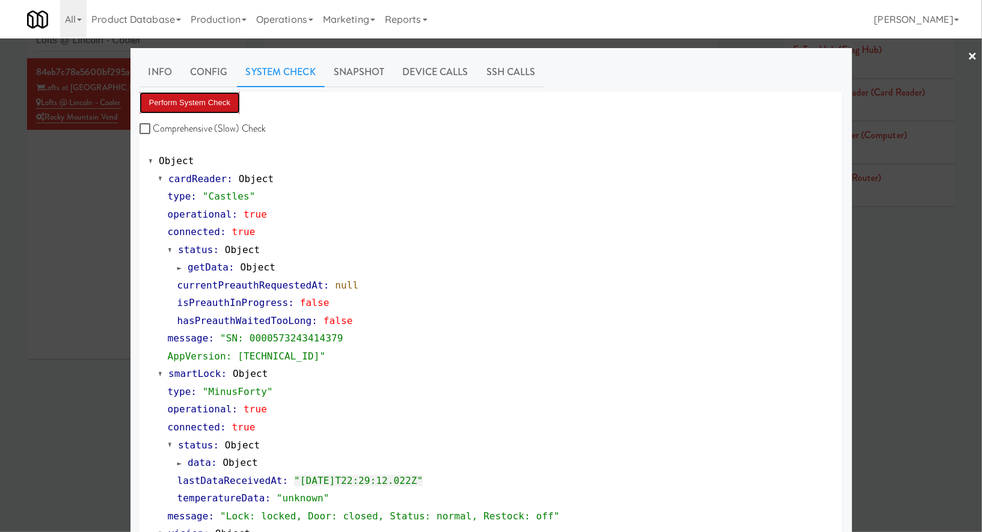
click at [223, 109] on button "Perform System Check" at bounding box center [190, 103] width 101 height 22
click at [72, 193] on div at bounding box center [491, 266] width 982 height 532
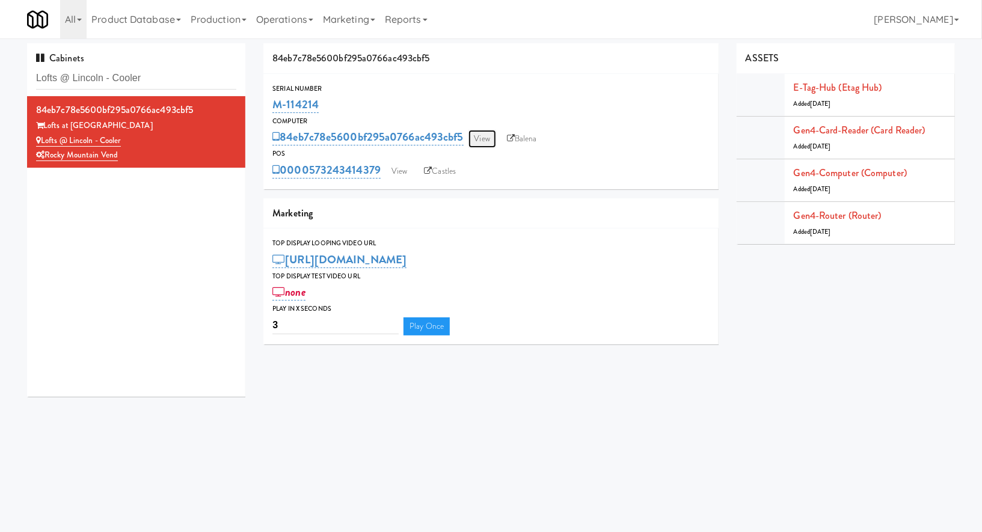
click at [482, 131] on link "View" at bounding box center [483, 139] width 28 height 18
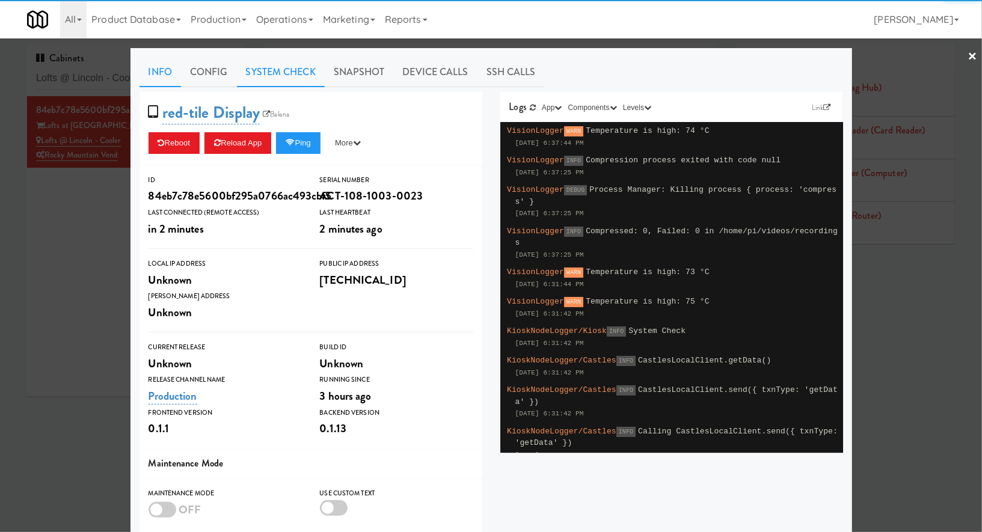
click at [292, 81] on link "System Check" at bounding box center [281, 72] width 88 height 30
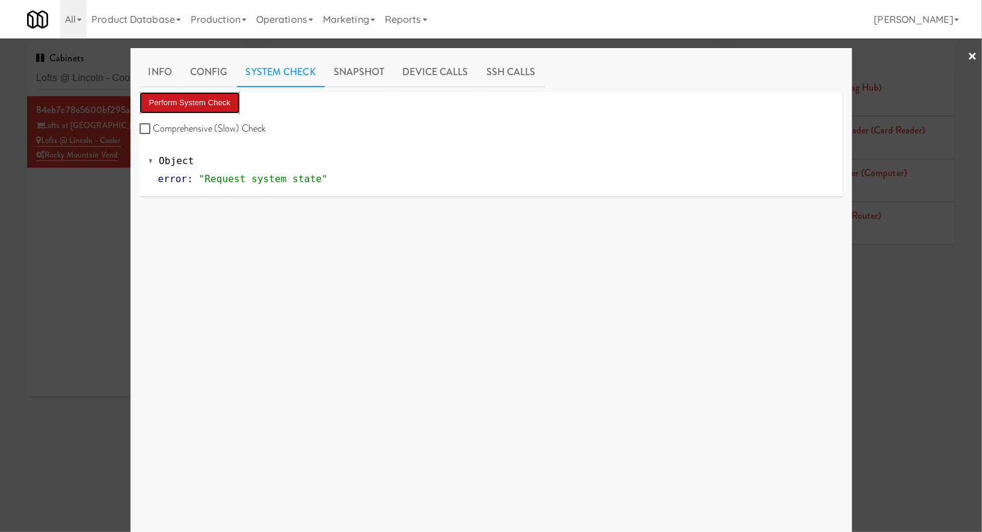
click at [235, 99] on button "Perform System Check" at bounding box center [190, 103] width 101 height 22
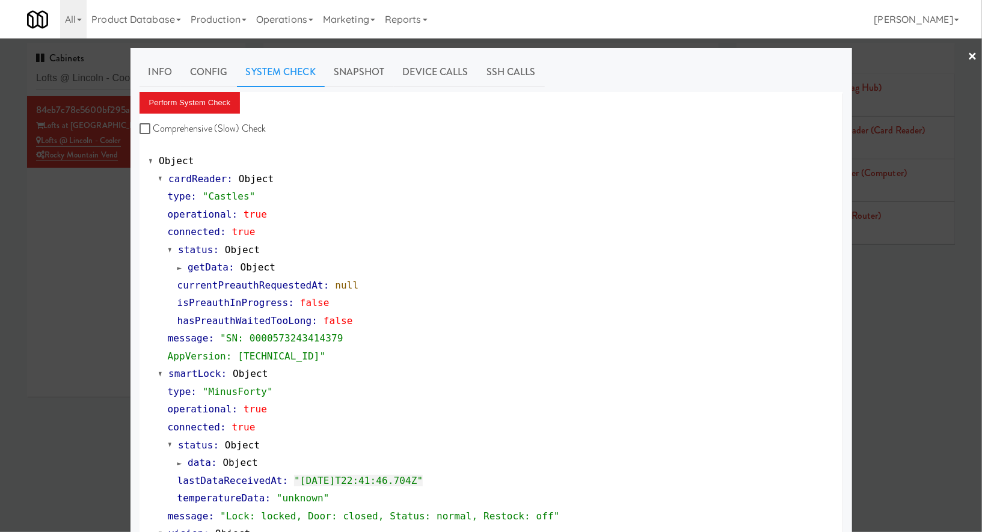
click at [92, 78] on div at bounding box center [491, 266] width 982 height 532
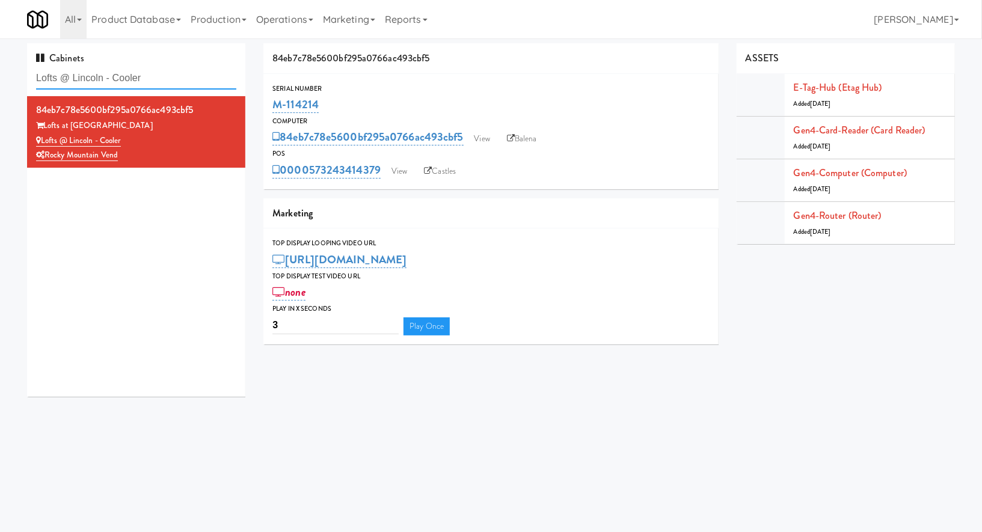
click at [92, 78] on input "Lofts @ Lincoln - Cooler" at bounding box center [136, 78] width 200 height 22
paste input "Kelvin - Pantry - Right"
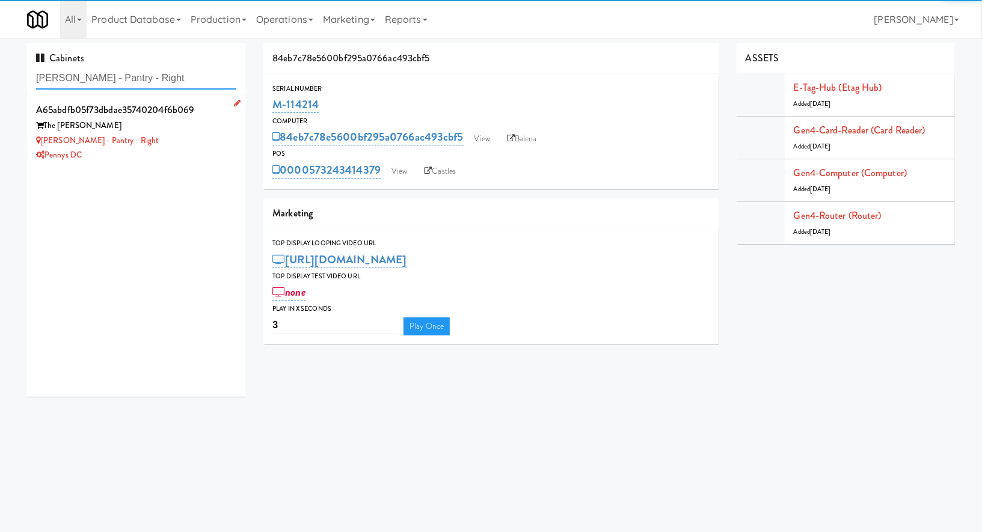
type input "Kelvin - Pantry - Right"
click at [197, 135] on div "Kelvin - Pantry - Right" at bounding box center [136, 141] width 200 height 15
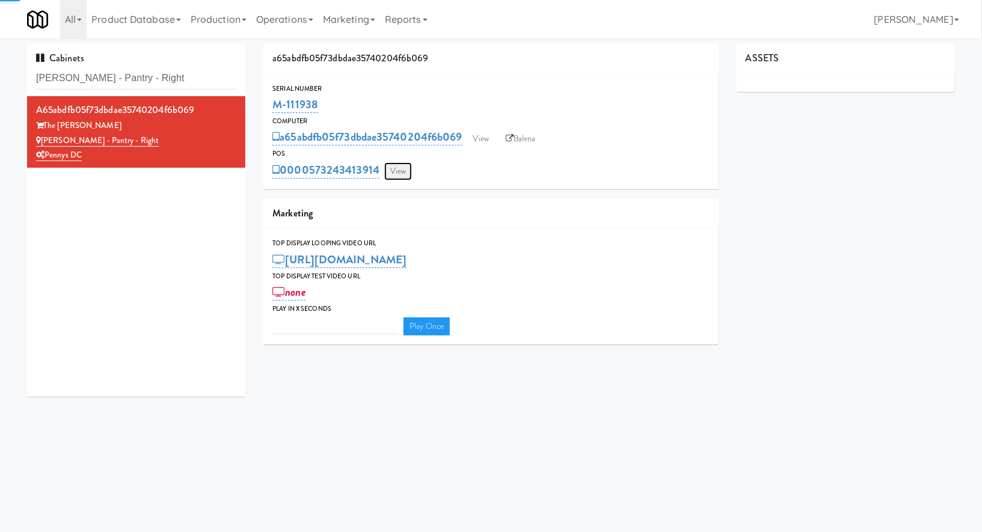
type input "3"
click at [396, 162] on link "View" at bounding box center [398, 171] width 28 height 18
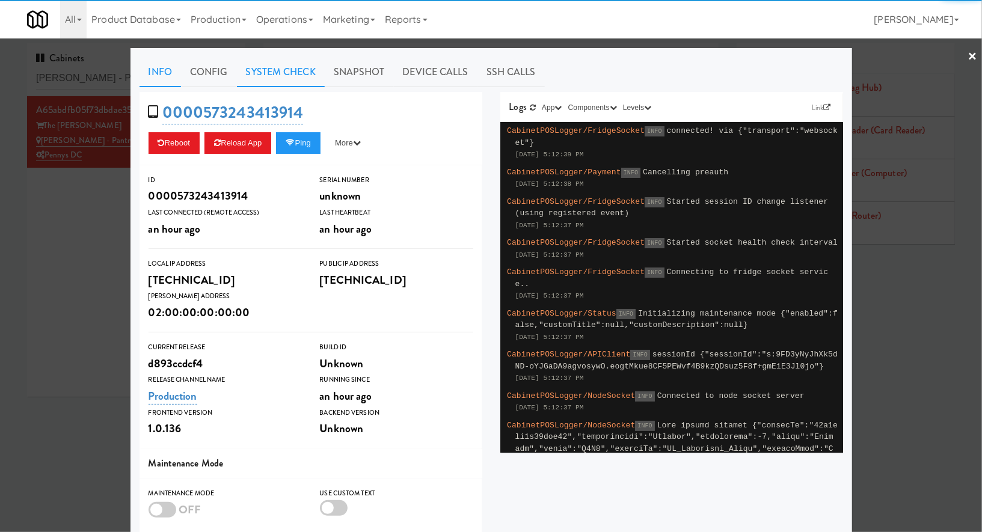
click at [287, 76] on link "System Check" at bounding box center [281, 72] width 88 height 30
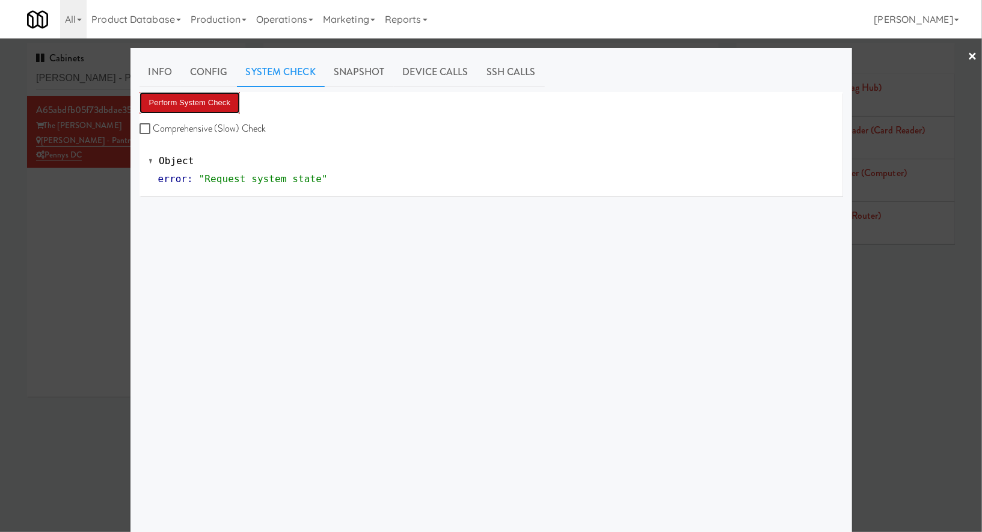
click at [226, 94] on button "Perform System Check" at bounding box center [190, 103] width 101 height 22
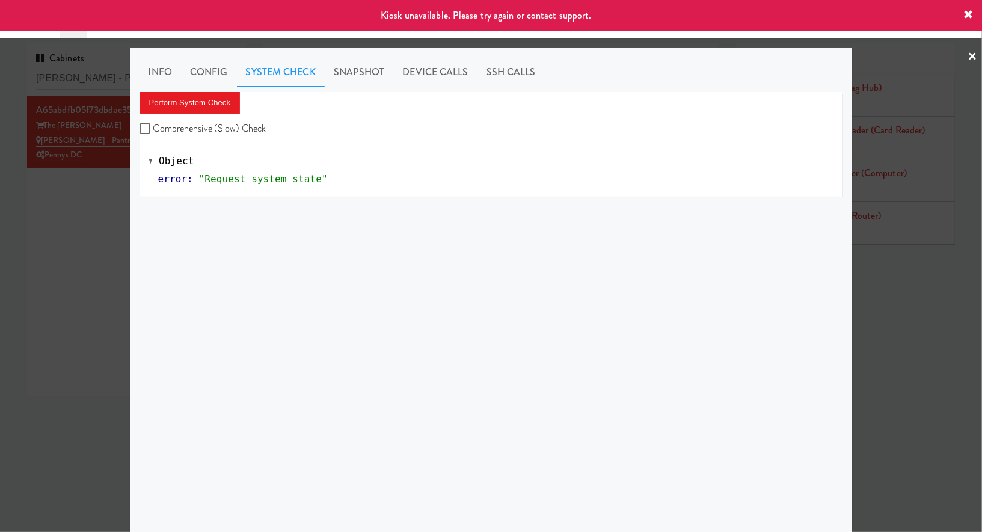
click at [53, 206] on div at bounding box center [491, 266] width 982 height 532
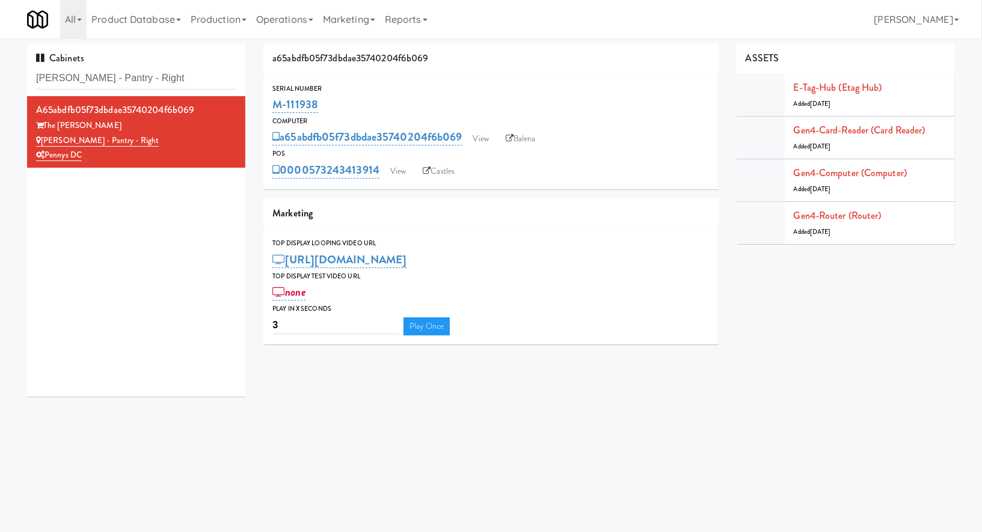
drag, startPoint x: 330, startPoint y: 108, endPoint x: 269, endPoint y: 106, distance: 60.8
click at [269, 106] on div "Serial Number M-111938" at bounding box center [490, 99] width 455 height 32
copy link "M-111938"
click at [521, 145] on link "Balena" at bounding box center [521, 139] width 42 height 18
click at [396, 167] on link "View" at bounding box center [398, 171] width 28 height 18
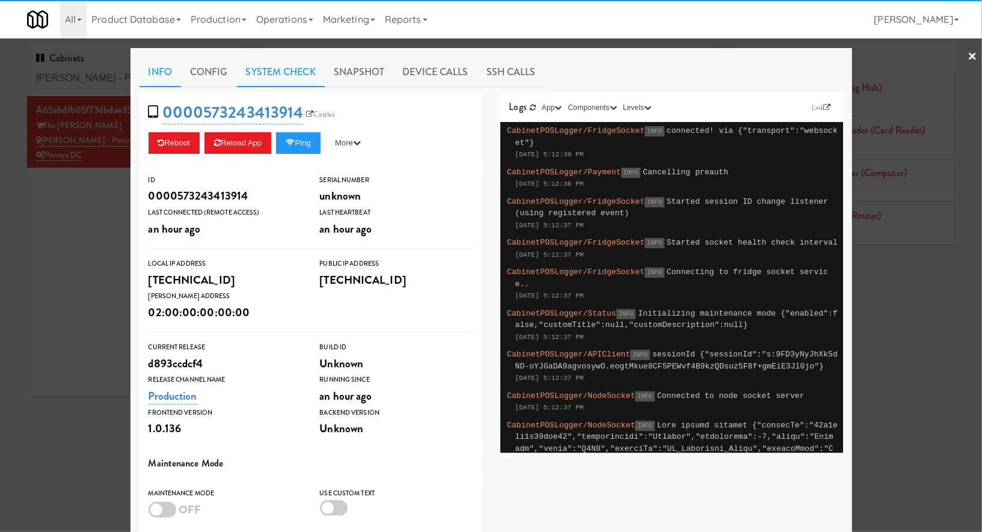
click at [266, 69] on link "System Check" at bounding box center [281, 72] width 88 height 30
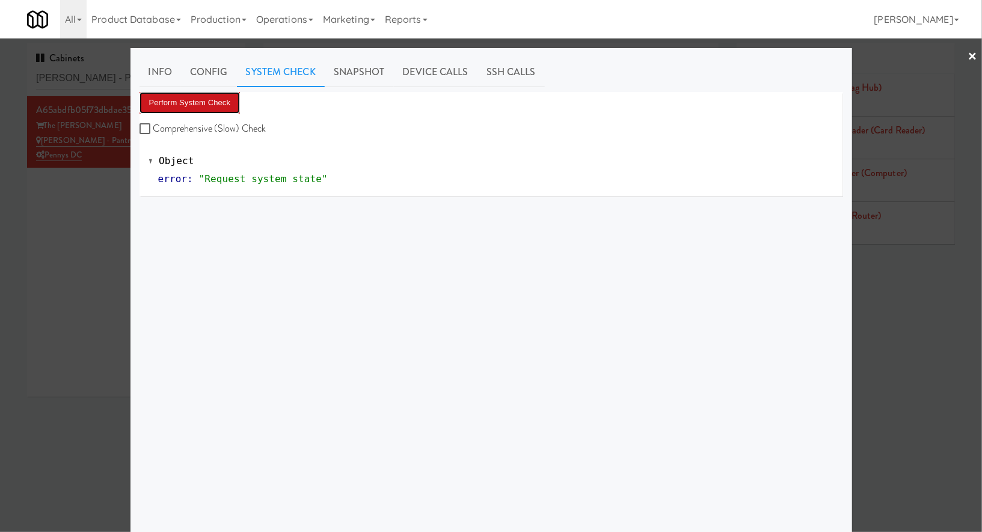
click at [223, 107] on button "Perform System Check" at bounding box center [190, 103] width 101 height 22
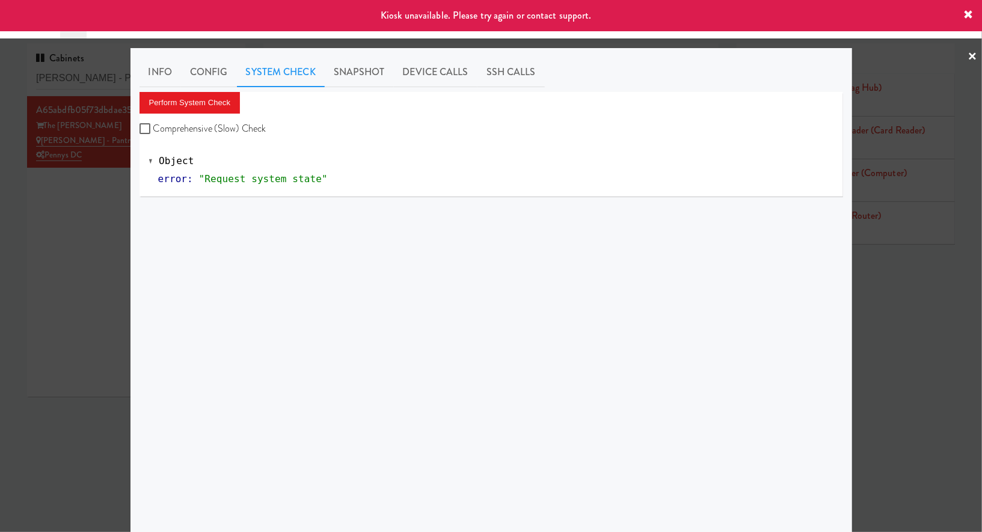
click at [86, 185] on div at bounding box center [491, 266] width 982 height 532
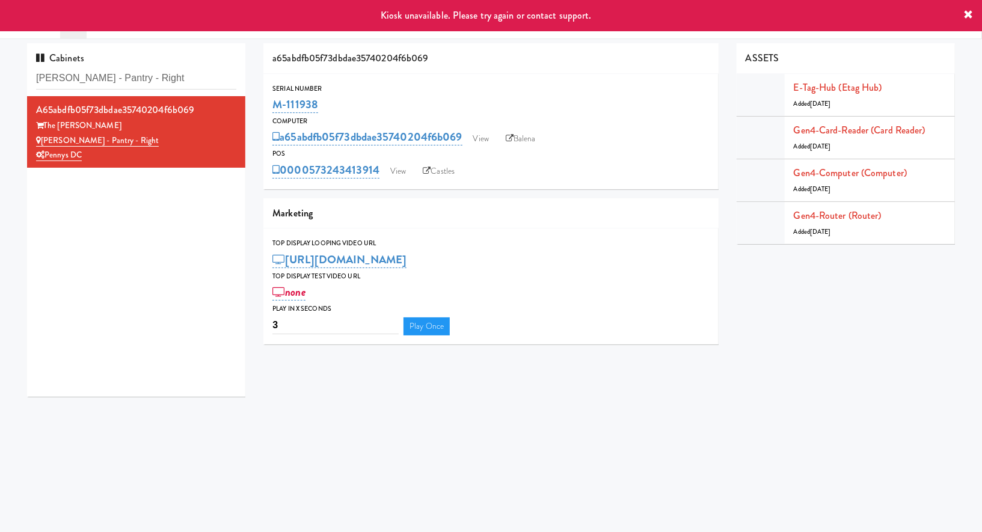
click at [431, 183] on div "Serial Number M-111938 Computer a65abdfb05f73dbdae35740204f6b069 View Balena PO…" at bounding box center [490, 132] width 455 height 116
click at [431, 175] on link "Castles" at bounding box center [439, 171] width 44 height 18
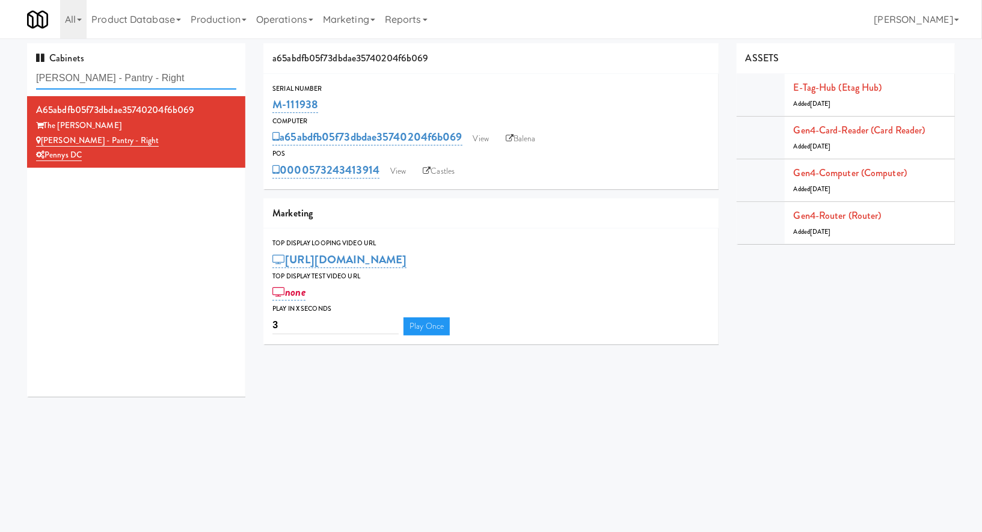
click at [149, 82] on input "Kelvin - Pantry - Right" at bounding box center [136, 78] width 200 height 22
paste input "Park on First - Music Lounge - Cooler"
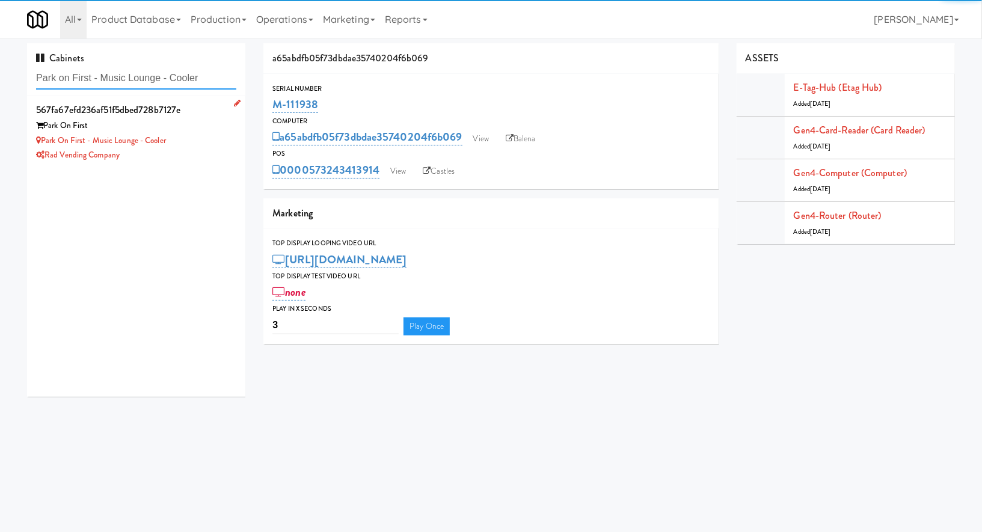
type input "Park on First - Music Lounge - Cooler"
click at [218, 144] on div "Park on First - Music Lounge - Cooler" at bounding box center [136, 141] width 200 height 15
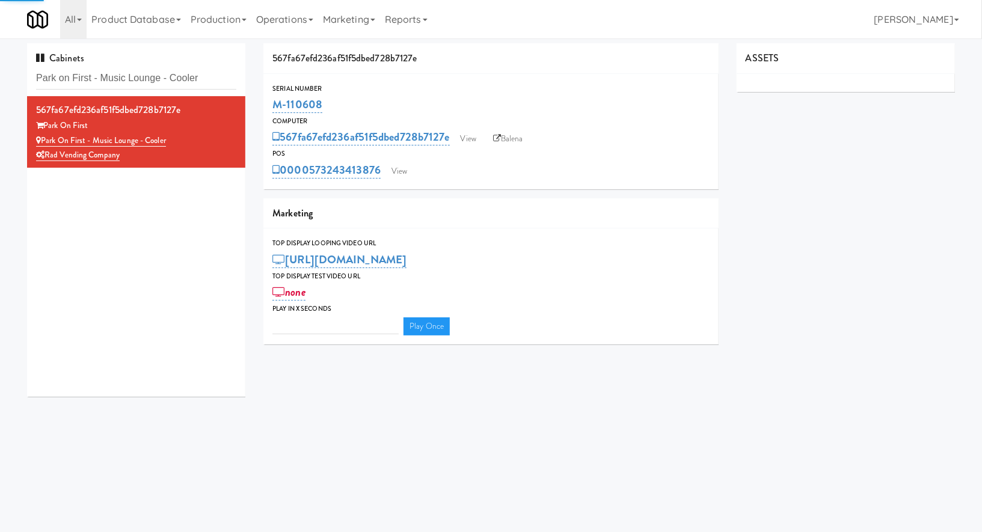
type input "3"
click at [414, 170] on div "0000573243413876 View" at bounding box center [491, 170] width 437 height 20
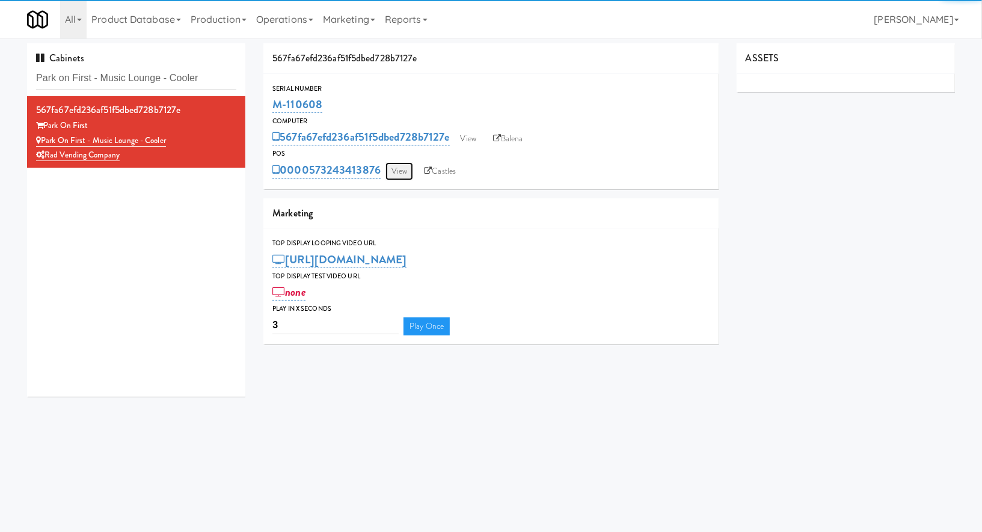
click at [407, 172] on link "View" at bounding box center [400, 171] width 28 height 18
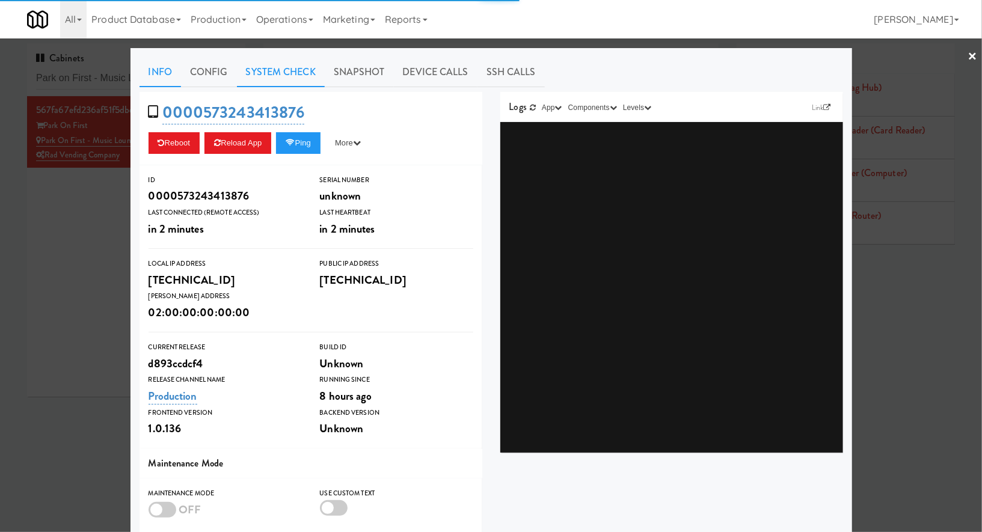
click at [300, 79] on link "System Check" at bounding box center [281, 72] width 88 height 30
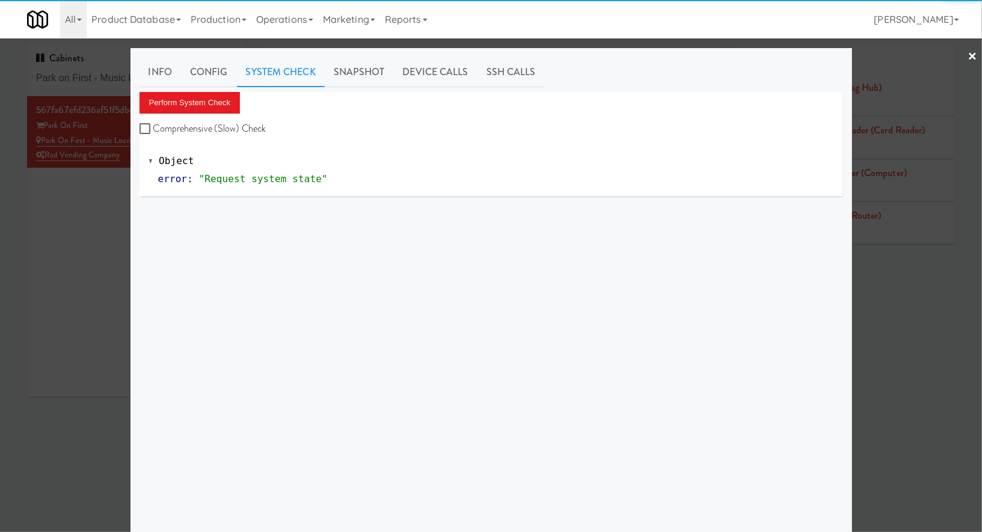
click at [245, 106] on div "Perform System Check Comprehensive (Slow) Check" at bounding box center [492, 115] width 704 height 46
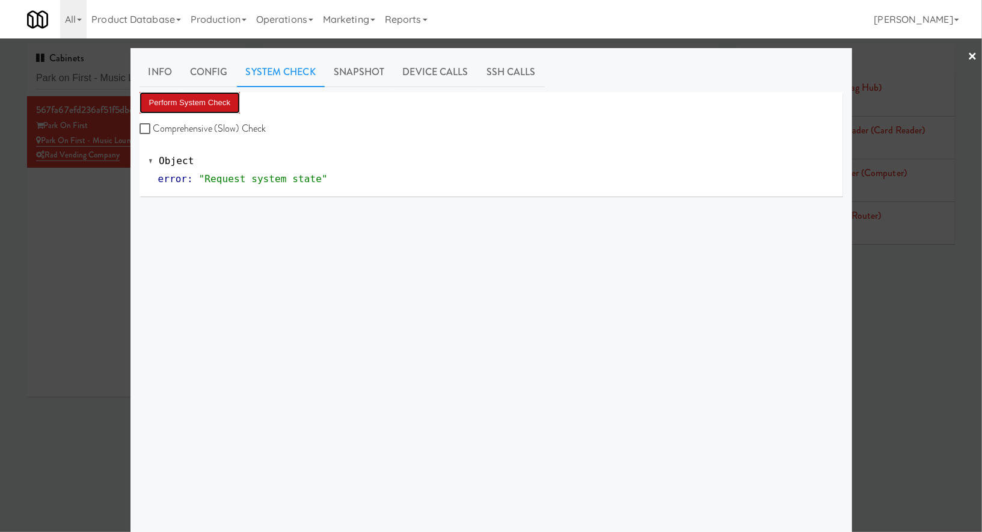
click at [220, 105] on button "Perform System Check" at bounding box center [190, 103] width 101 height 22
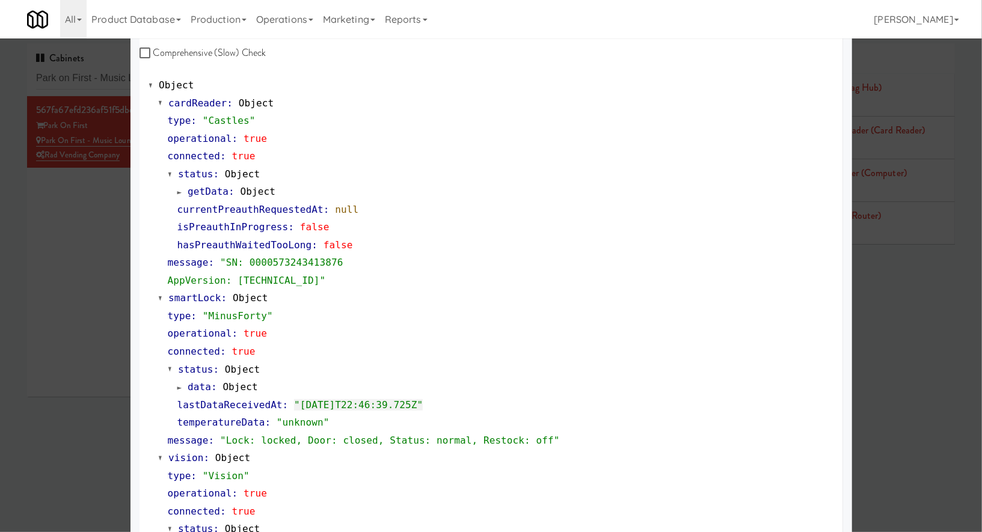
scroll to position [76, 0]
click at [105, 78] on div at bounding box center [491, 266] width 982 height 532
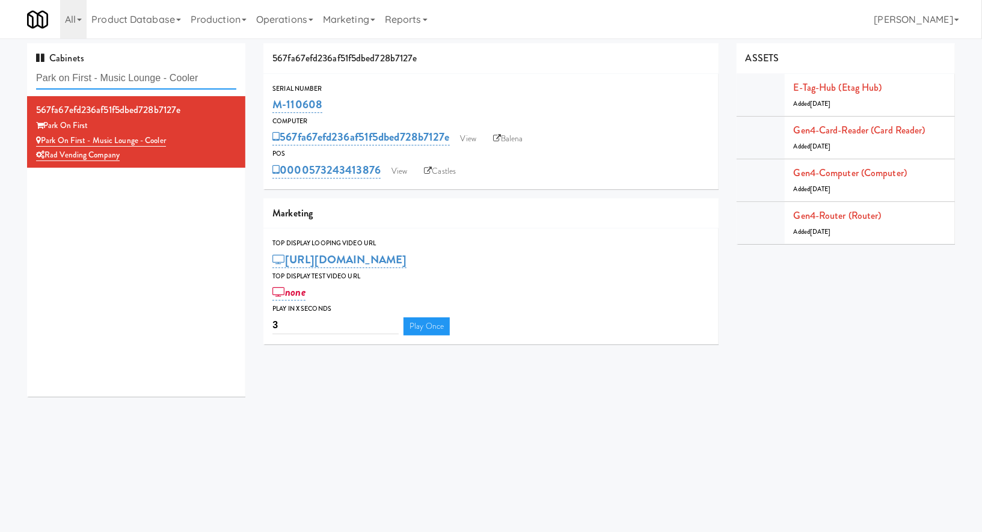
click at [105, 78] on input "Park on First - Music Lounge - Cooler" at bounding box center [136, 78] width 200 height 22
paste input "ailroom 1"
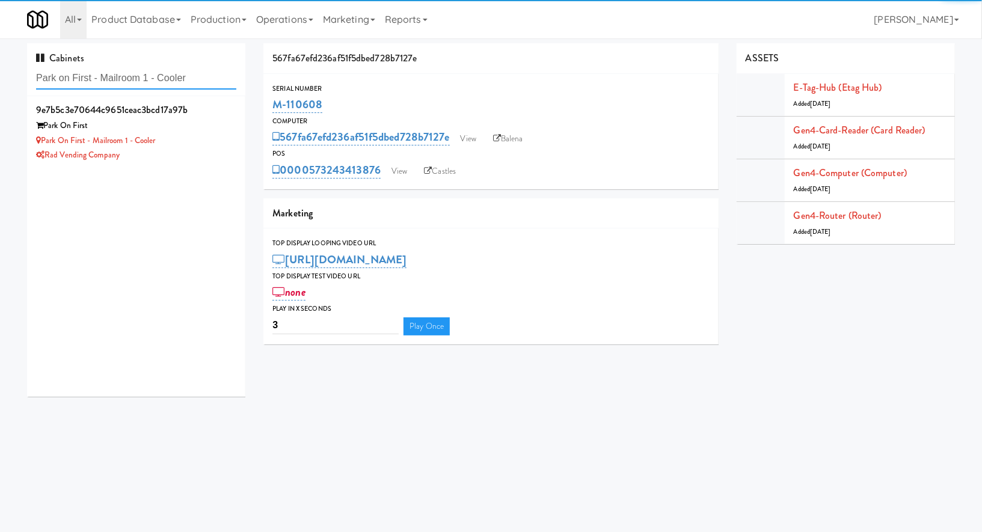
type input "Park on First - Mailroom 1 - Cooler"
click at [187, 135] on div "Park on First - Mailroom 1 - Cooler" at bounding box center [136, 141] width 200 height 15
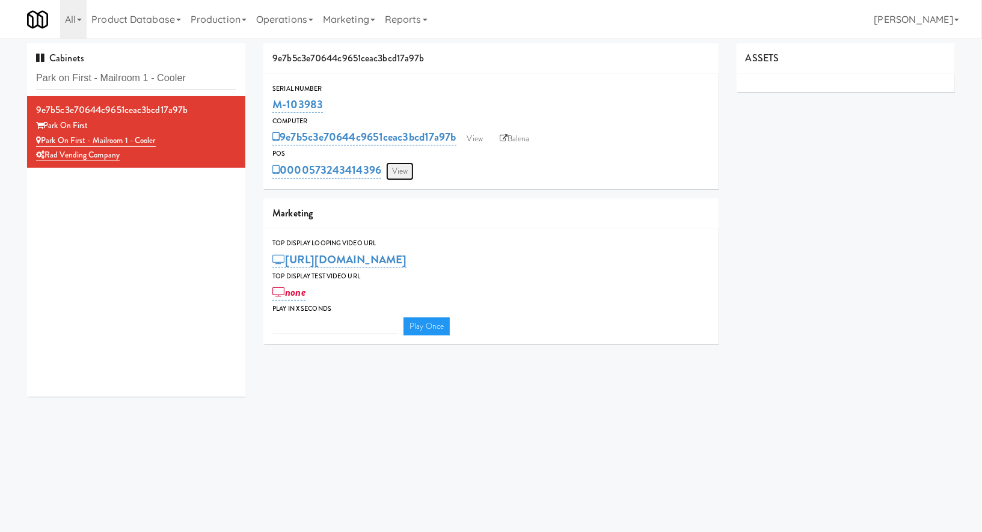
click at [411, 168] on link "View" at bounding box center [400, 171] width 28 height 18
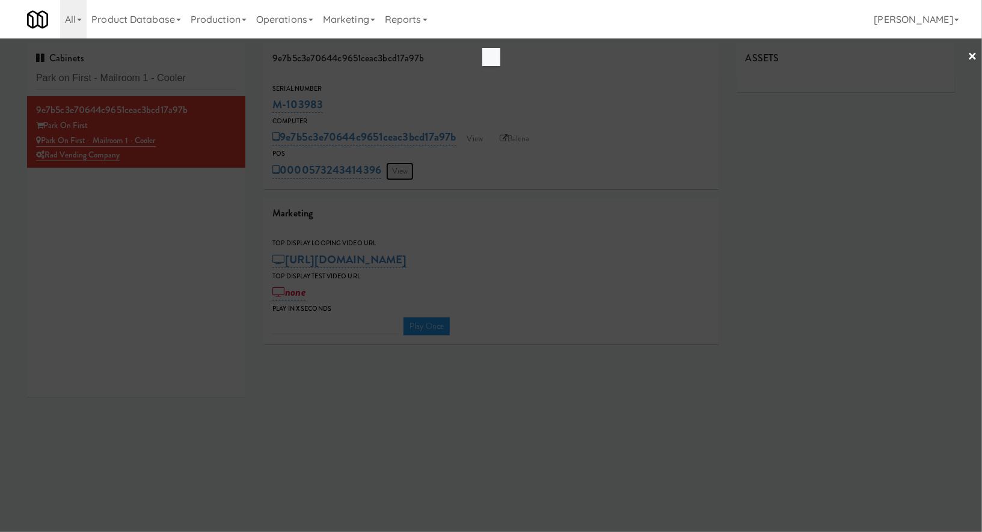
type input "3"
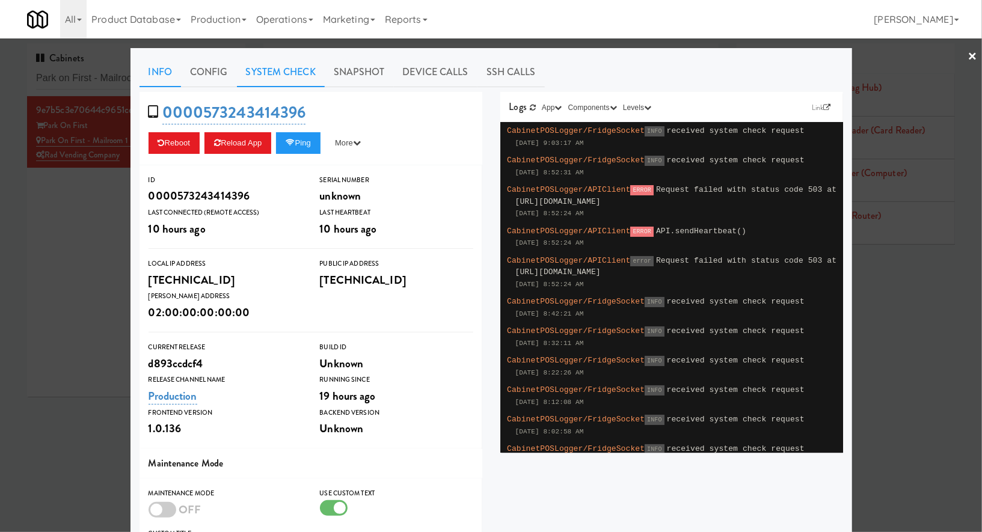
click at [309, 73] on link "System Check" at bounding box center [281, 72] width 88 height 30
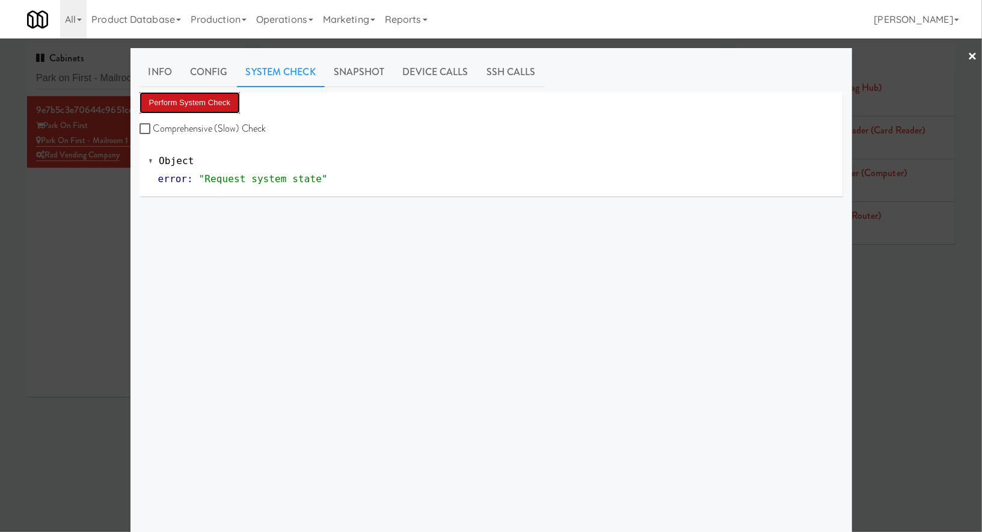
click at [229, 106] on button "Perform System Check" at bounding box center [190, 103] width 101 height 22
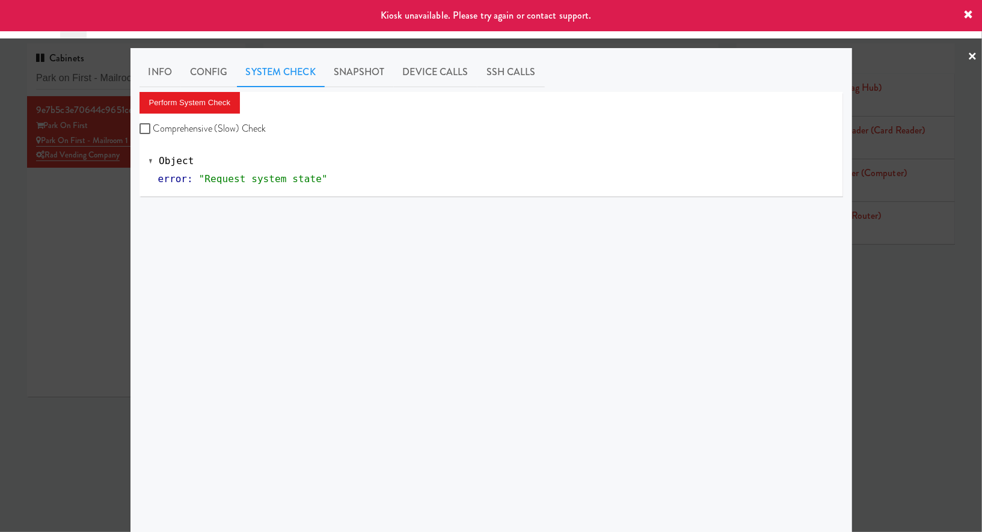
click at [69, 205] on div at bounding box center [491, 266] width 982 height 532
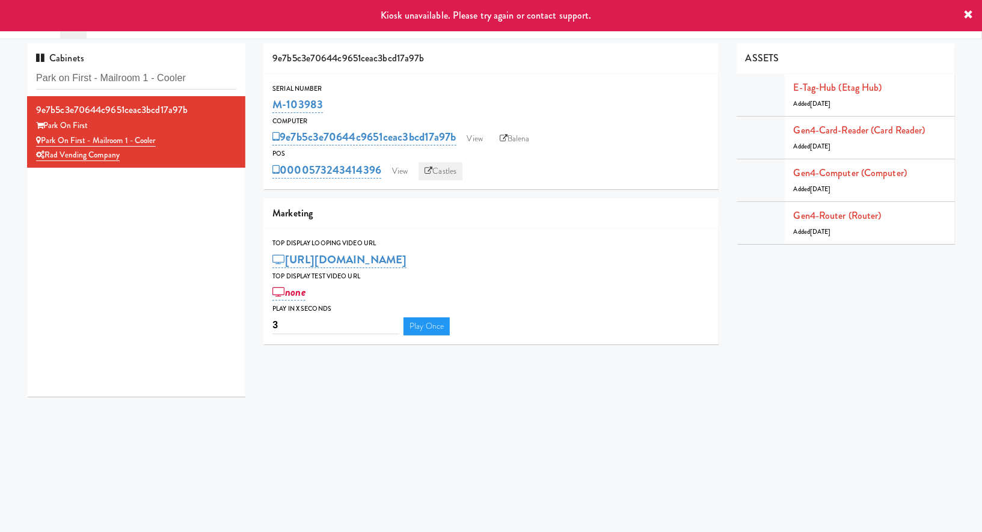
click at [439, 172] on link "Castles" at bounding box center [441, 171] width 44 height 18
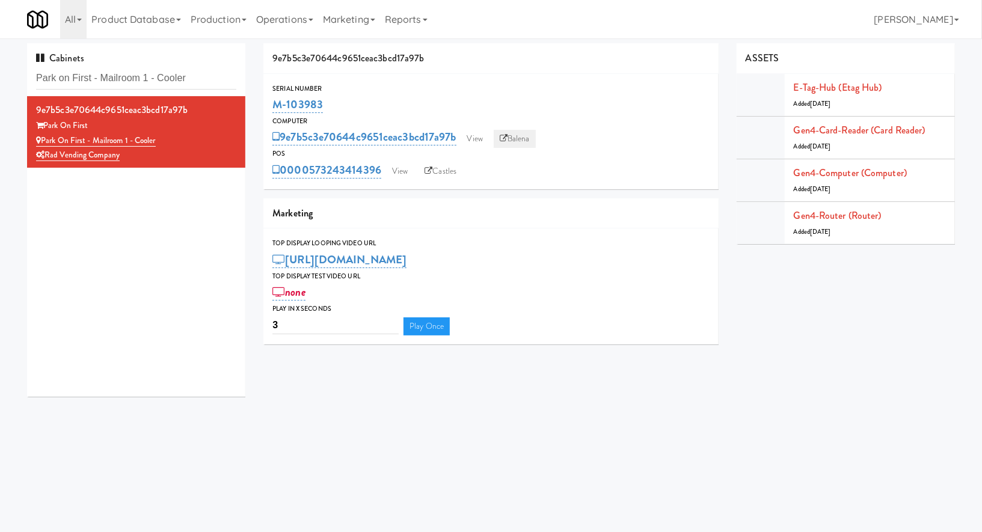
click at [521, 139] on link "Balena" at bounding box center [515, 139] width 42 height 18
click at [158, 75] on input "Park on First - Mailroom 1 - Cooler" at bounding box center [136, 78] width 200 height 22
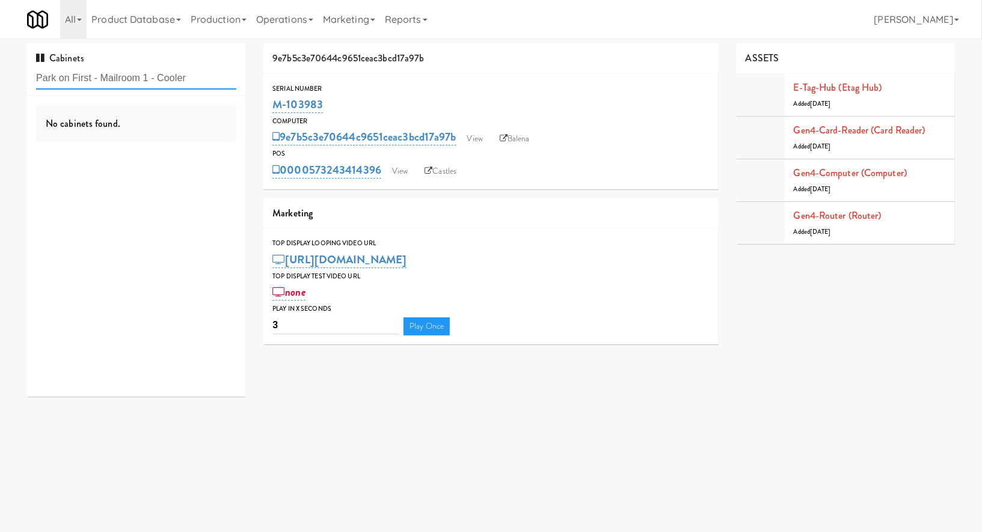
click at [158, 75] on input "Park on First - Mailroom 1 - Cooler" at bounding box center [136, 78] width 200 height 22
paste input "2"
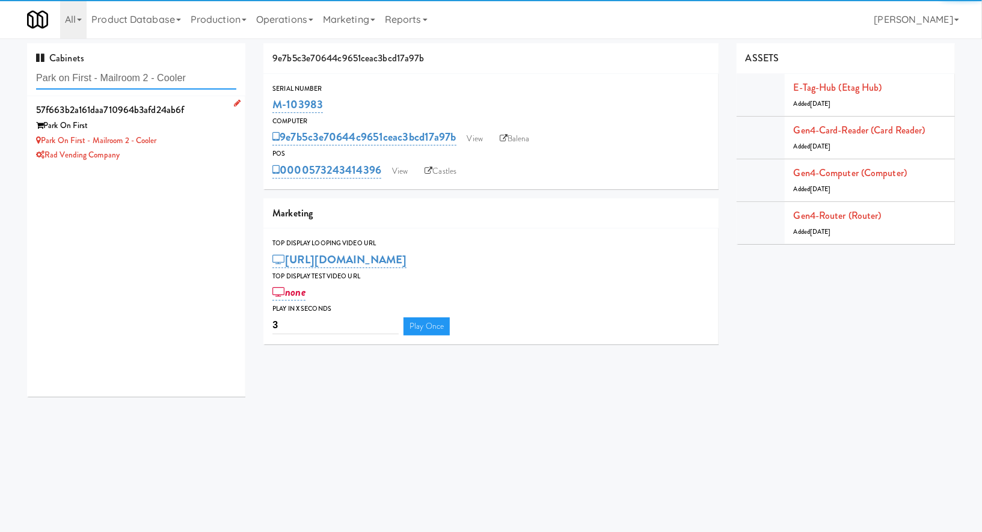
type input "Park on First - Mailroom 2 - Cooler"
click at [189, 156] on div "Rad Vending Company" at bounding box center [136, 155] width 200 height 15
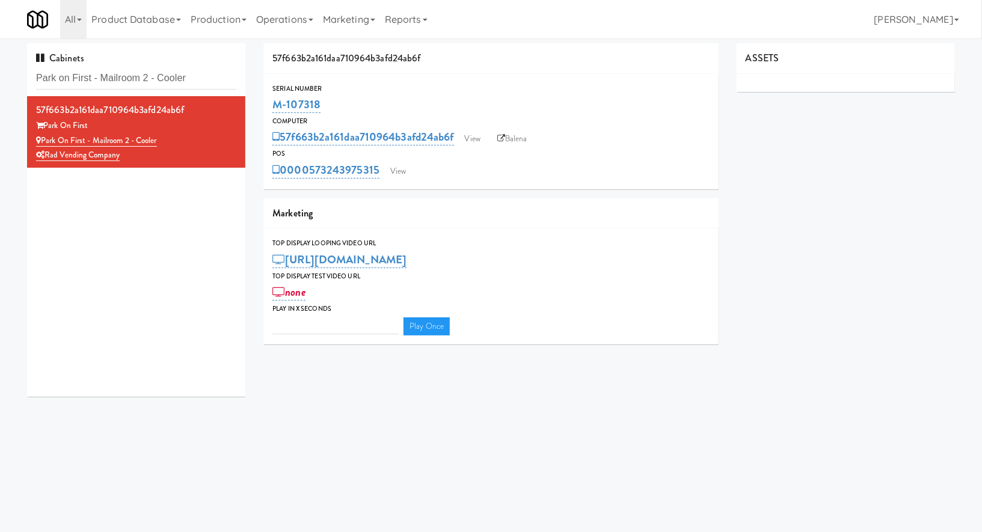
type input "3"
click at [408, 171] on link "View" at bounding box center [398, 171] width 28 height 18
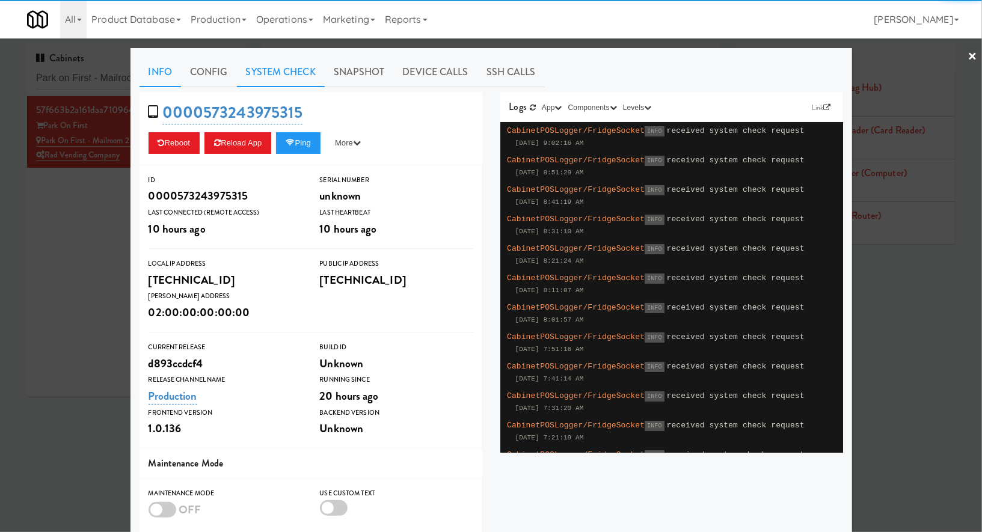
click at [295, 69] on link "System Check" at bounding box center [281, 72] width 88 height 30
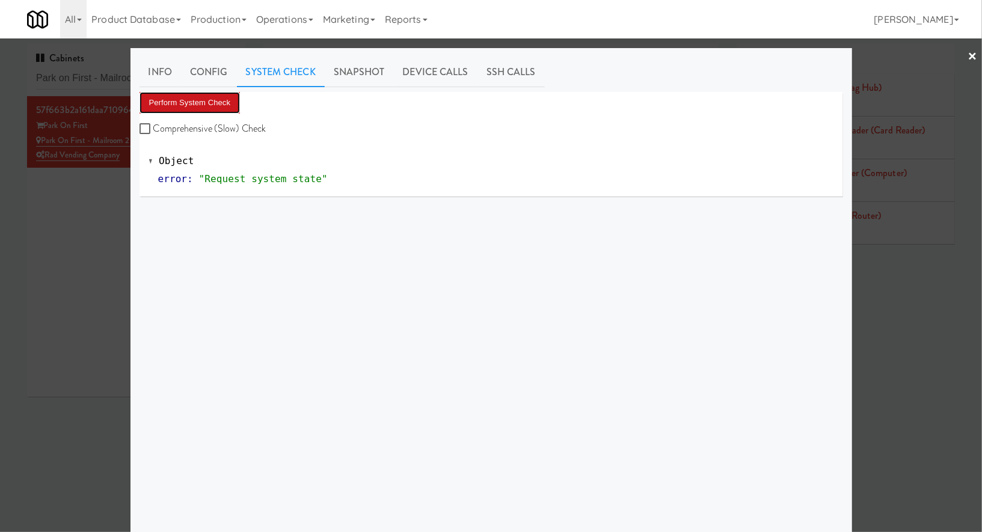
click at [225, 102] on button "Perform System Check" at bounding box center [190, 103] width 101 height 22
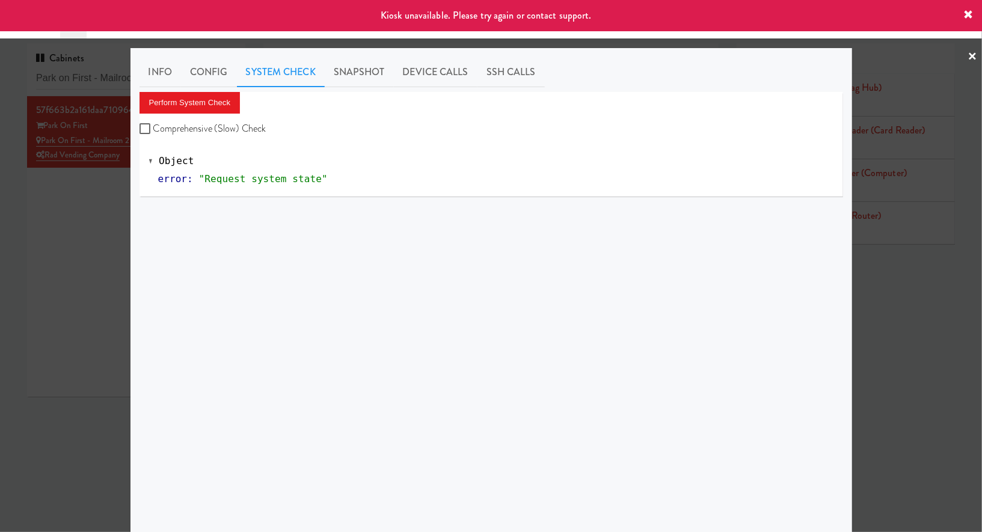
click at [110, 188] on div at bounding box center [491, 266] width 982 height 532
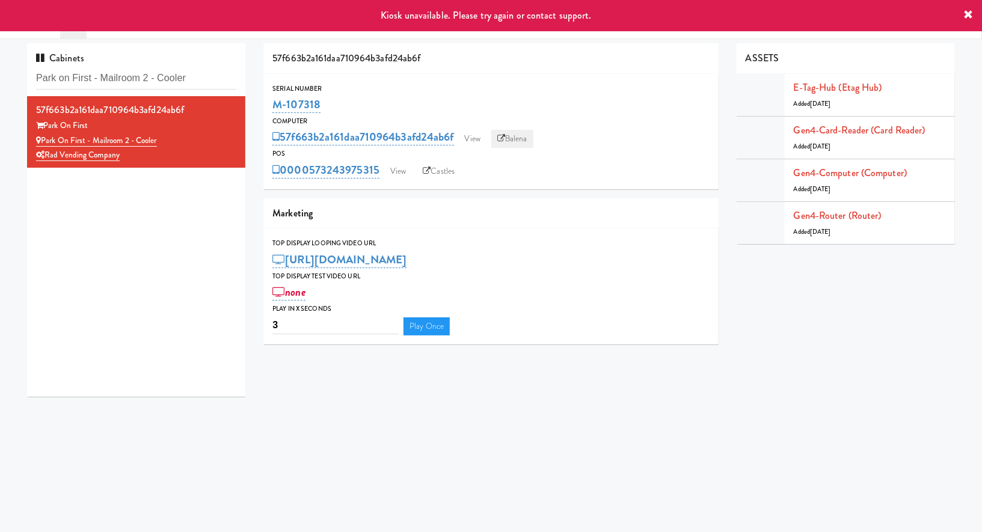
click at [520, 137] on link "Balena" at bounding box center [512, 139] width 42 height 18
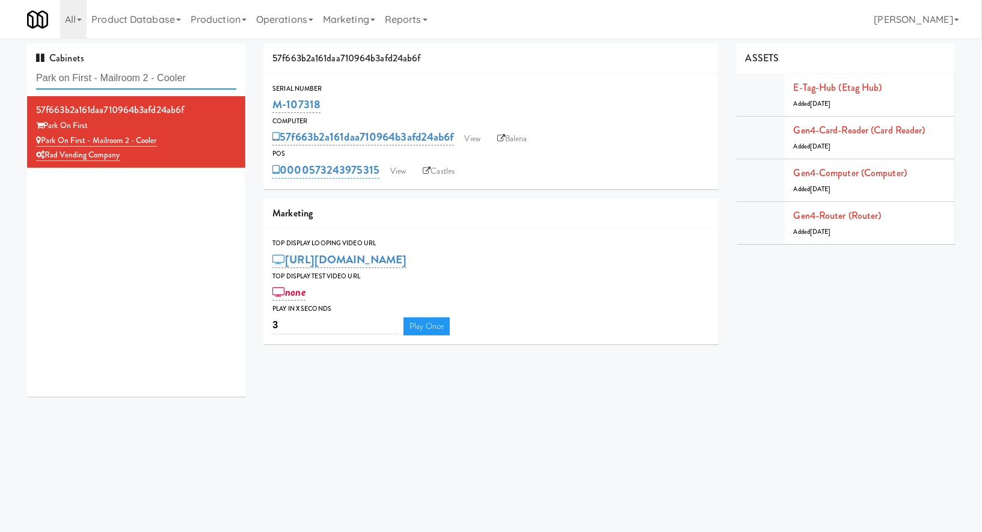
click at [67, 76] on input "Park on First - Mailroom 2 - Cooler" at bounding box center [136, 78] width 200 height 22
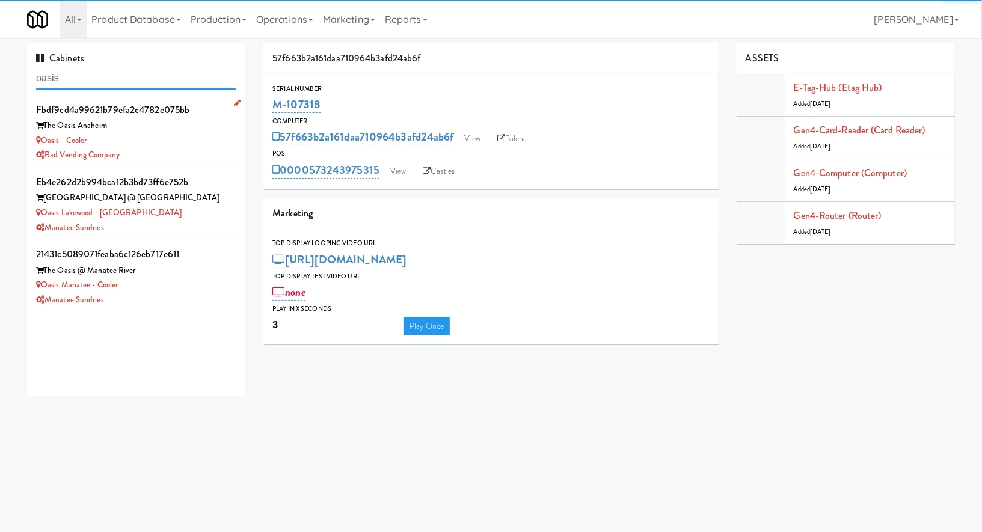
type input "oasis"
click at [180, 125] on div "The Oasis Anaheim" at bounding box center [136, 126] width 200 height 15
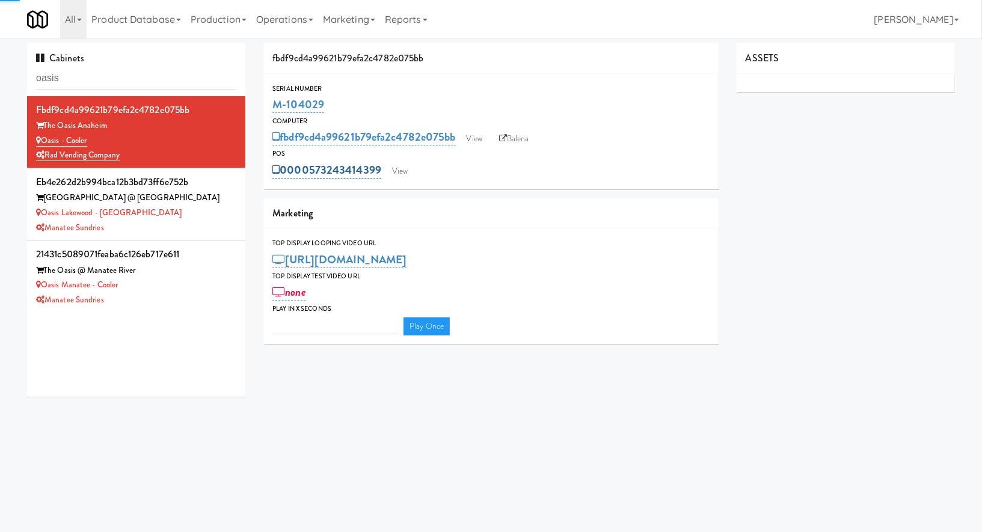
type input "3"
click at [398, 169] on link "View" at bounding box center [400, 171] width 28 height 18
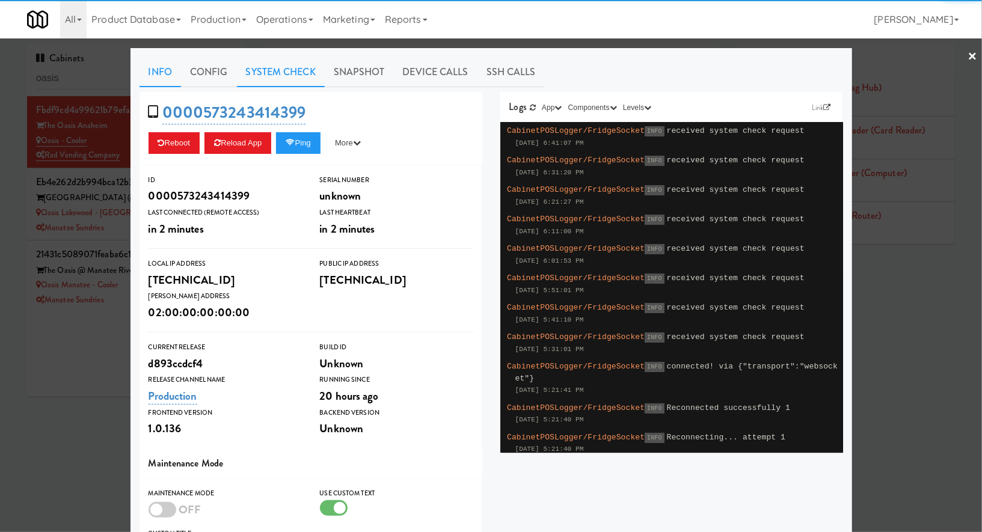
click at [292, 69] on link "System Check" at bounding box center [281, 72] width 88 height 30
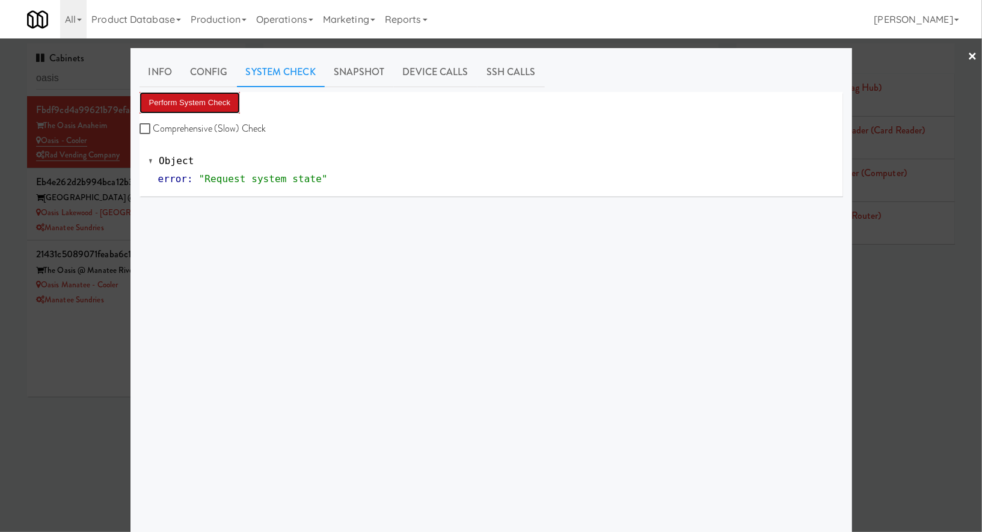
click at [227, 104] on button "Perform System Check" at bounding box center [190, 103] width 101 height 22
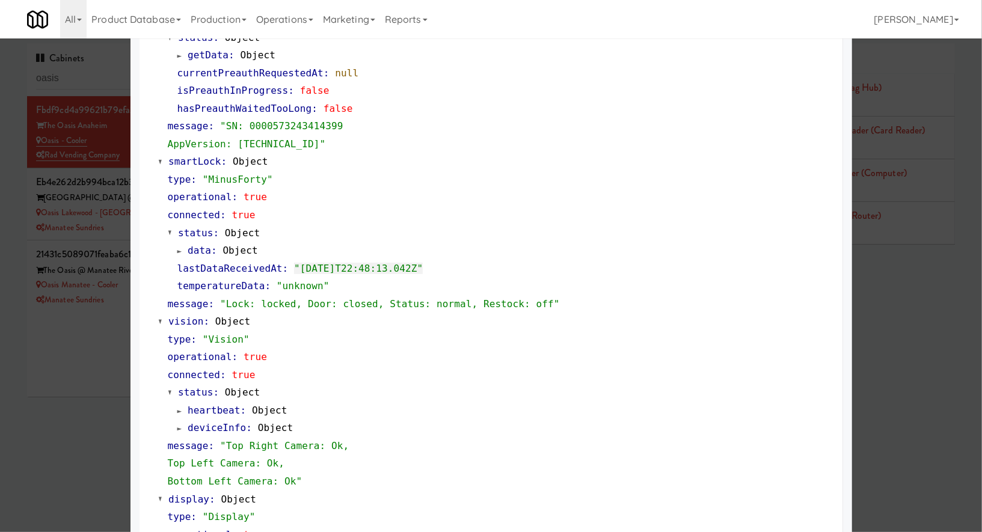
scroll to position [282, 0]
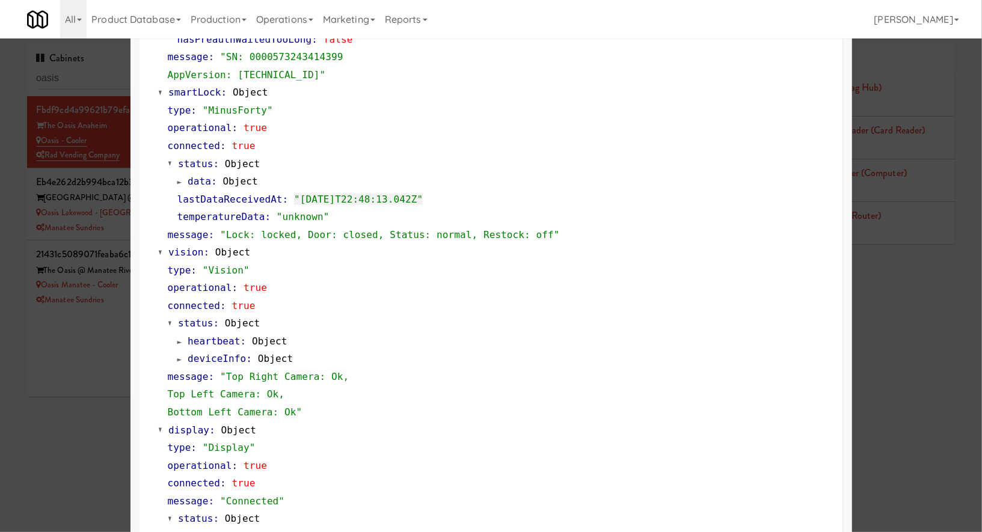
click at [82, 399] on div at bounding box center [491, 266] width 982 height 532
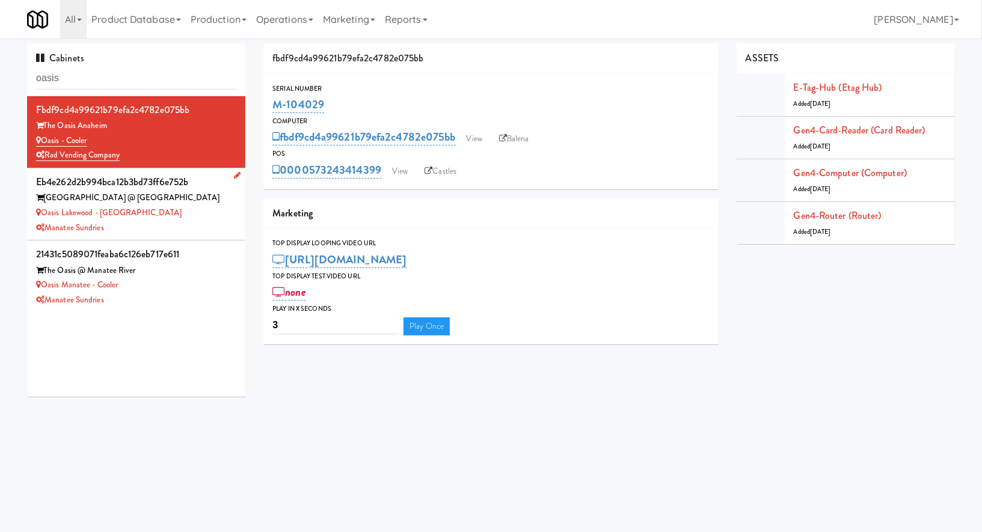
click at [205, 218] on div "Oasis Lakewood - Cooler" at bounding box center [136, 213] width 200 height 15
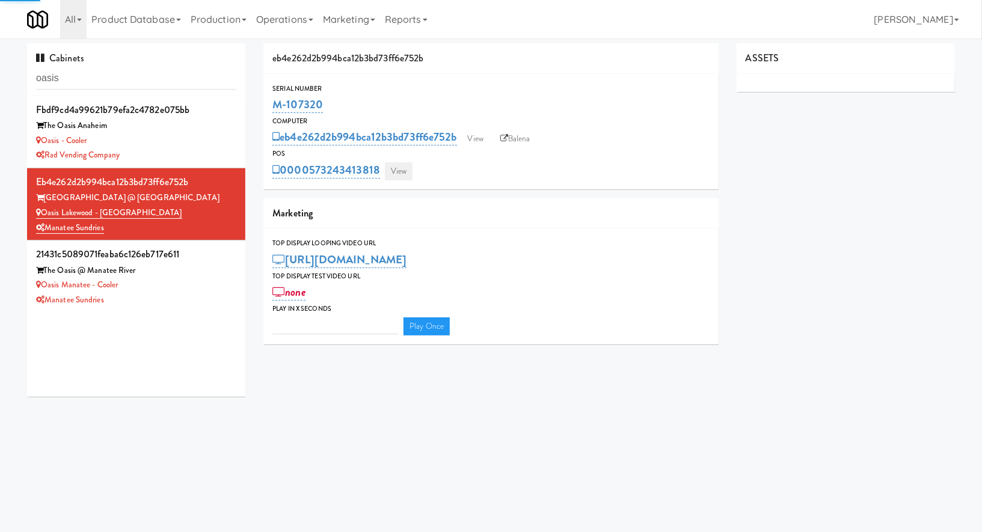
type input "3"
click at [401, 173] on link "View" at bounding box center [399, 171] width 28 height 18
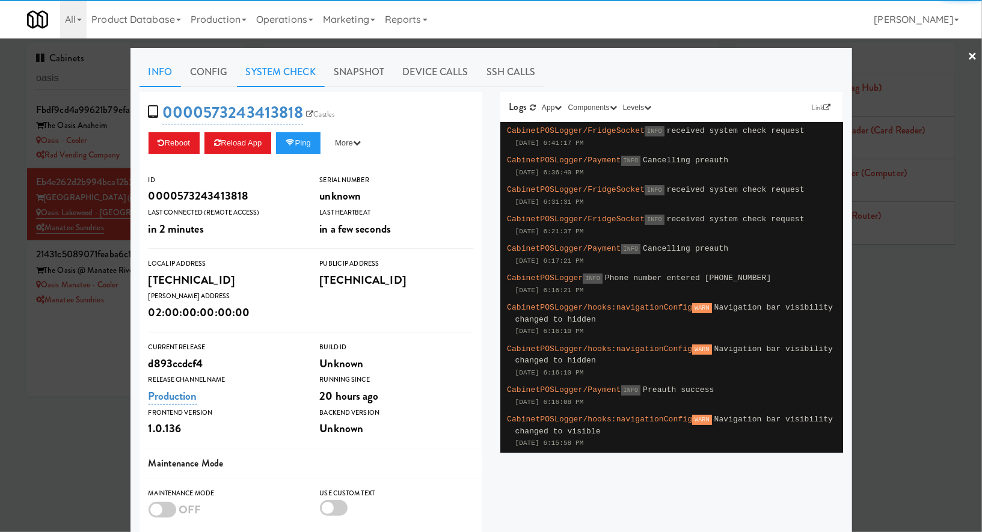
click at [276, 76] on link "System Check" at bounding box center [281, 72] width 88 height 30
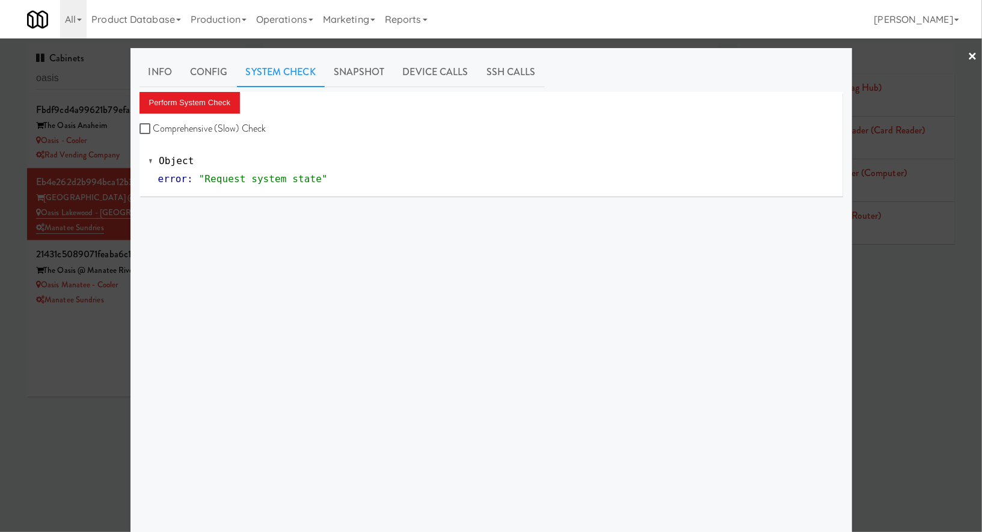
click at [118, 372] on div at bounding box center [491, 266] width 982 height 532
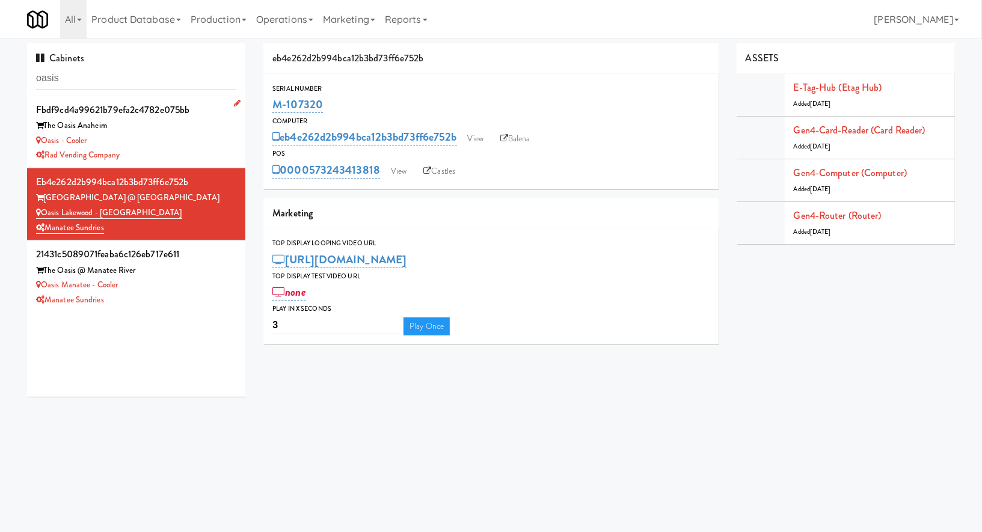
drag, startPoint x: 120, startPoint y: 142, endPoint x: 40, endPoint y: 141, distance: 80.0
click at [40, 141] on div "Oasis - Cooler" at bounding box center [136, 141] width 200 height 15
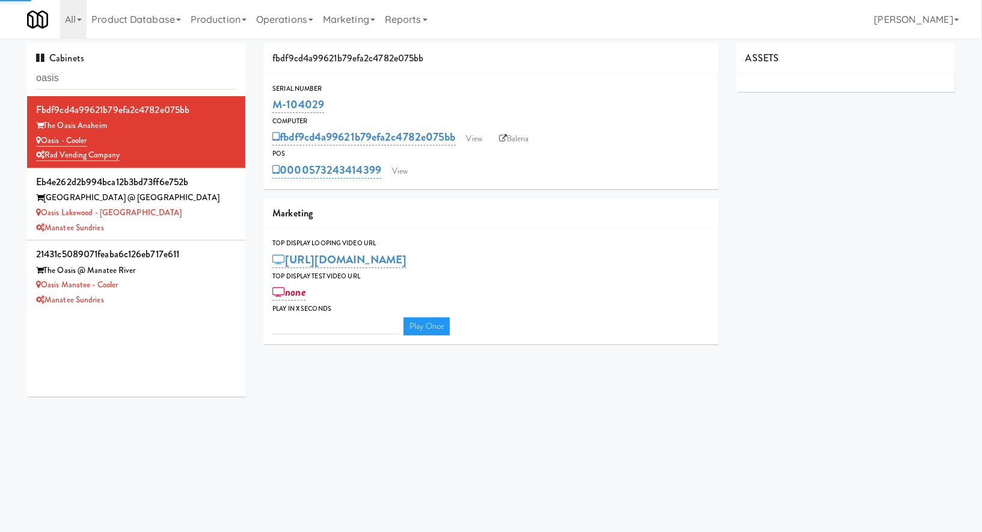
type input "3"
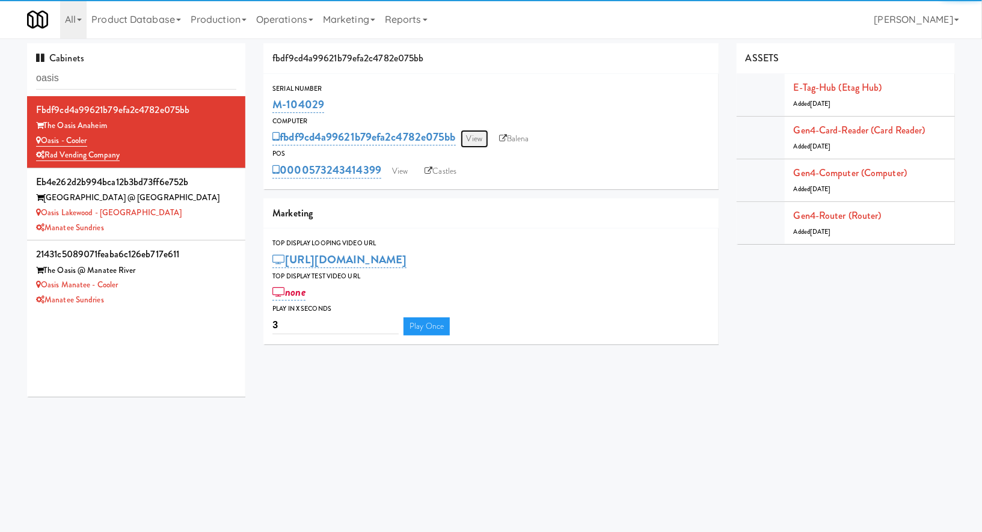
click at [481, 131] on link "View" at bounding box center [475, 139] width 28 height 18
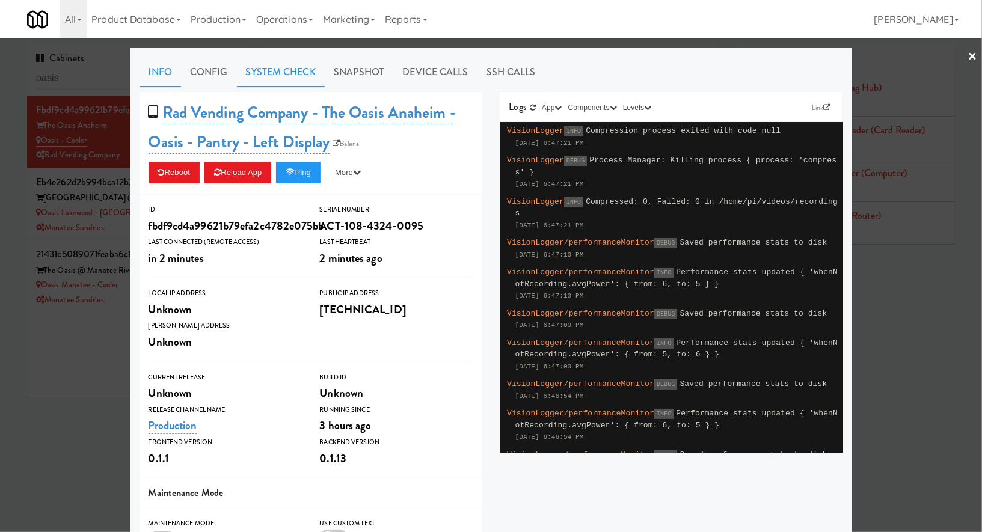
click at [291, 78] on link "System Check" at bounding box center [281, 72] width 88 height 30
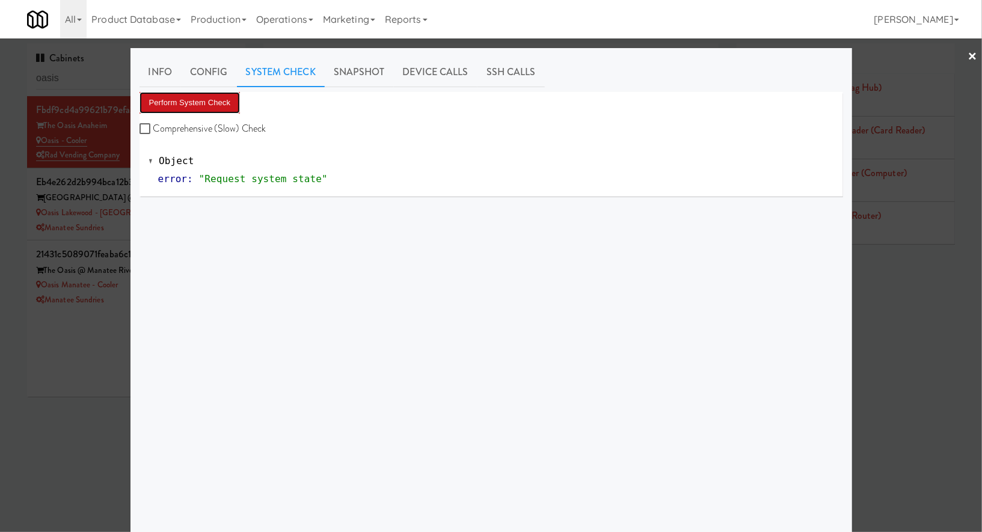
click at [226, 107] on button "Perform System Check" at bounding box center [190, 103] width 101 height 22
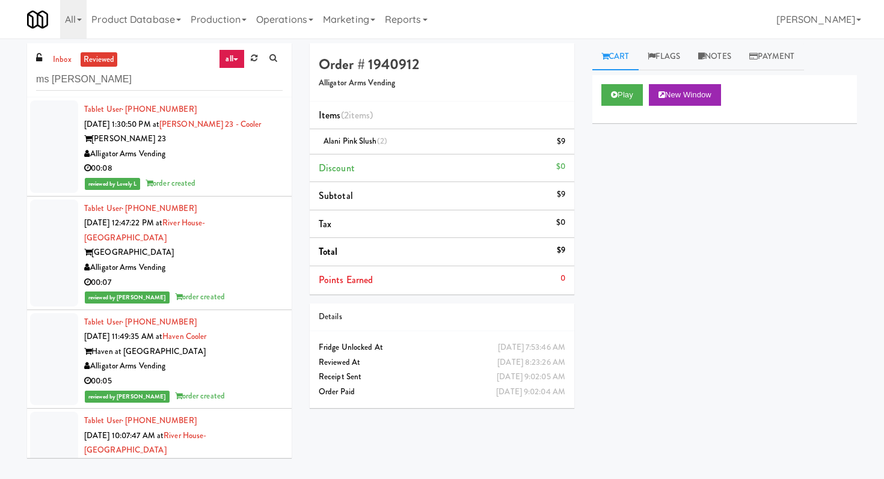
scroll to position [741, 0]
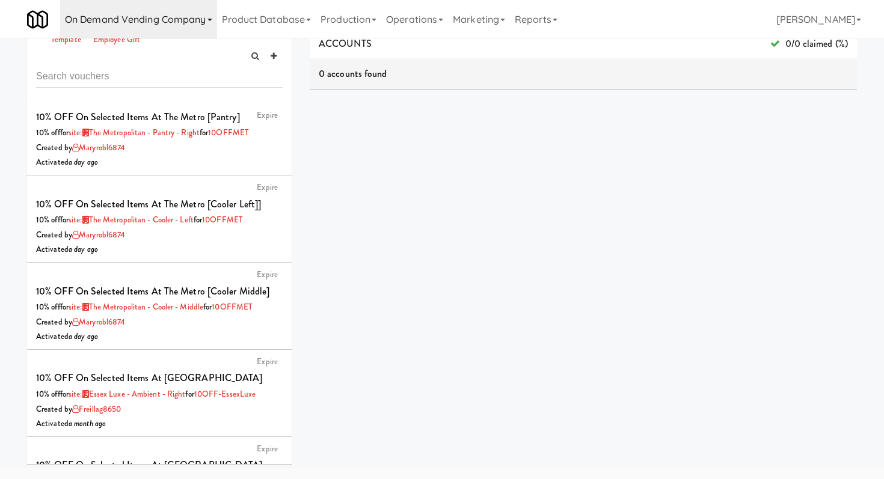
scroll to position [174, 0]
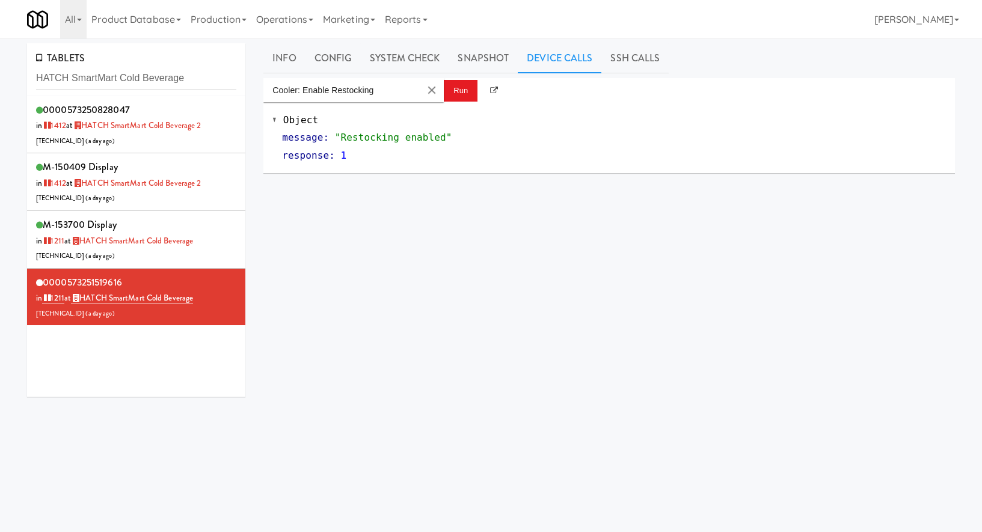
click at [93, 77] on input "HATCH SmartMart Cold Beverage" at bounding box center [136, 78] width 200 height 22
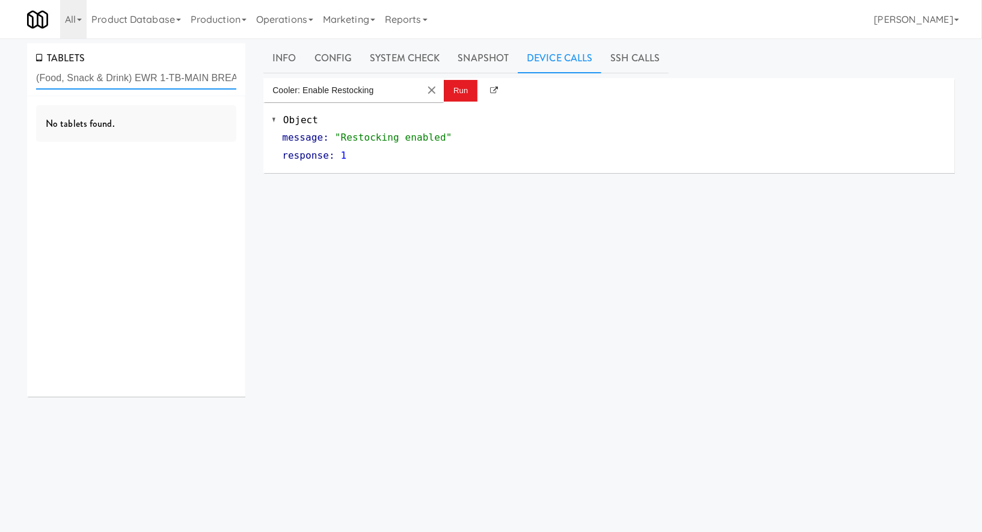
click at [115, 81] on input "(Food, Snack & Drink) EWR 1-TB-MAIN BREAK ROOM" at bounding box center [136, 78] width 200 height 22
paste input "text"
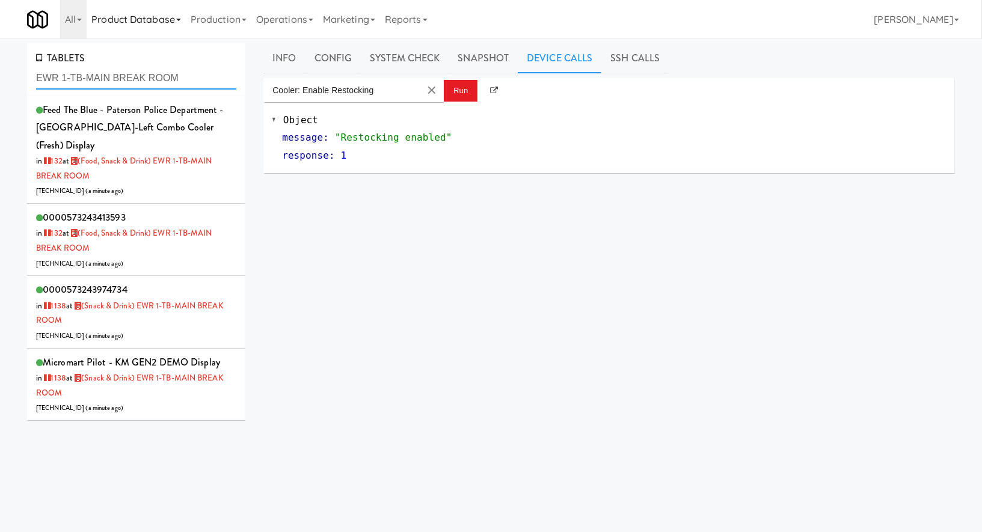
type input "EWR 1-TB-MAIN BREAK ROOM"
click at [194, 235] on div "0000573243413593 in 132 at (Food, Snack & Drink) EWR 1-TB-MAIN BREAK ROOM 206.0…" at bounding box center [136, 240] width 200 height 62
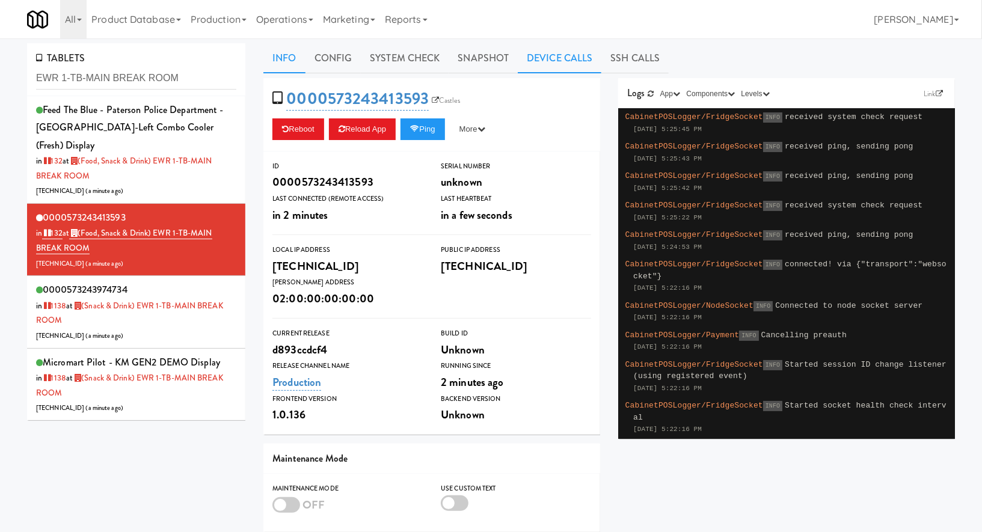
click at [557, 67] on link "Device Calls" at bounding box center [560, 58] width 84 height 30
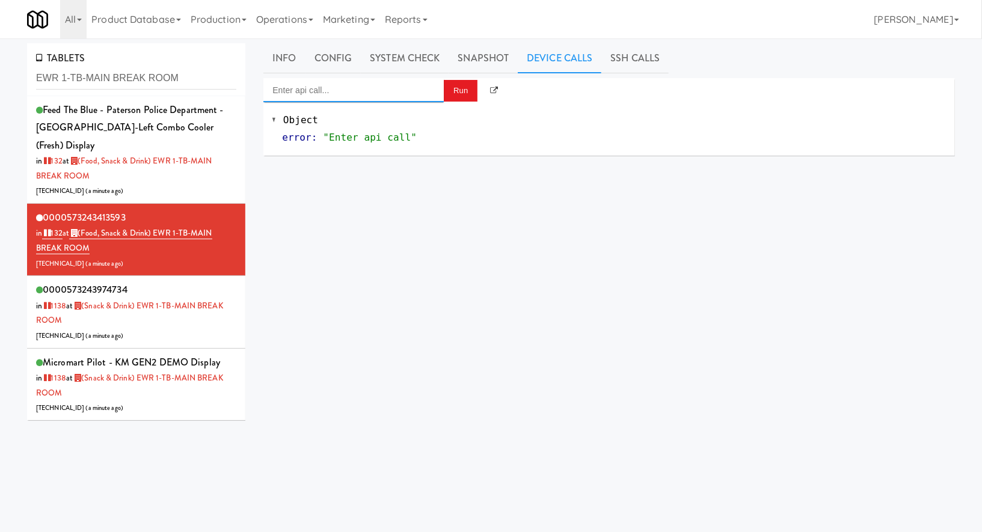
click at [416, 89] on input "Enter api call..." at bounding box center [353, 90] width 180 height 24
click at [428, 109] on div "Cooler: Enable Restocking" at bounding box center [354, 110] width 162 height 16
type input "Cooler: Enable Restocking"
click at [455, 92] on button "Run" at bounding box center [461, 91] width 34 height 22
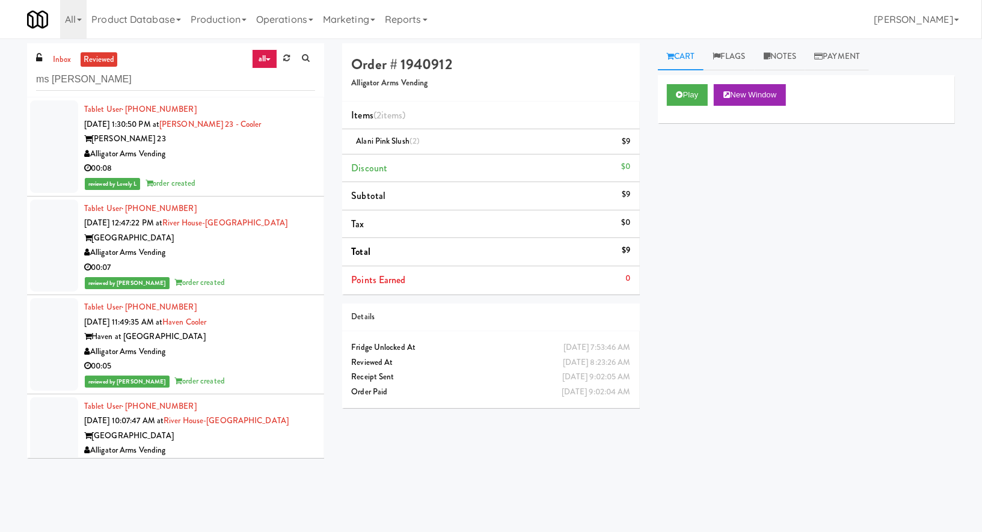
scroll to position [741, 0]
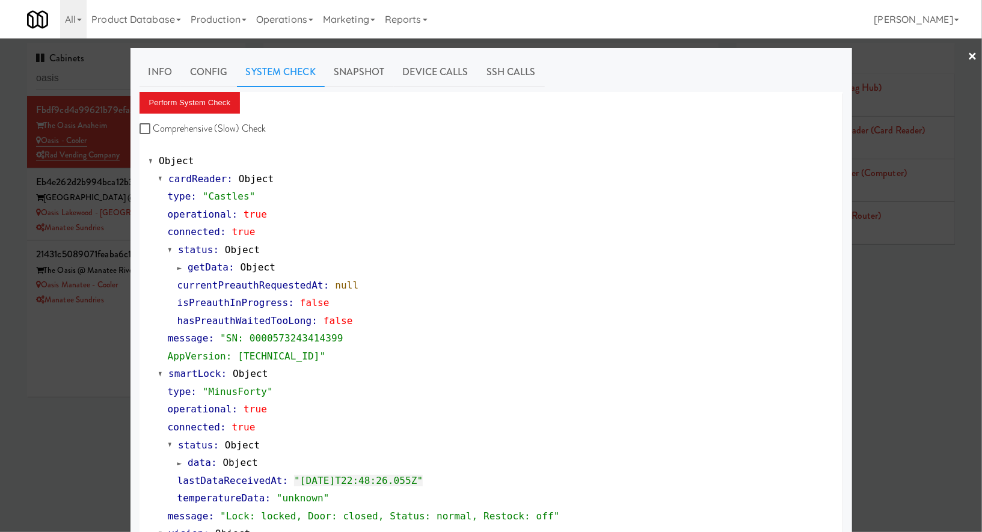
click at [98, 79] on div at bounding box center [491, 266] width 982 height 532
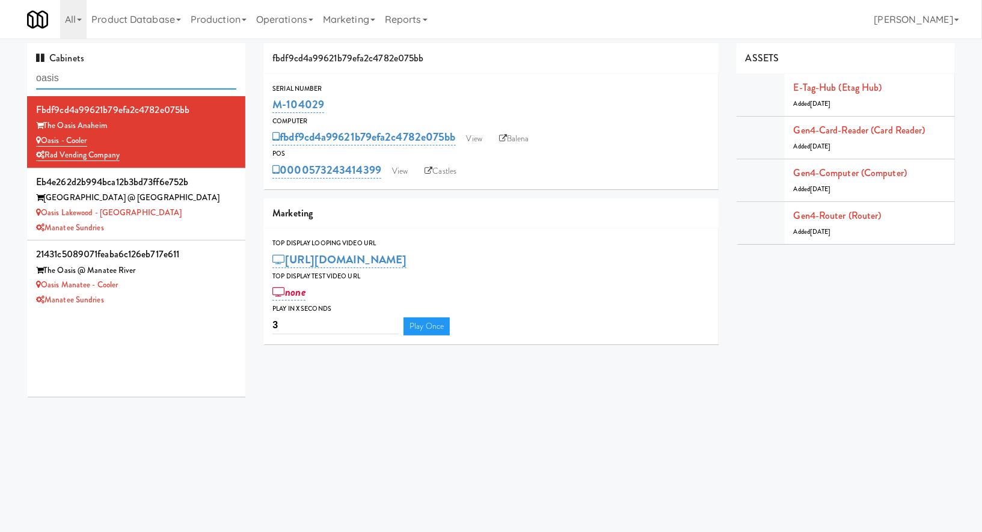
click at [98, 79] on input "oasis" at bounding box center [136, 78] width 200 height 22
type input "v"
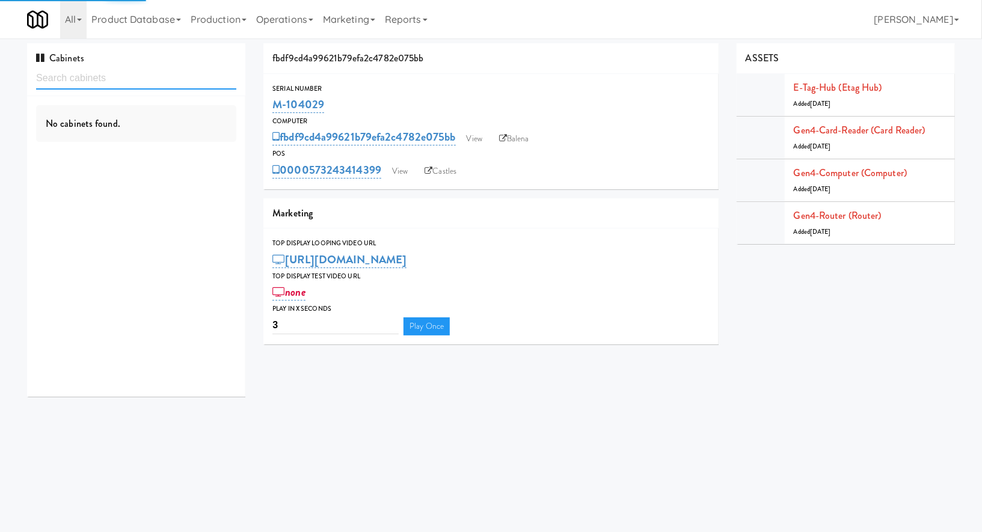
paste input "Park On First"
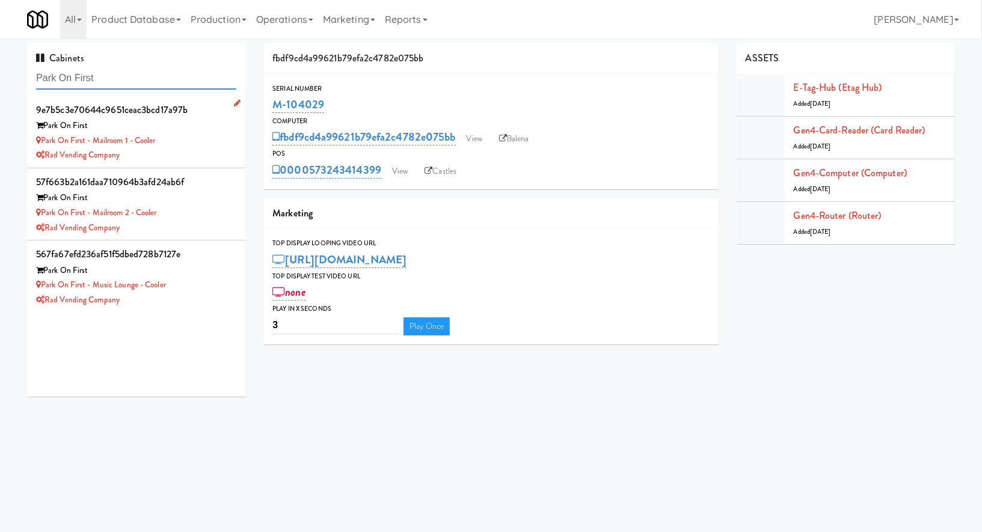
type input "Park On First"
click at [185, 155] on div "Rad Vending Company" at bounding box center [136, 155] width 200 height 15
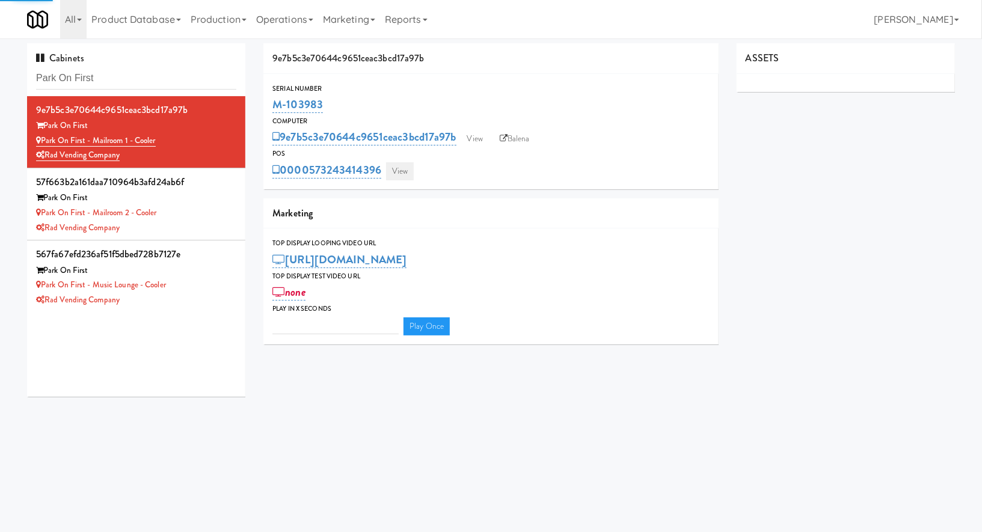
type input "3"
click at [392, 167] on link "View" at bounding box center [400, 171] width 28 height 18
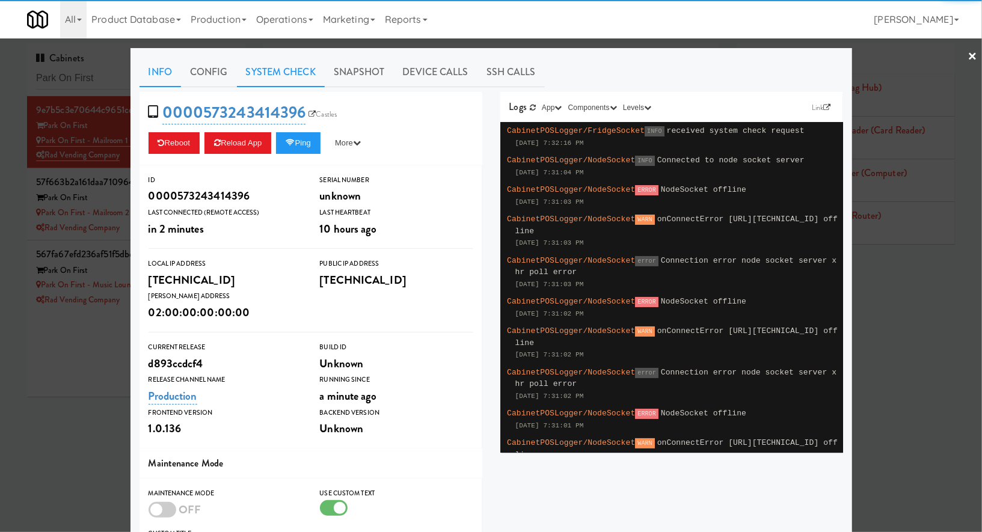
click at [312, 75] on link "System Check" at bounding box center [281, 72] width 88 height 30
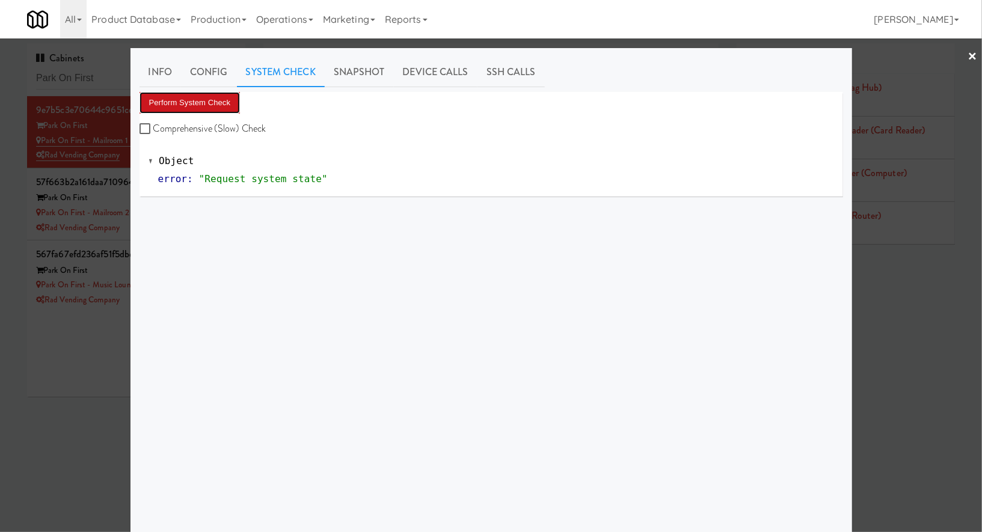
click at [207, 106] on button "Perform System Check" at bounding box center [190, 103] width 101 height 22
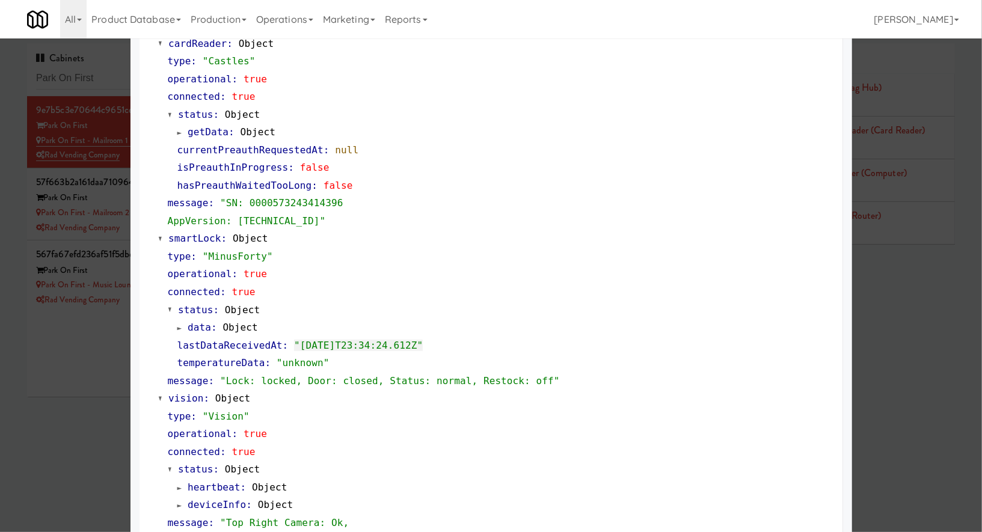
scroll to position [145, 0]
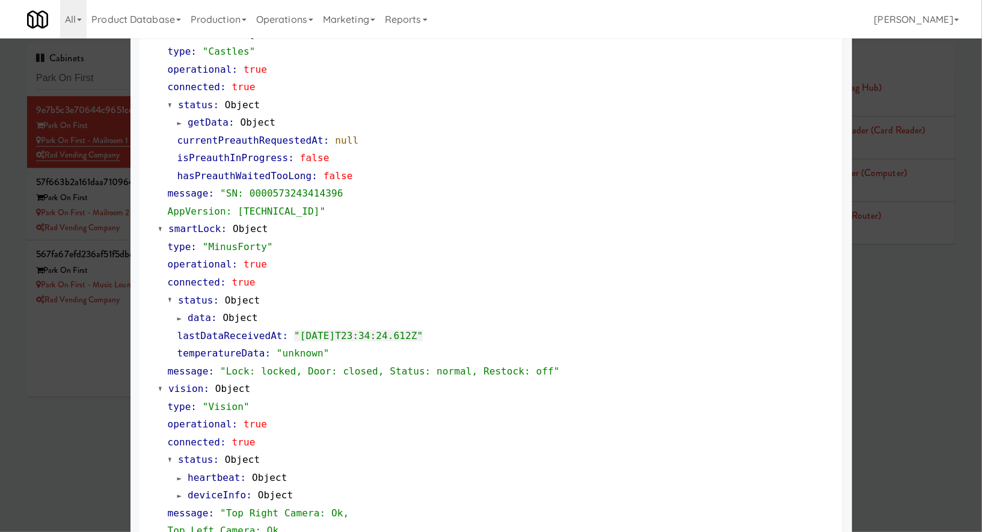
click at [77, 382] on div at bounding box center [491, 266] width 982 height 532
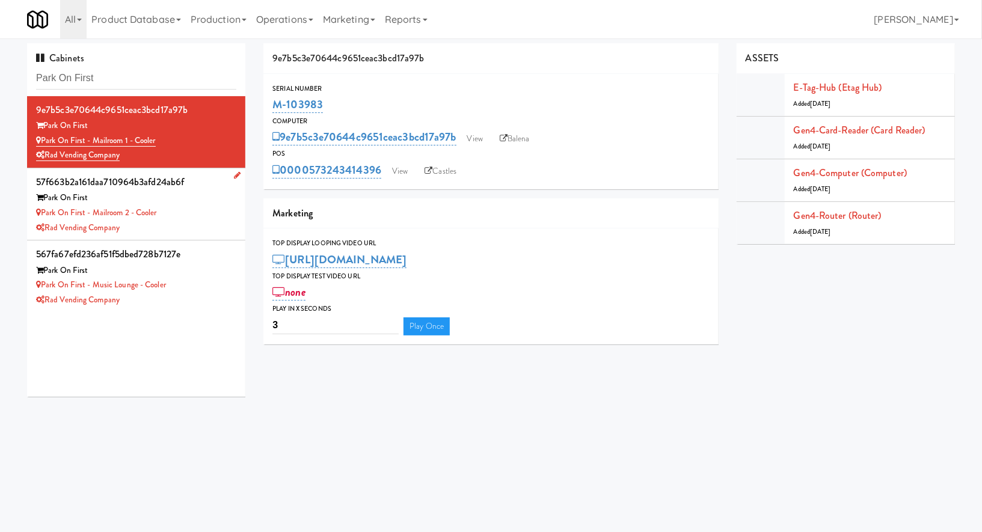
click at [182, 231] on div "Rad Vending Company" at bounding box center [136, 228] width 200 height 15
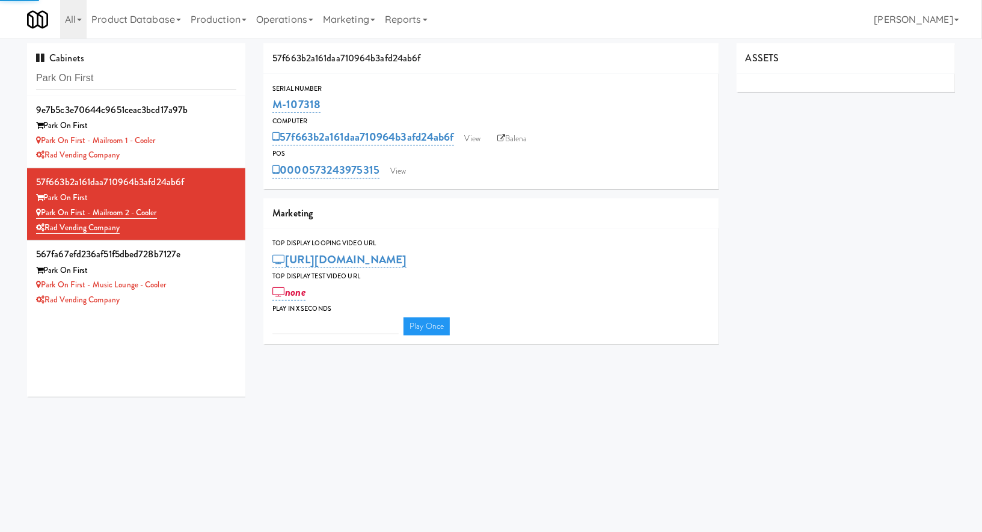
type input "3"
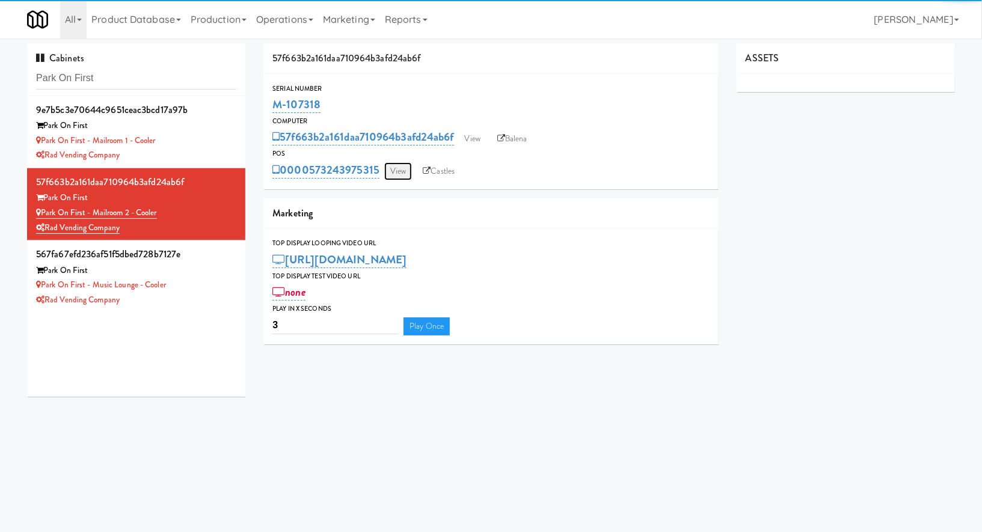
click at [399, 168] on link "View" at bounding box center [398, 171] width 28 height 18
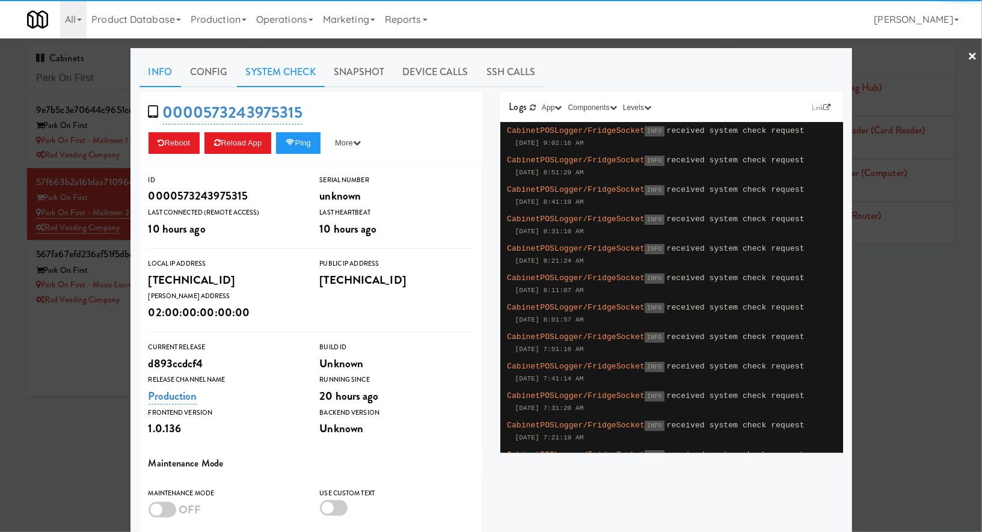
click at [299, 77] on link "System Check" at bounding box center [281, 72] width 88 height 30
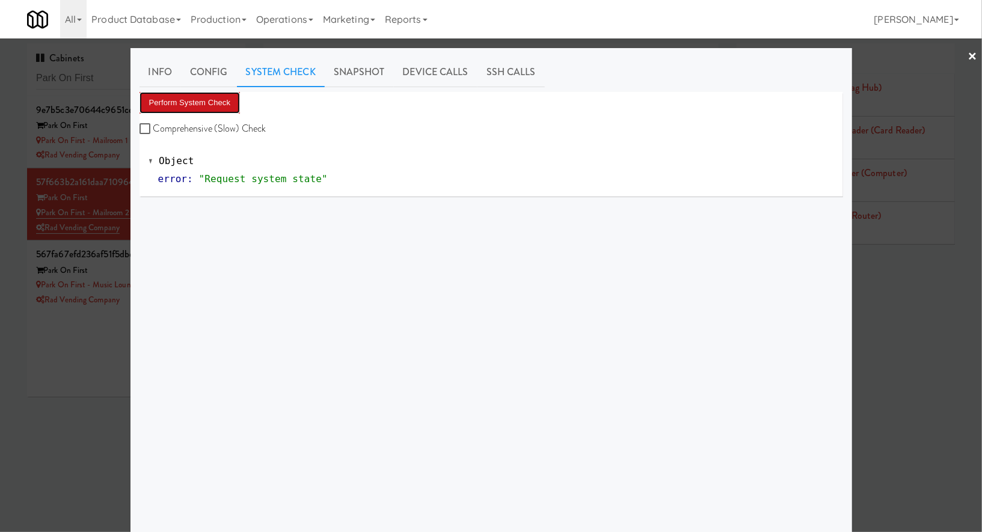
click at [215, 100] on button "Perform System Check" at bounding box center [190, 103] width 101 height 22
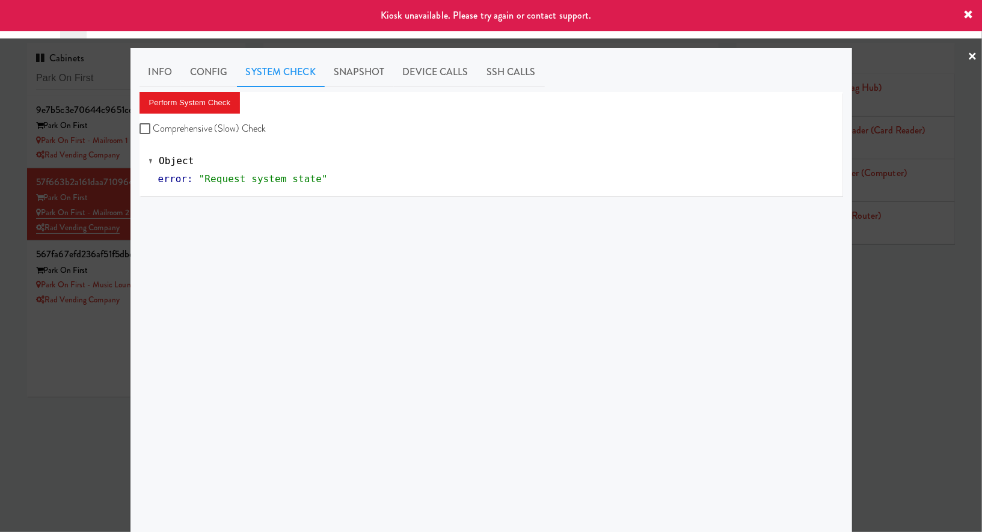
click at [69, 357] on div at bounding box center [491, 266] width 982 height 532
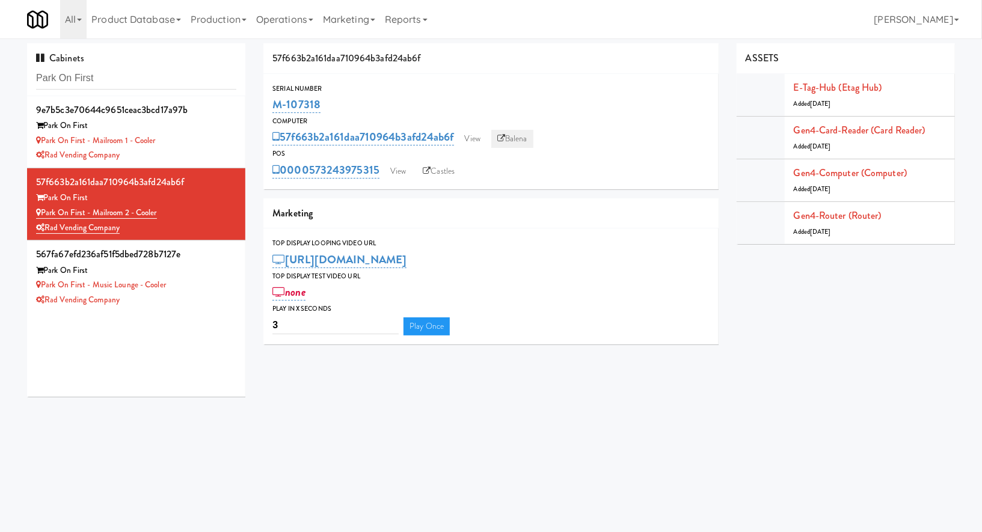
click at [524, 138] on link "Balena" at bounding box center [512, 139] width 42 height 18
drag, startPoint x: 166, startPoint y: 213, endPoint x: 93, endPoint y: 211, distance: 73.4
click at [93, 211] on div "Park on First - Mailroom 2 - Cooler" at bounding box center [136, 213] width 200 height 15
copy link "Mailroom 2 - Cooler"
click at [397, 167] on link "View" at bounding box center [398, 171] width 28 height 18
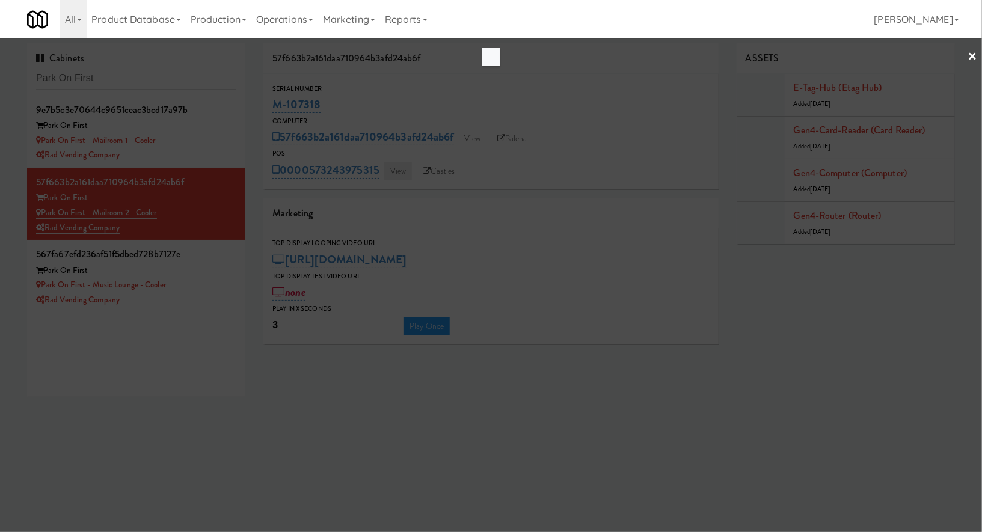
click at [397, 167] on div at bounding box center [491, 266] width 982 height 532
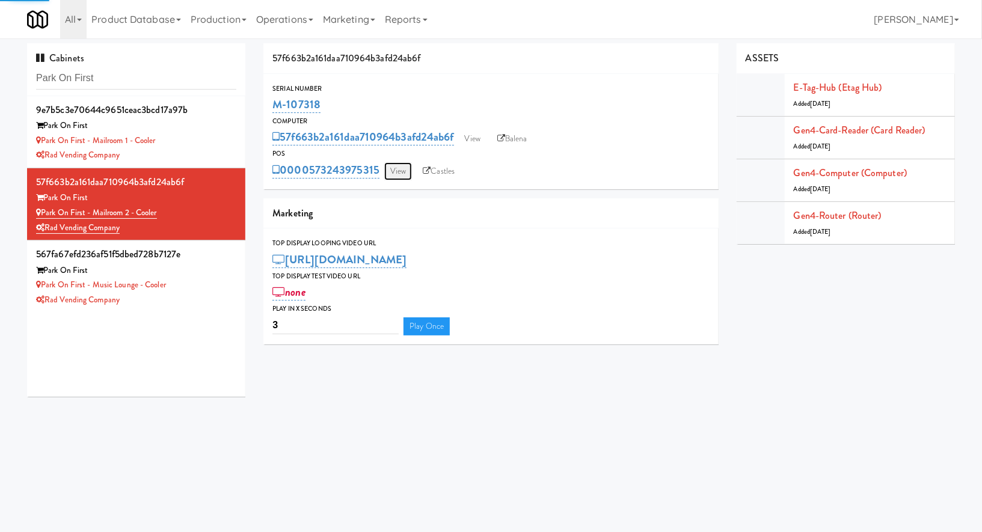
click at [397, 167] on link "View" at bounding box center [398, 171] width 28 height 18
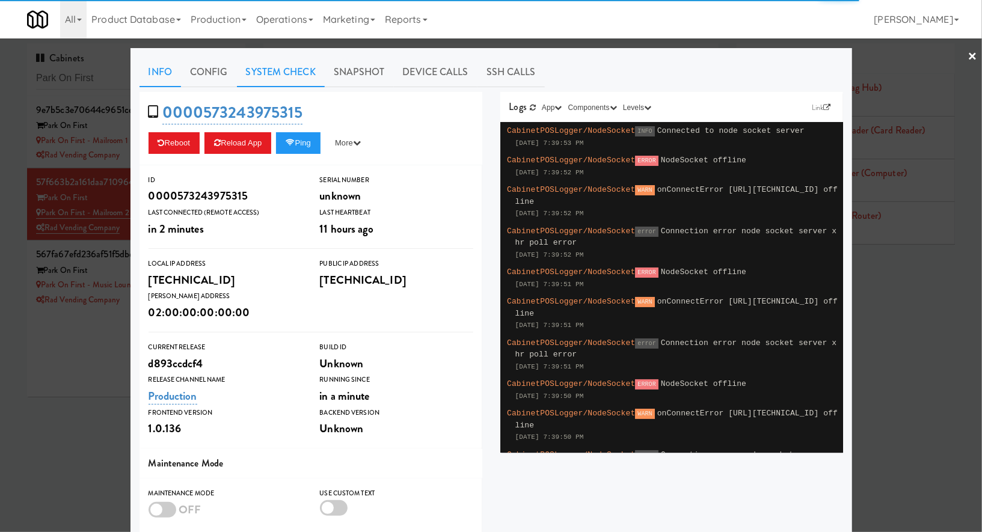
click at [303, 76] on link "System Check" at bounding box center [281, 72] width 88 height 30
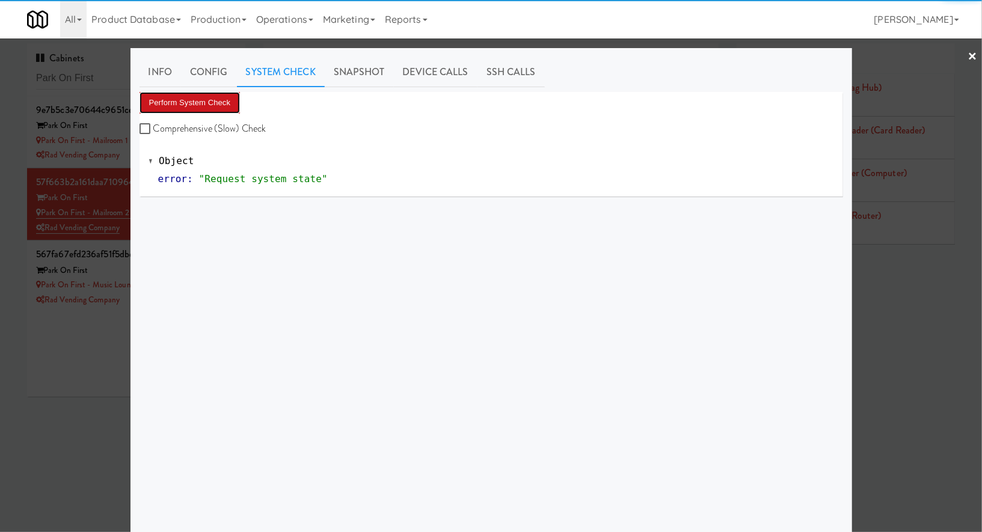
click at [224, 105] on button "Perform System Check" at bounding box center [190, 103] width 101 height 22
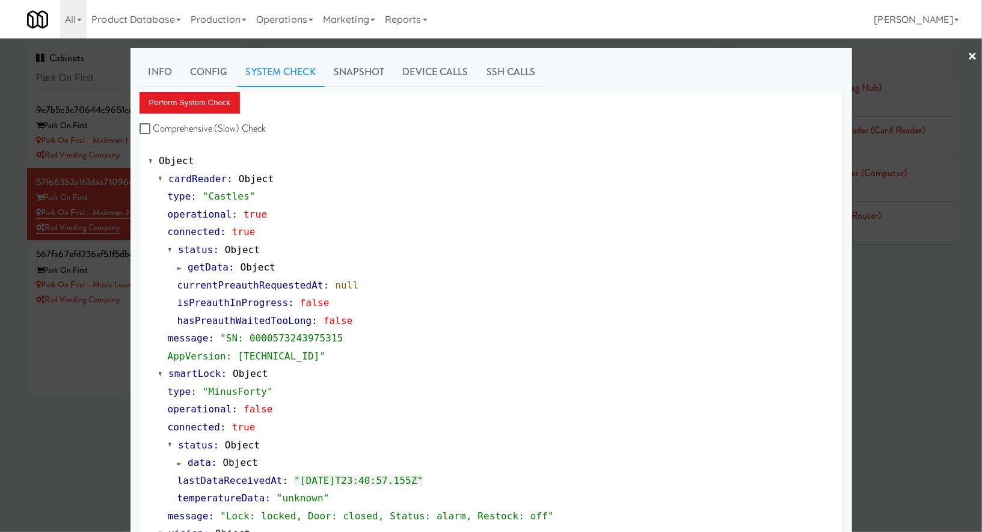
drag, startPoint x: 42, startPoint y: 399, endPoint x: 76, endPoint y: 331, distance: 75.9
click at [42, 399] on div at bounding box center [491, 266] width 982 height 532
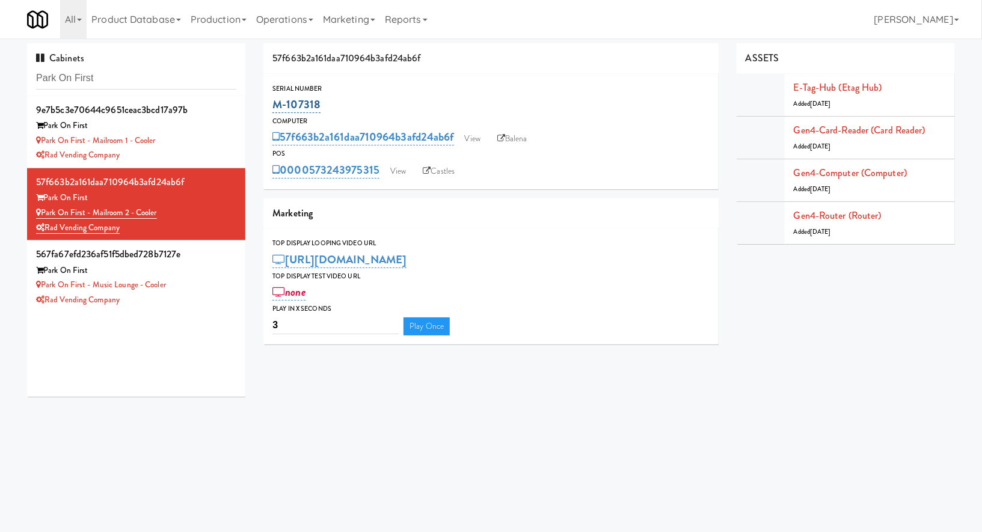
drag, startPoint x: 330, startPoint y: 100, endPoint x: 276, endPoint y: 99, distance: 54.8
click at [276, 100] on div "M-107318" at bounding box center [491, 104] width 437 height 20
copy link "M-107318"
click at [219, 273] on div "Park On First" at bounding box center [136, 270] width 200 height 15
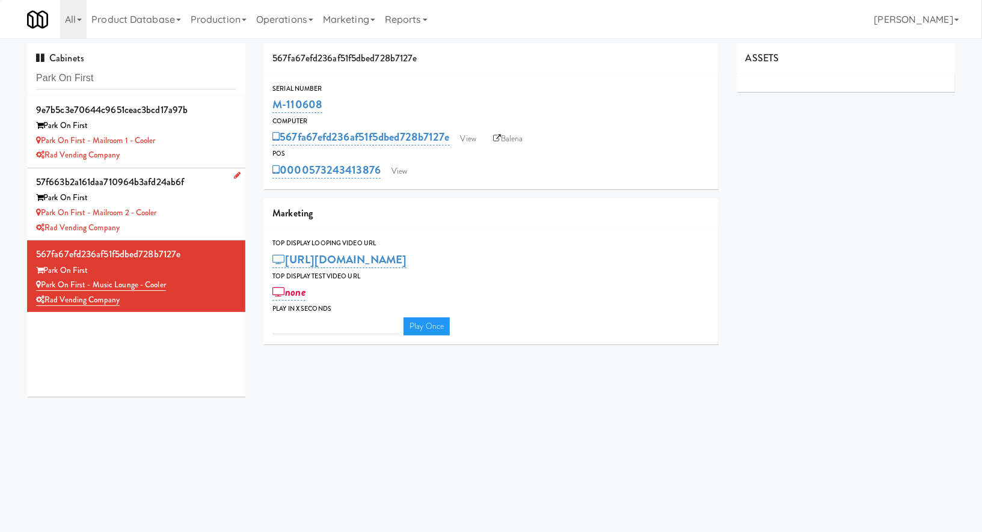
click at [220, 211] on div "Park on First - Mailroom 2 - Cooler" at bounding box center [136, 213] width 200 height 15
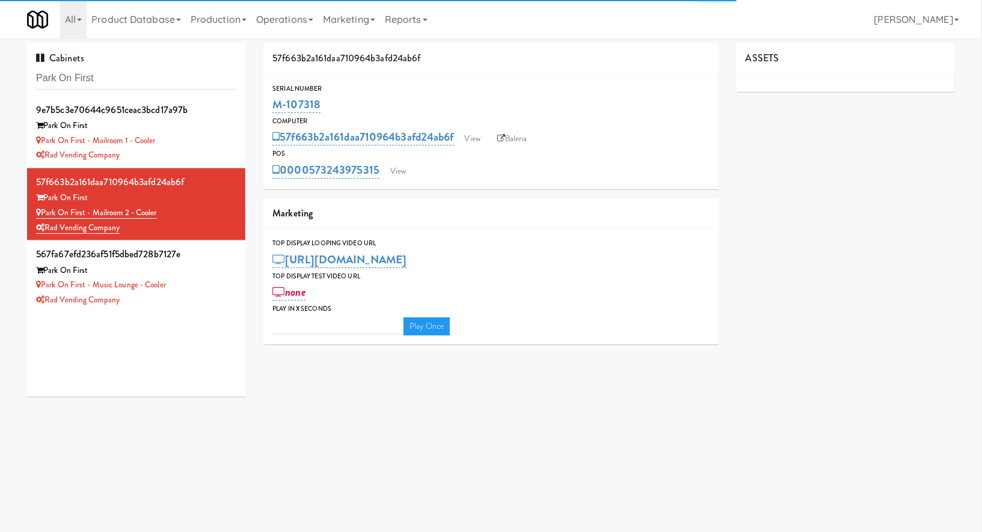
type input "3"
click at [405, 179] on link "View" at bounding box center [398, 171] width 28 height 18
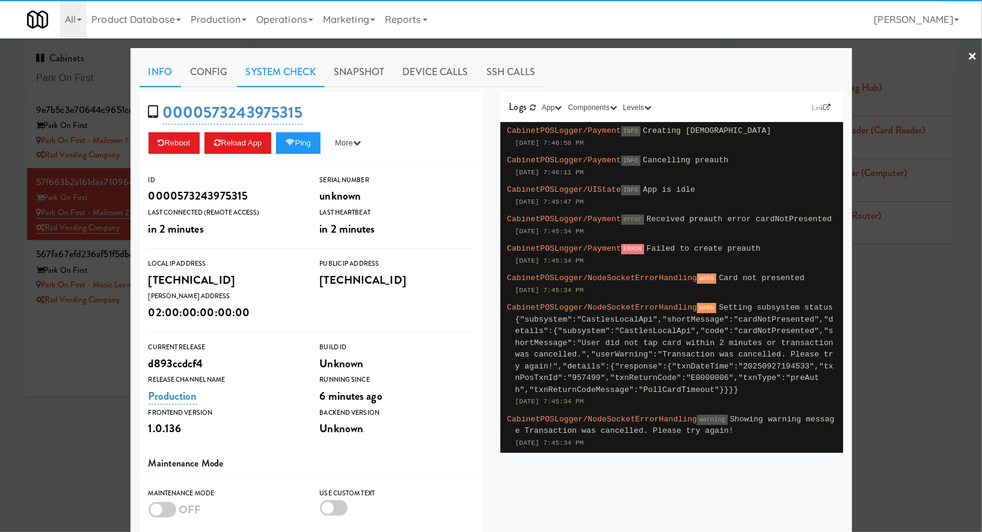
click at [312, 66] on link "System Check" at bounding box center [281, 72] width 88 height 30
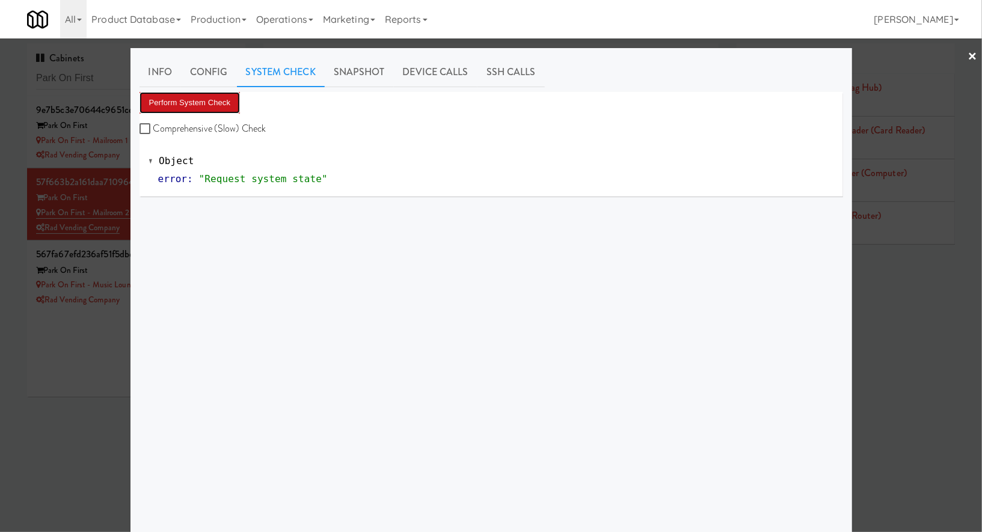
click at [226, 105] on button "Perform System Check" at bounding box center [190, 103] width 101 height 22
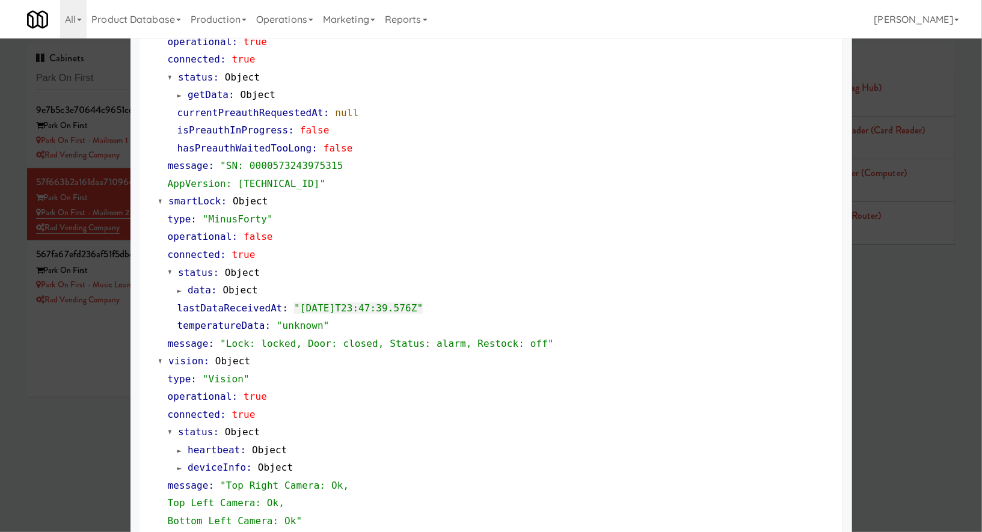
scroll to position [175, 0]
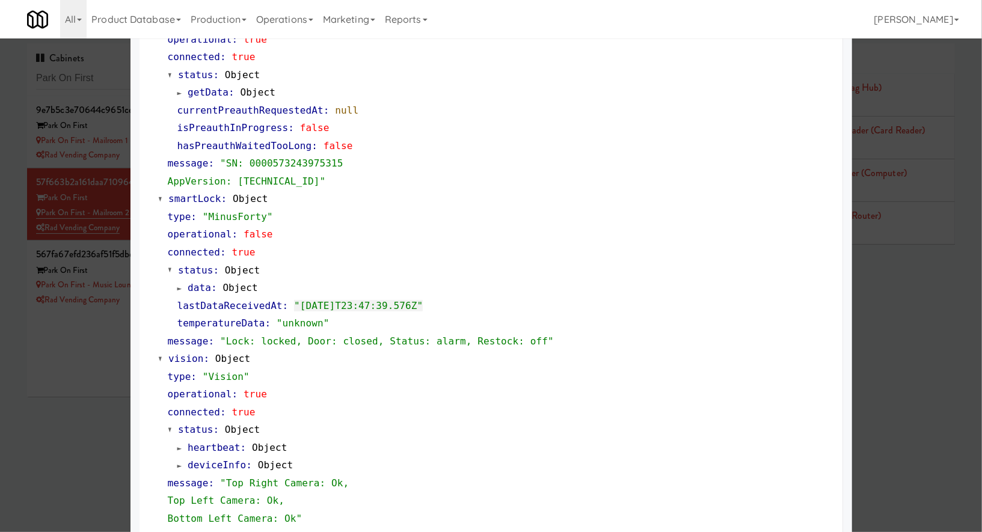
click at [48, 212] on div at bounding box center [491, 266] width 982 height 532
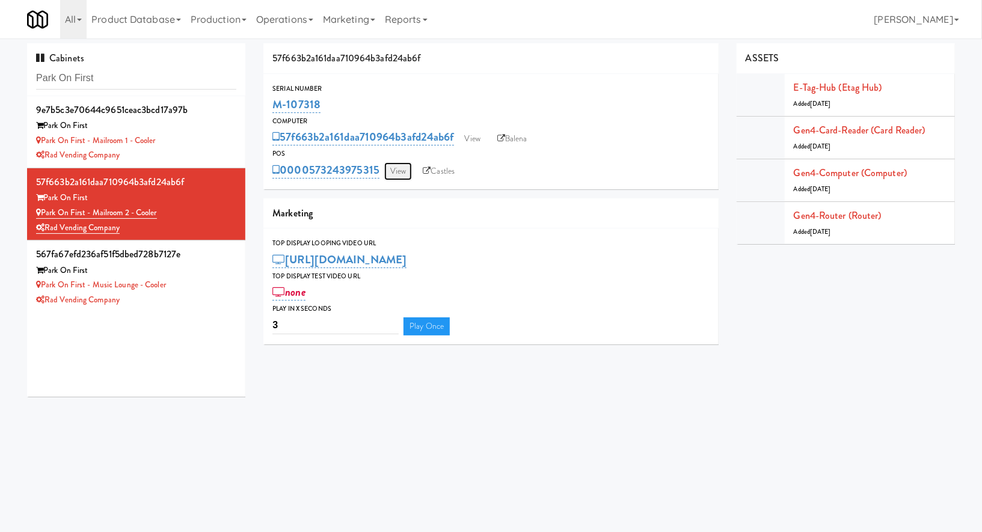
click at [404, 170] on link "View" at bounding box center [398, 171] width 28 height 18
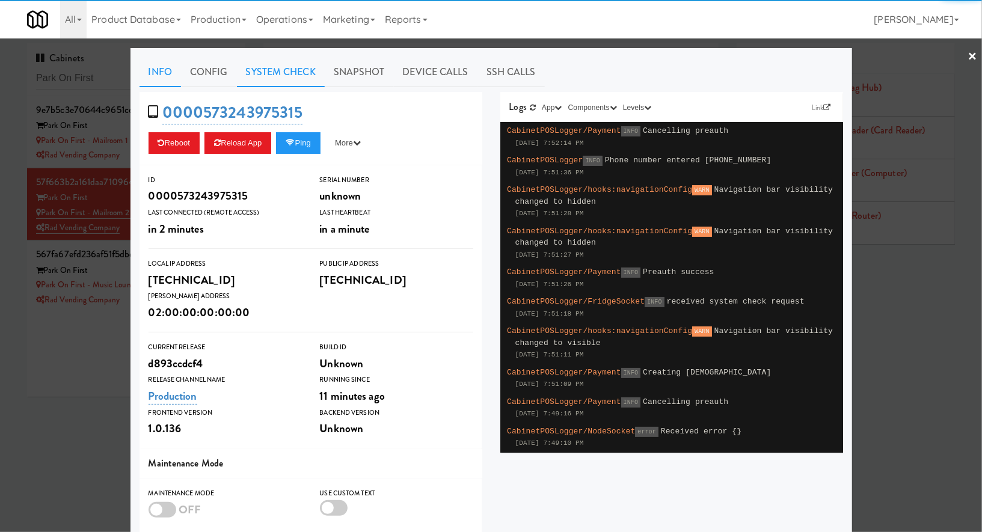
click at [265, 68] on link "System Check" at bounding box center [281, 72] width 88 height 30
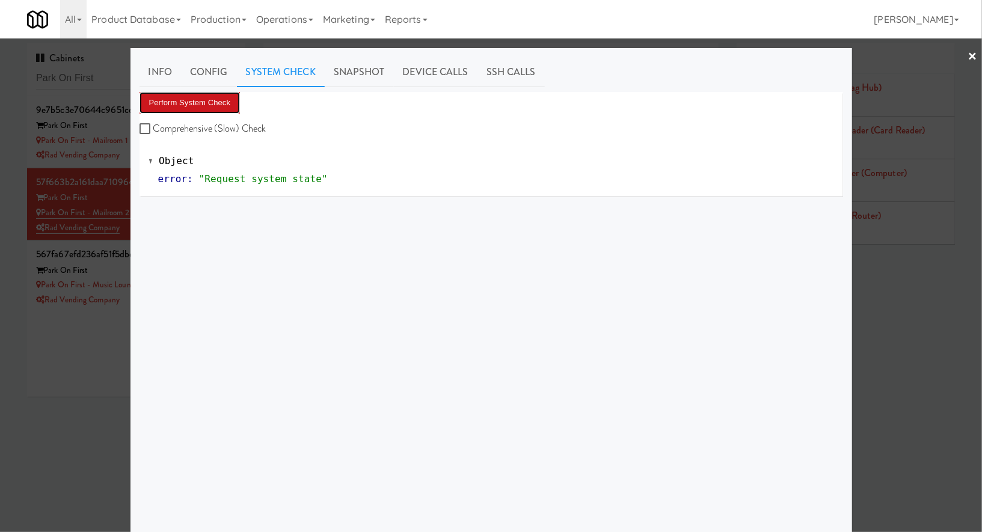
click at [203, 109] on button "Perform System Check" at bounding box center [190, 103] width 101 height 22
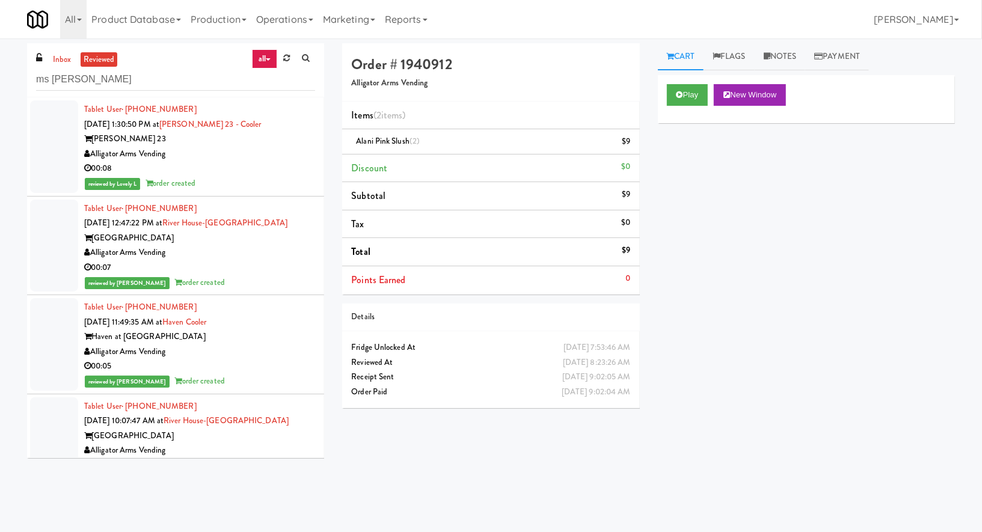
scroll to position [741, 0]
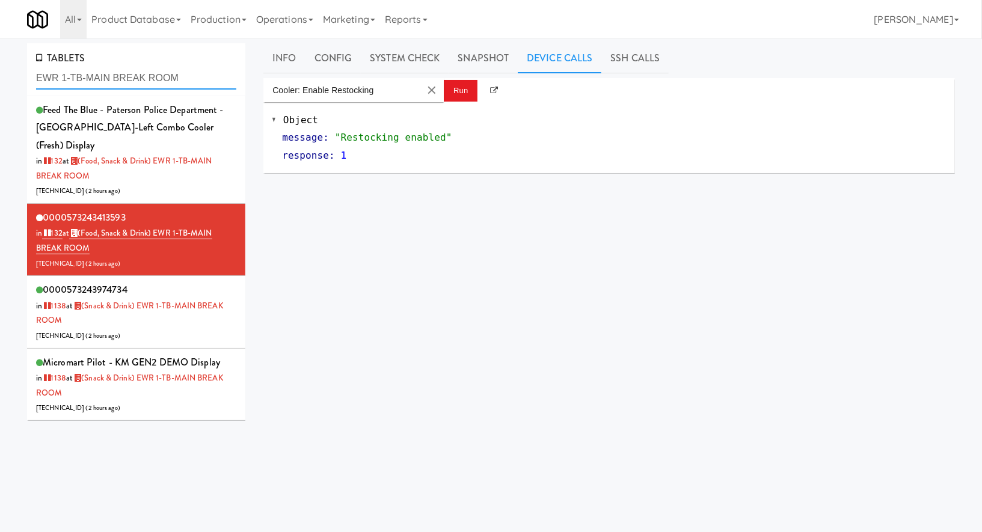
click at [116, 82] on input "EWR 1-TB-MAIN BREAK ROOM" at bounding box center [136, 78] width 200 height 22
paste input "Mailroom 2 - Cooler"
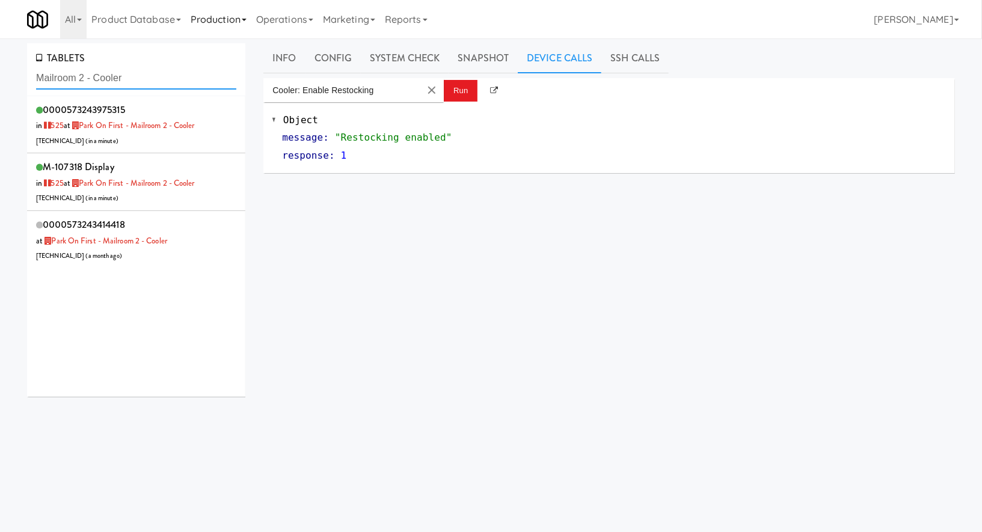
type input "Mailroom 2 - Cooler"
click at [200, 185] on div "M-107318 Display in 525 at Park on First - Mailroom 2 - Cooler [TECHNICAL_ID] (…" at bounding box center [136, 182] width 200 height 48
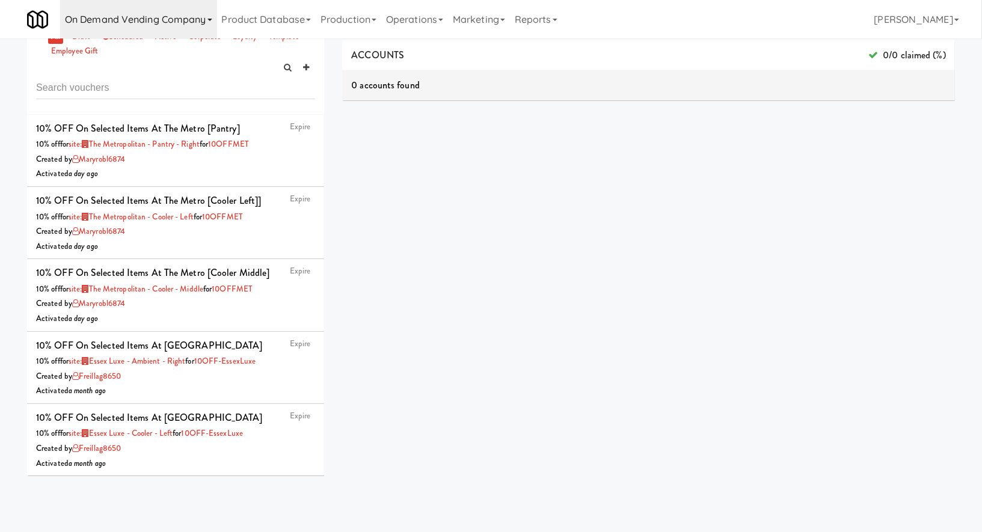
scroll to position [143, 0]
